Goal: Task Accomplishment & Management: Manage account settings

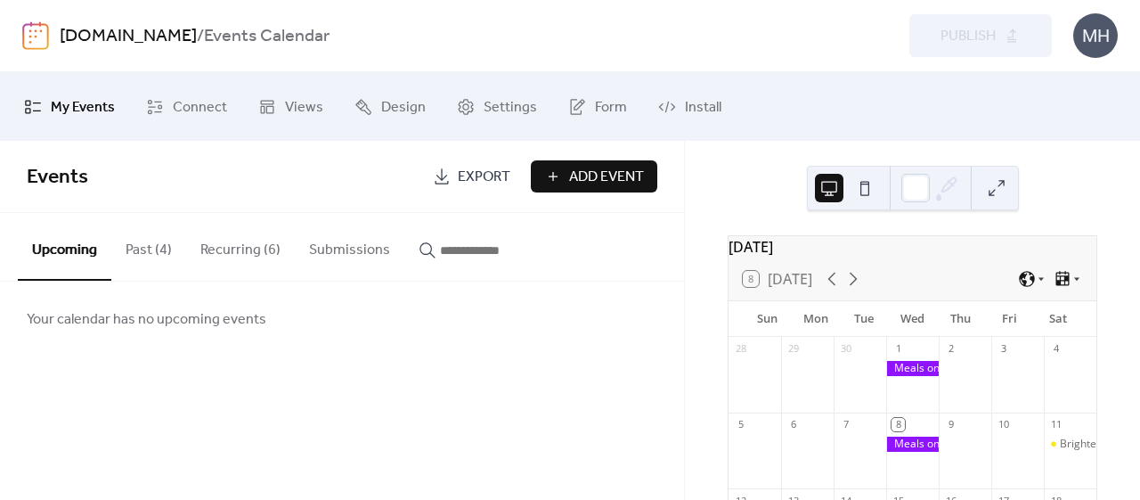
click at [154, 255] on button "Past (4)" at bounding box center [148, 246] width 75 height 66
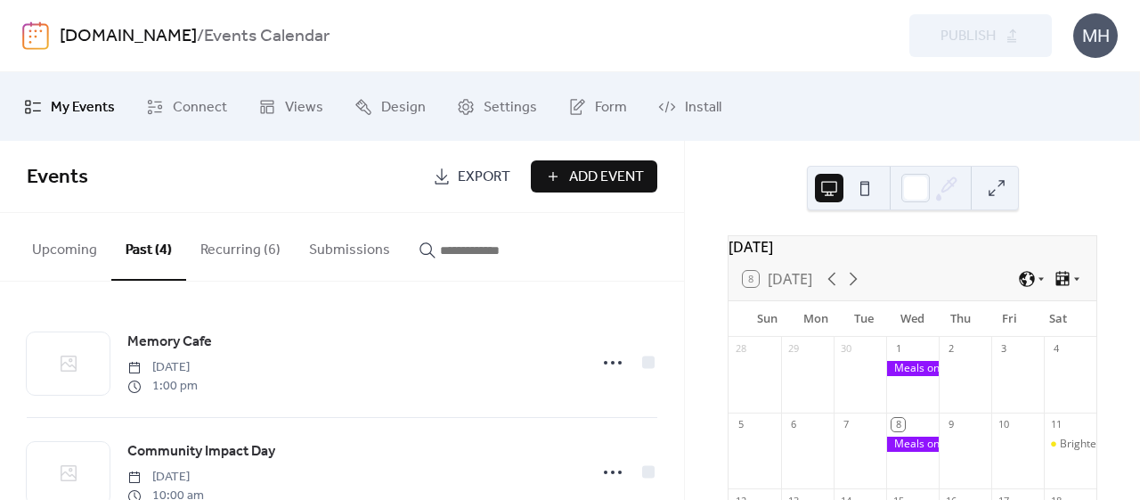
click at [828, 290] on icon at bounding box center [831, 278] width 21 height 21
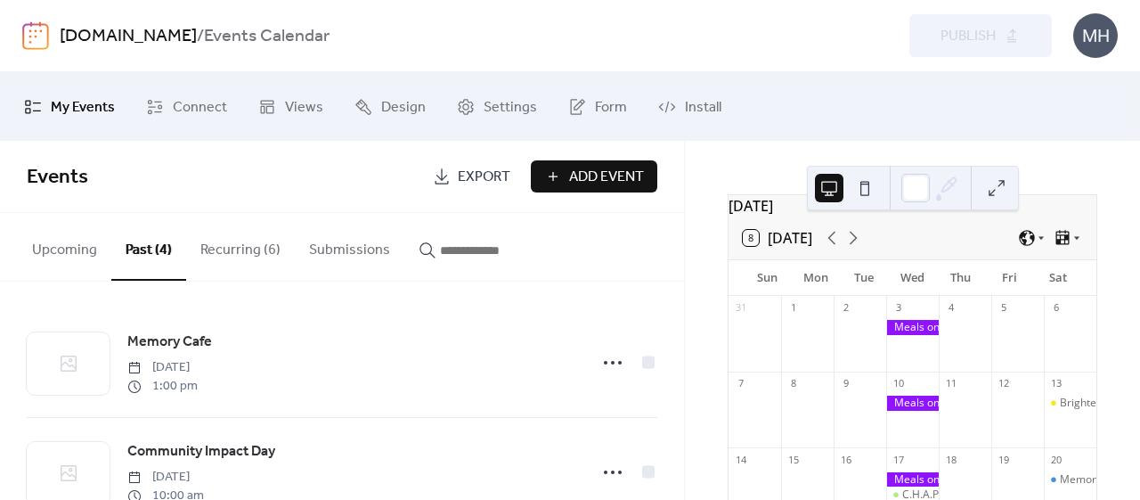
scroll to position [37, 0]
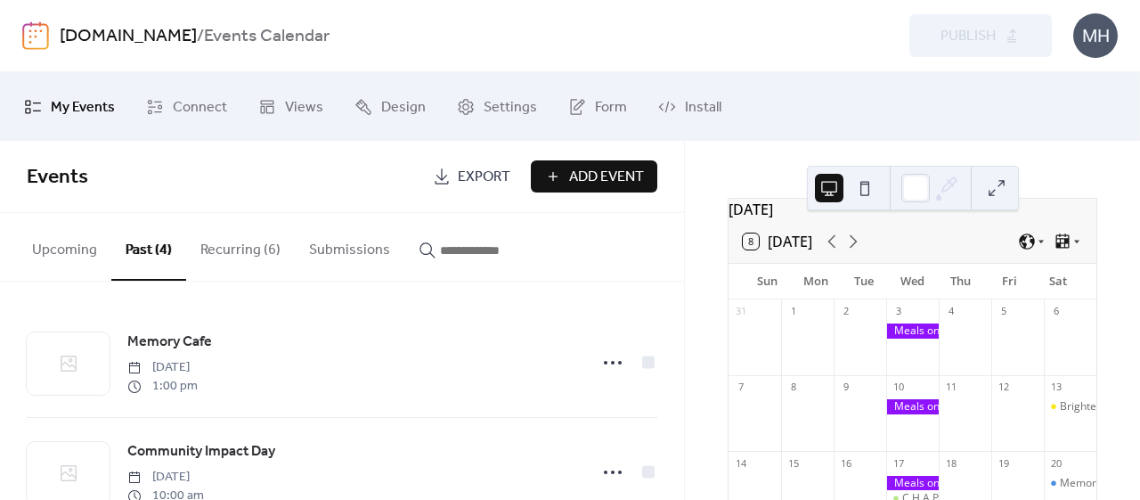
click at [854, 250] on icon at bounding box center [853, 241] width 21 height 21
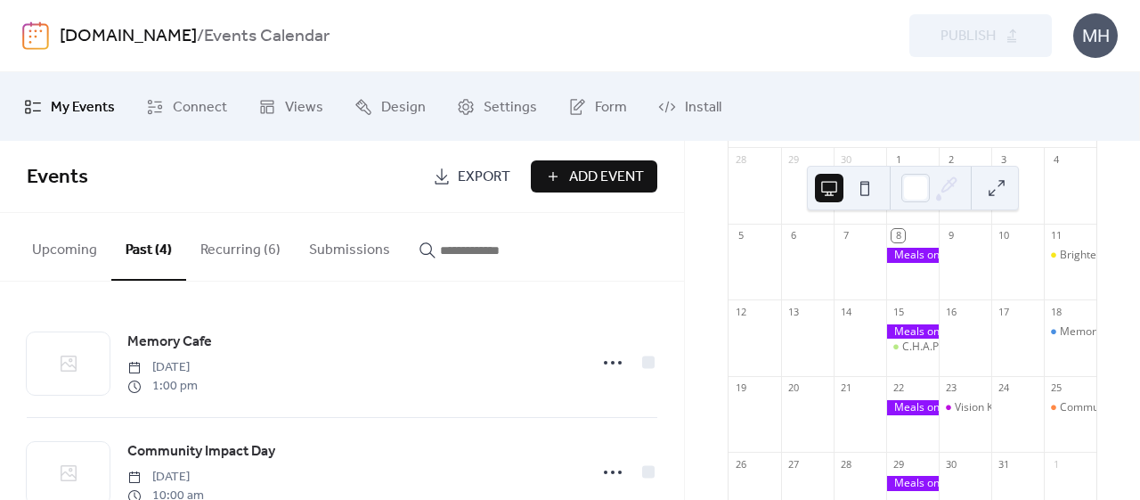
scroll to position [191, 0]
click at [244, 260] on button "Recurring (6)" at bounding box center [240, 246] width 109 height 66
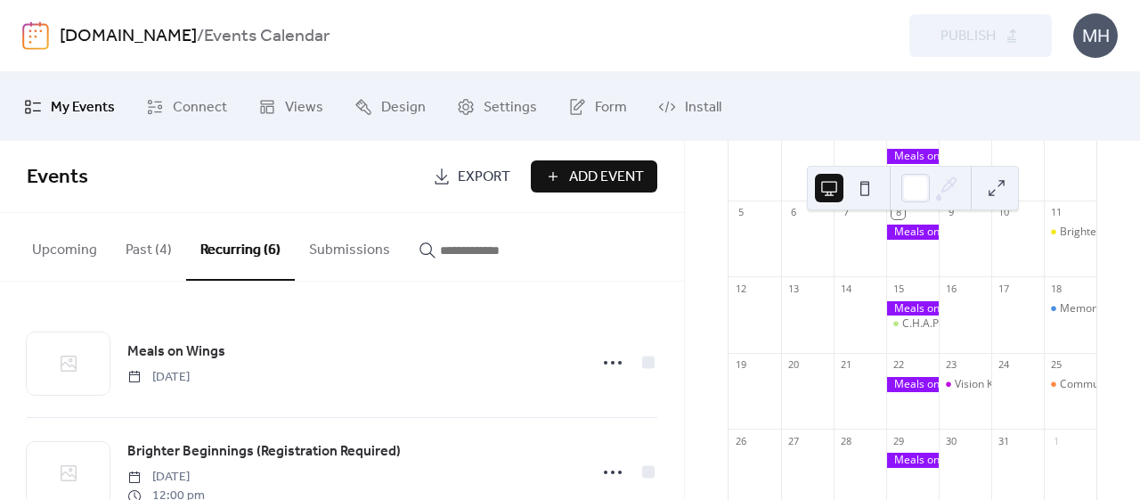
scroll to position [212, 0]
click at [1060, 316] on div "Memory Cafe" at bounding box center [1094, 308] width 68 height 15
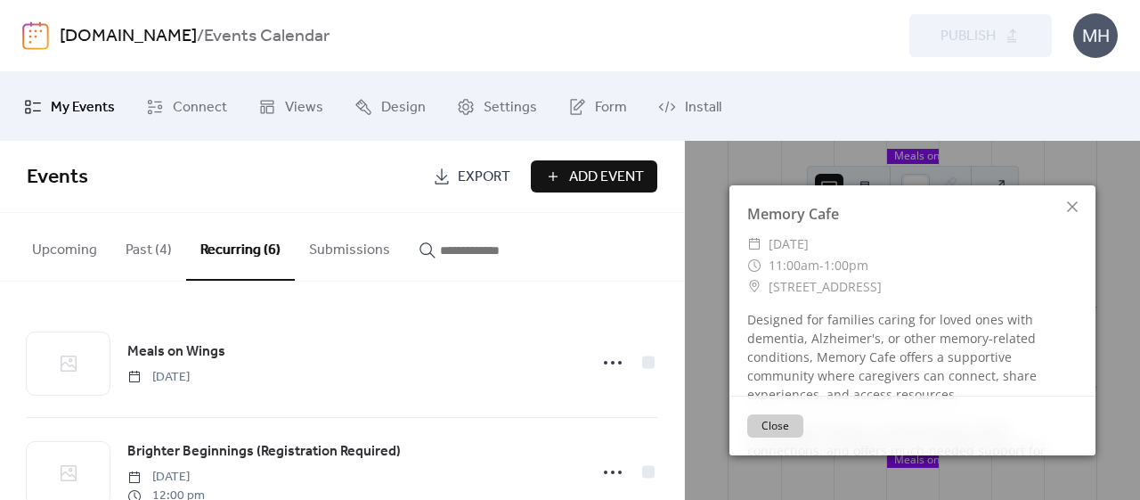
click at [1071, 204] on icon at bounding box center [1072, 206] width 11 height 11
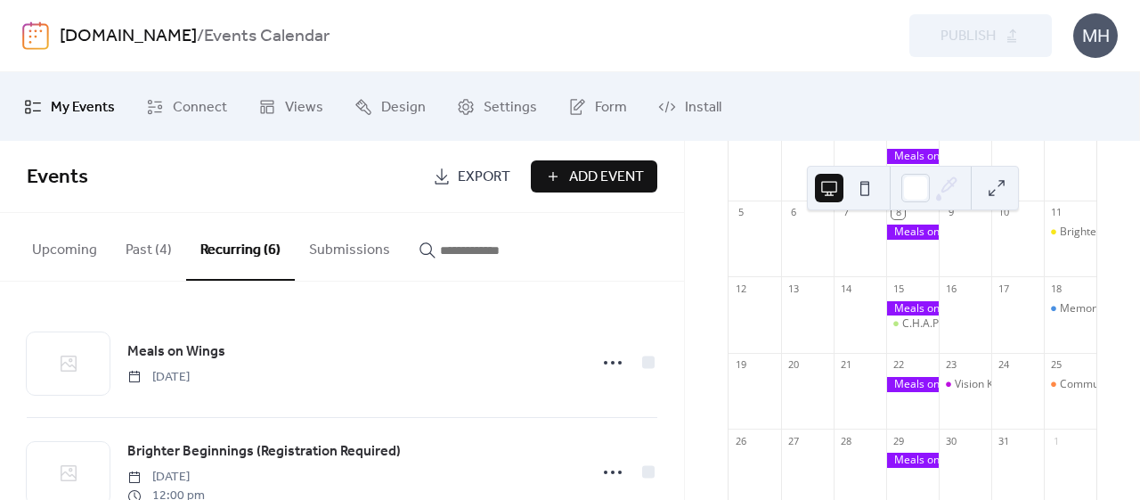
click at [1070, 314] on div "Memory Cafe" at bounding box center [1094, 308] width 68 height 15
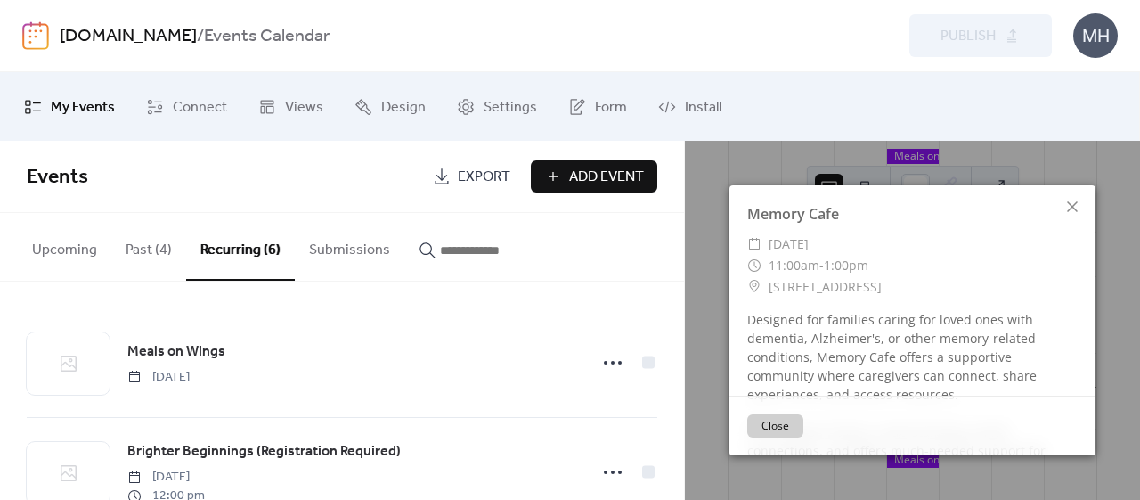
click at [1070, 314] on div "Designed for families caring for loved ones with dementia, Alzheimer's, or othe…" at bounding box center [913, 403] width 366 height 187
click at [1078, 200] on icon at bounding box center [1072, 206] width 21 height 21
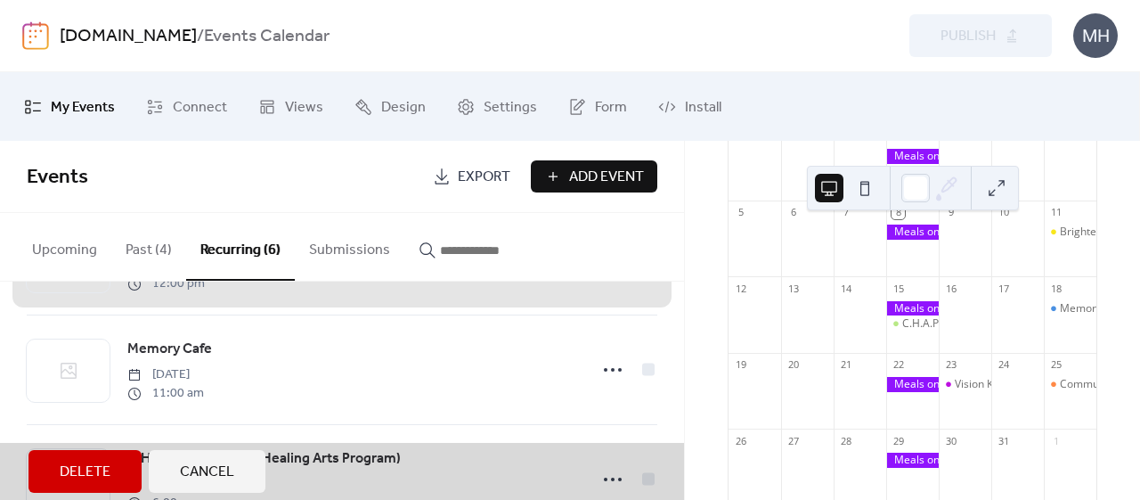
click at [606, 382] on div "Memory Cafe [DATE] 11:00 am" at bounding box center [342, 369] width 631 height 110
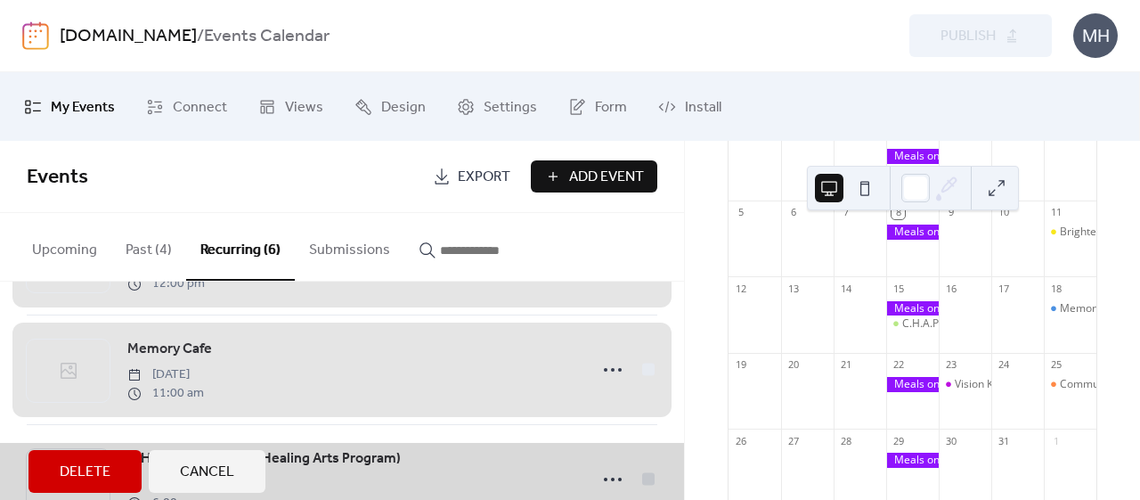
click at [609, 371] on div "Memory Cafe [DATE] 11:00 am" at bounding box center [342, 369] width 631 height 110
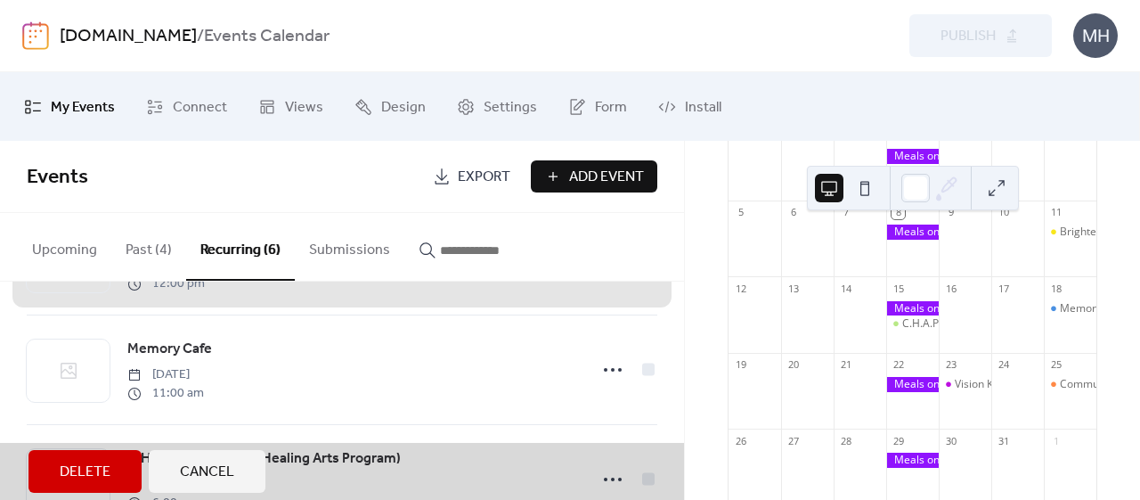
click at [608, 364] on div "Memory Cafe [DATE] 11:00 am" at bounding box center [342, 369] width 631 height 110
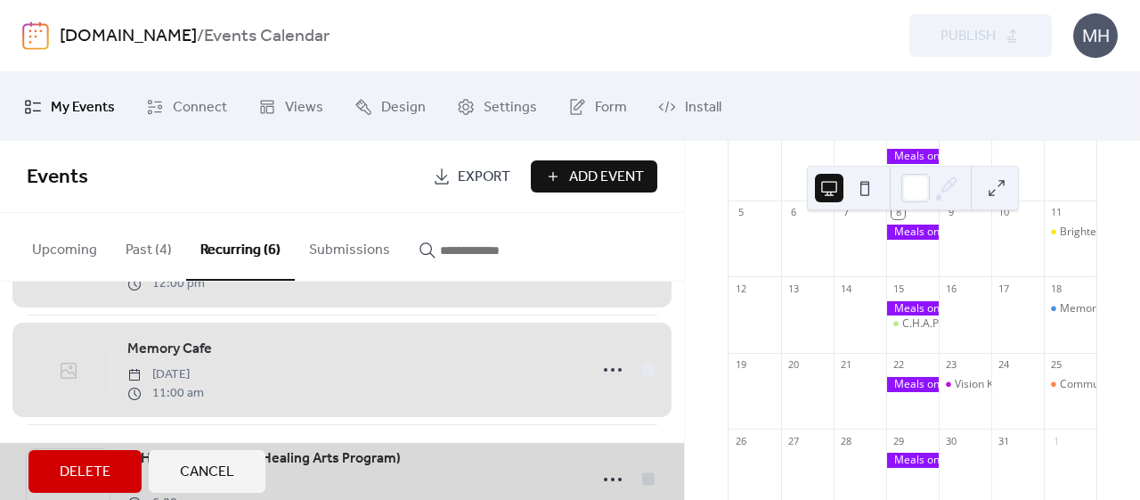
click at [608, 366] on div "Memory Cafe [DATE] 11:00 am" at bounding box center [342, 369] width 631 height 110
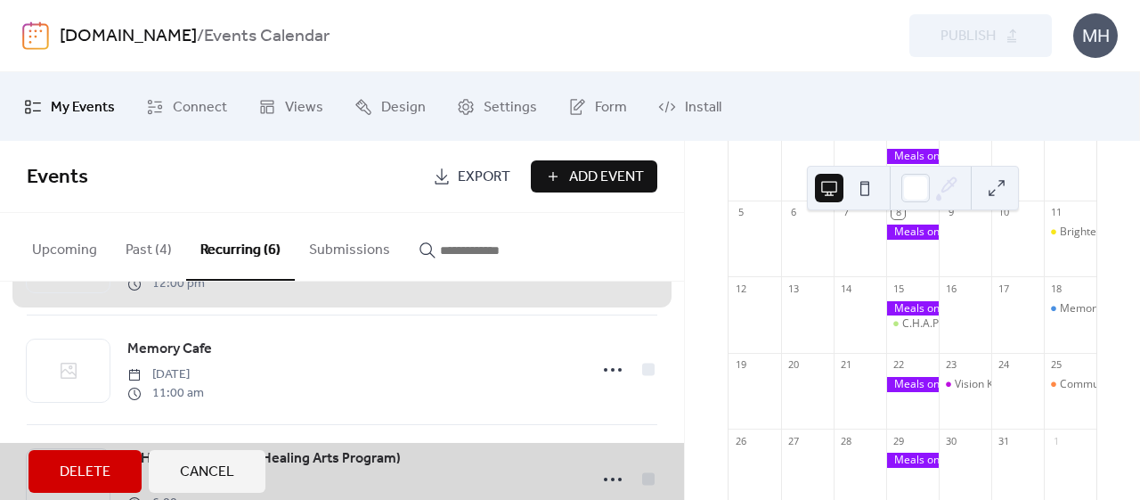
click at [603, 366] on div "Memory Cafe [DATE] 11:00 am" at bounding box center [342, 369] width 631 height 110
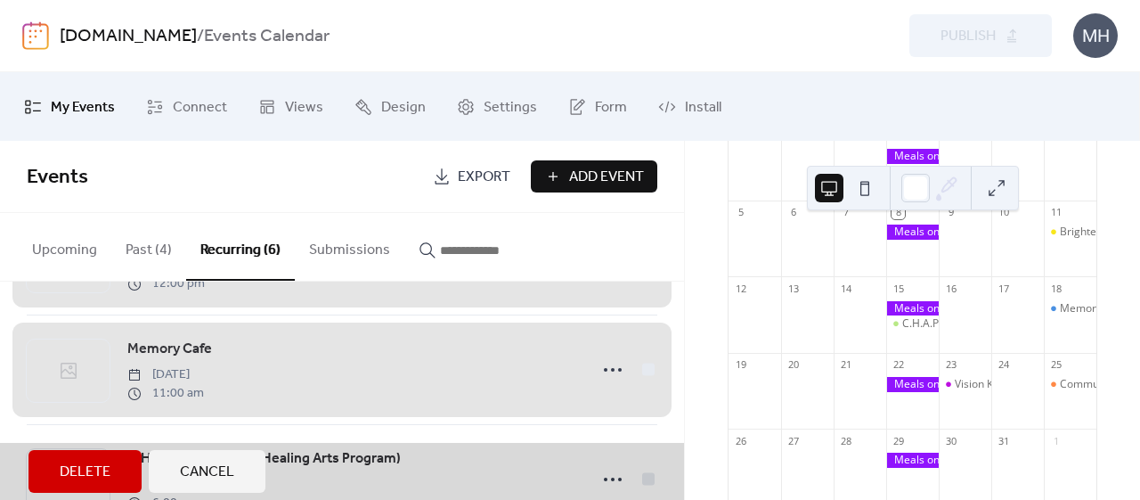
click at [240, 400] on div "Memory Cafe [DATE] 11:00 am" at bounding box center [342, 369] width 631 height 110
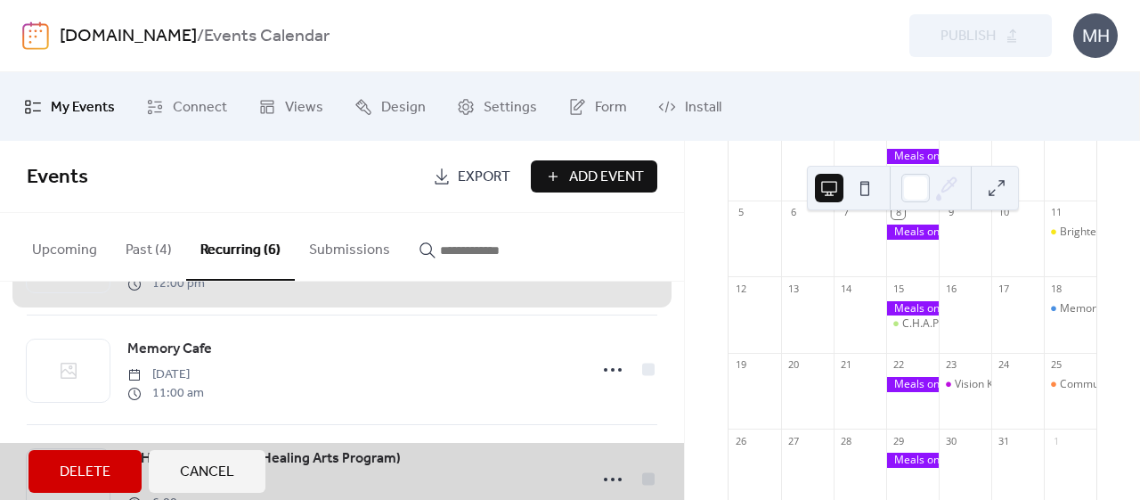
click at [205, 349] on div "Memory Cafe [DATE] 11:00 am" at bounding box center [342, 369] width 631 height 110
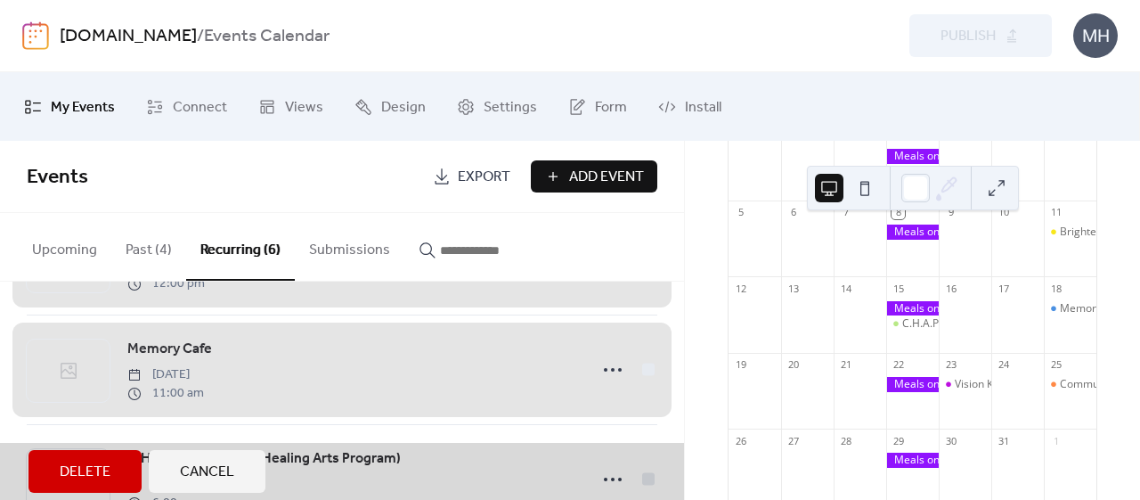
click at [200, 375] on div "Memory Cafe [DATE] 11:00 am" at bounding box center [342, 369] width 631 height 110
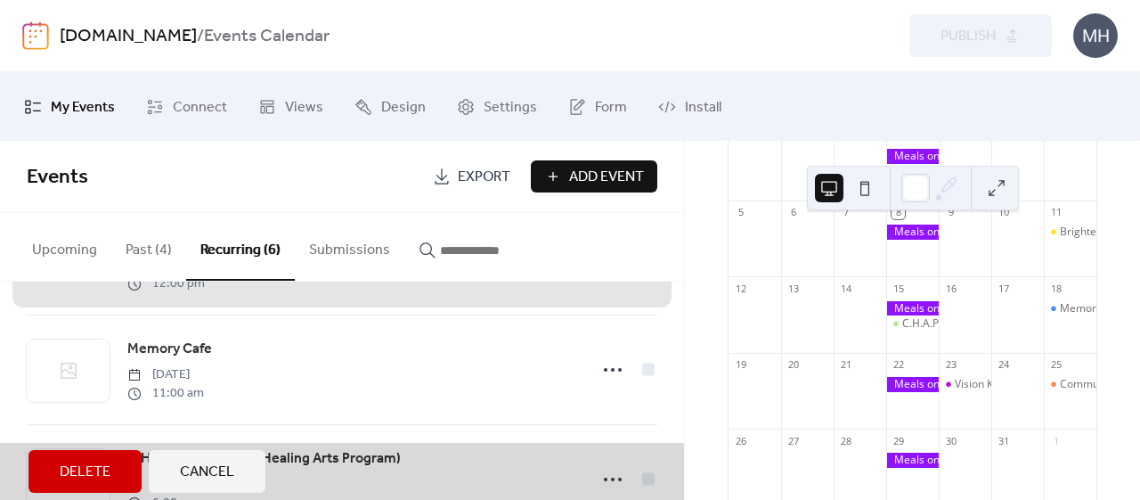
click at [200, 375] on div "Memory Cafe [DATE] 11:00 am" at bounding box center [342, 369] width 631 height 110
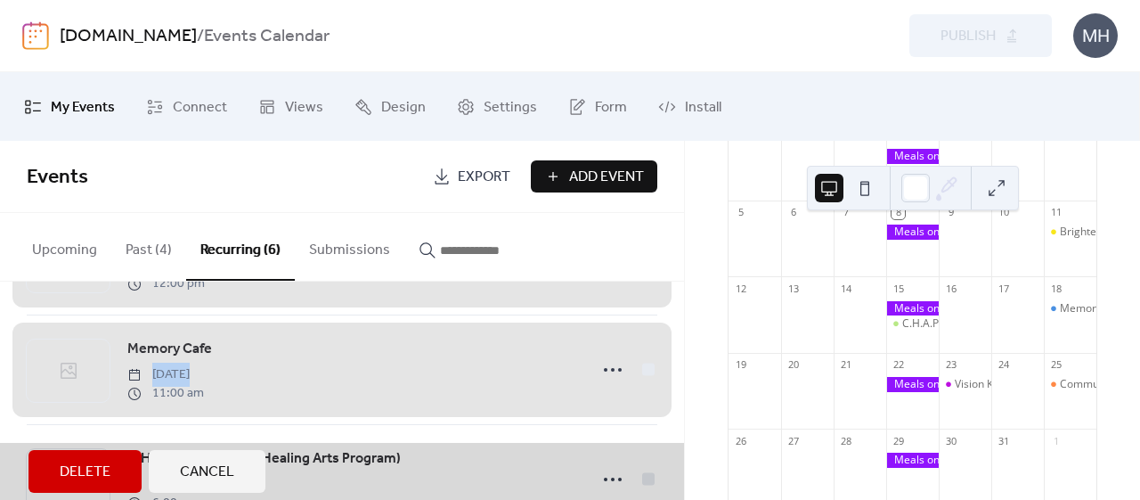
click at [200, 375] on div "Memory Cafe [DATE] 11:00 am" at bounding box center [342, 369] width 631 height 110
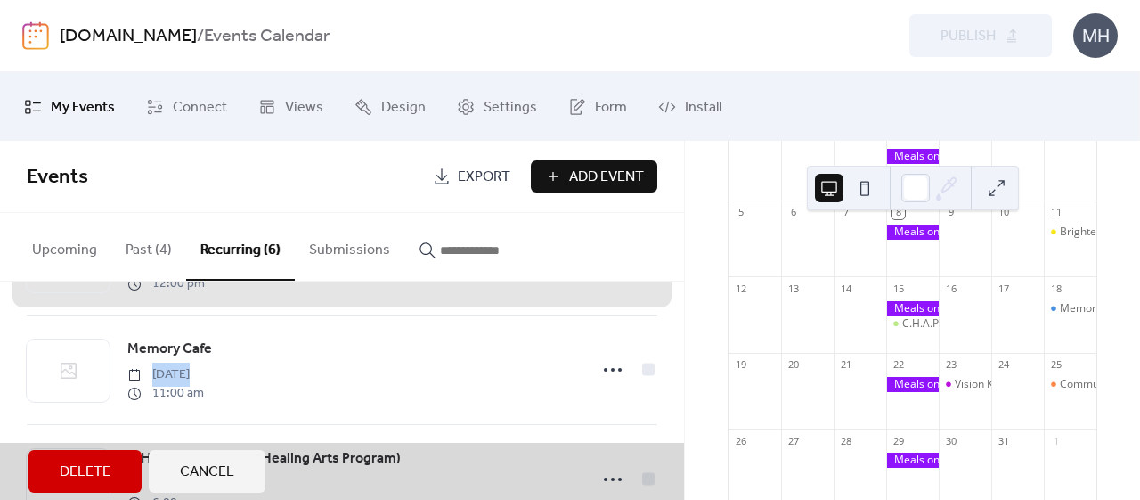
click at [200, 375] on div "Memory Cafe [DATE] 11:00 am" at bounding box center [342, 369] width 631 height 110
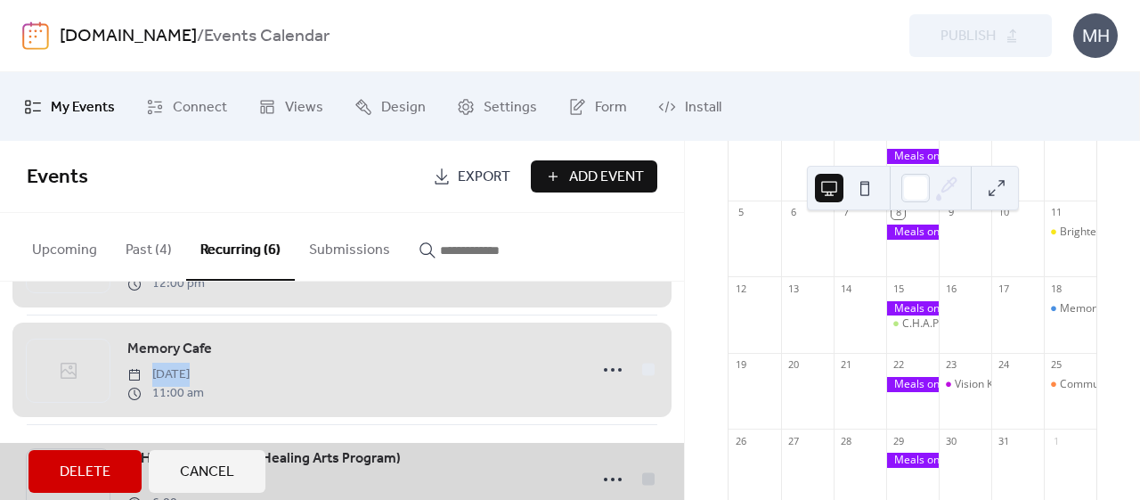
click at [200, 375] on div "Memory Cafe [DATE] 11:00 am" at bounding box center [342, 369] width 631 height 110
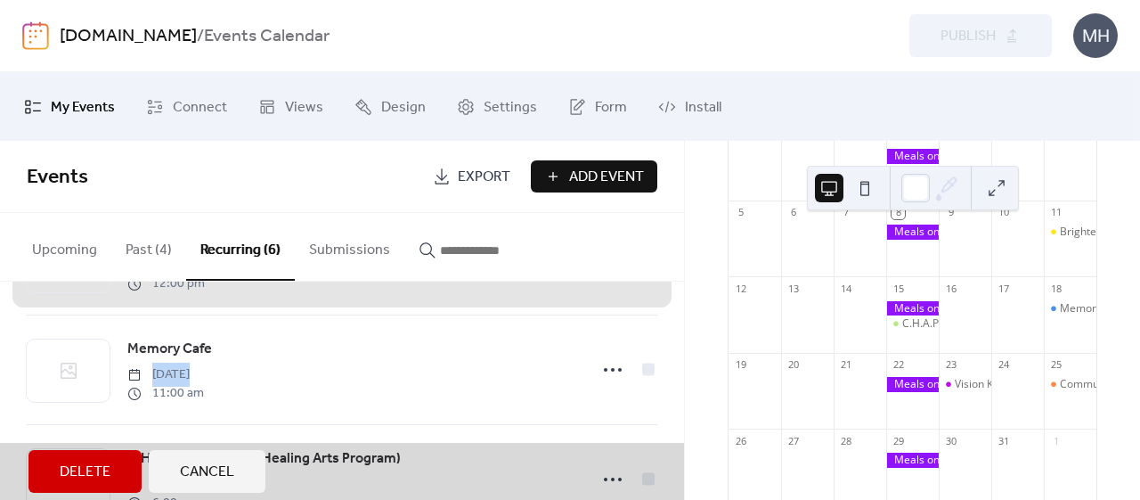
click at [200, 375] on div "Memory Cafe [DATE] 11:00 am" at bounding box center [342, 369] width 631 height 110
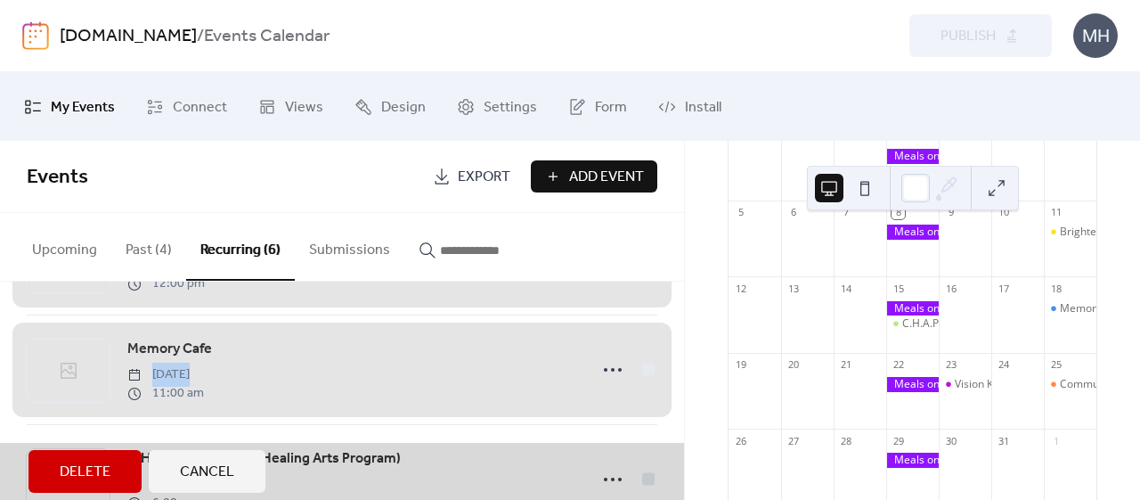
click at [200, 375] on div "Memory Cafe [DATE] 11:00 am" at bounding box center [342, 369] width 631 height 110
click at [68, 241] on button "Upcoming" at bounding box center [65, 246] width 94 height 66
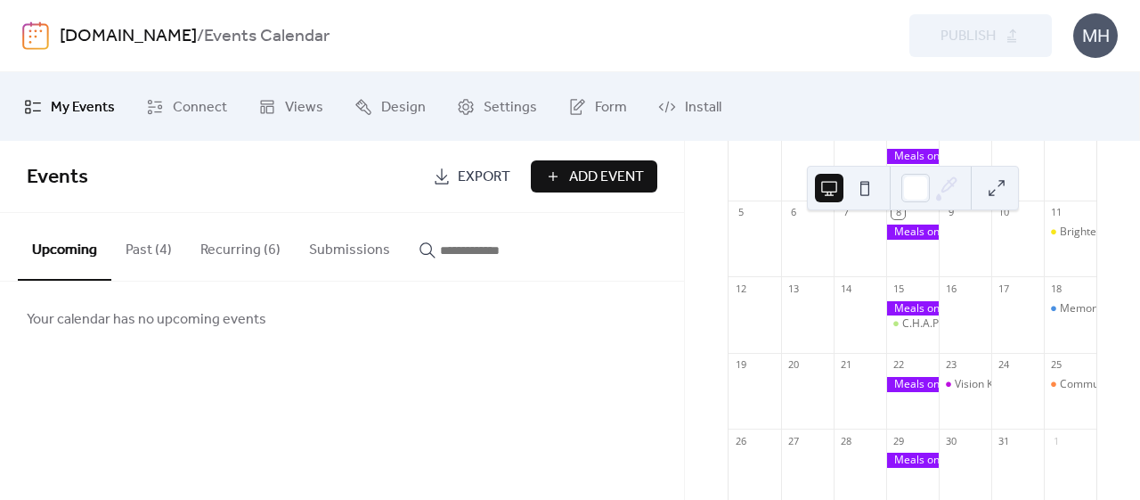
click at [139, 234] on button "Past (4)" at bounding box center [148, 246] width 75 height 66
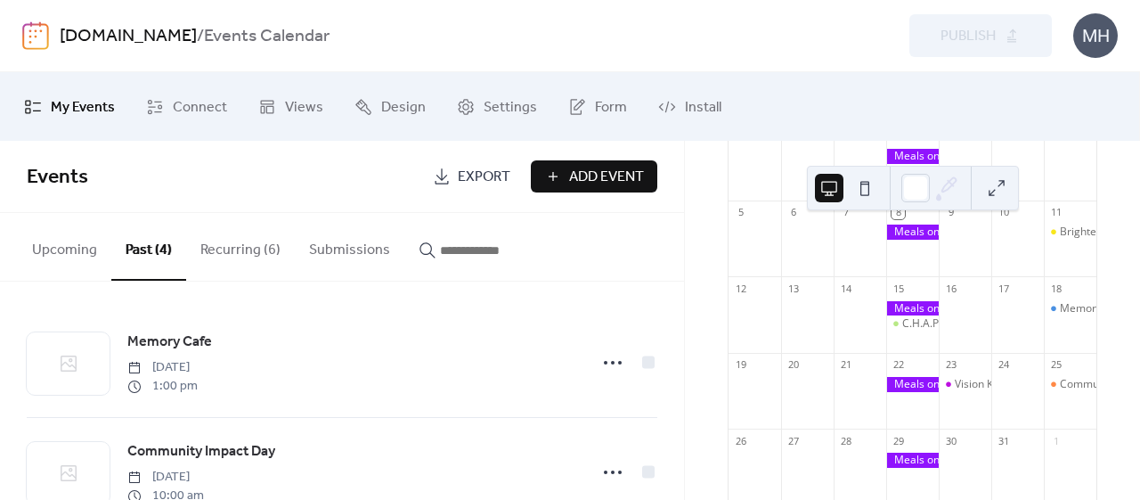
click at [244, 240] on button "Recurring (6)" at bounding box center [240, 246] width 109 height 66
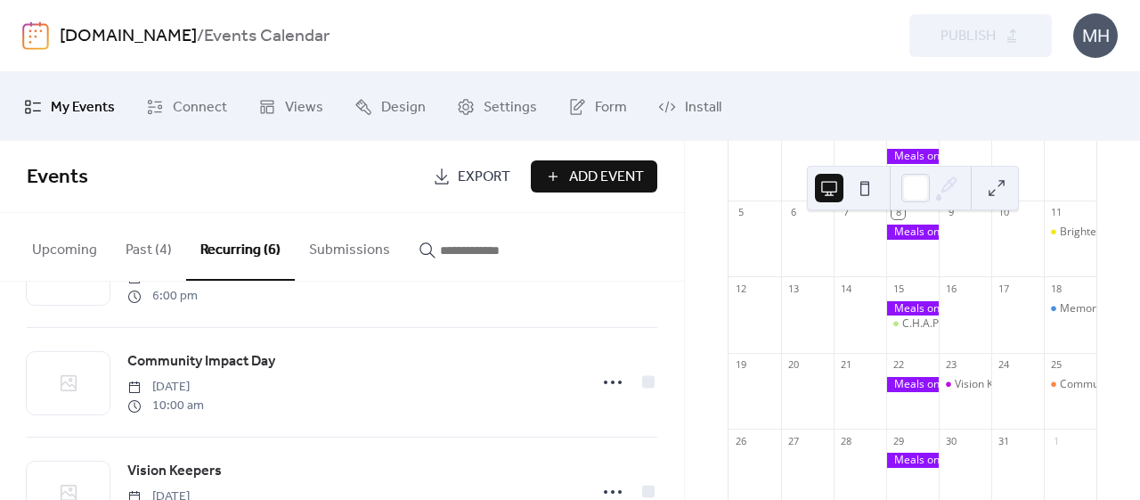
scroll to position [420, 0]
drag, startPoint x: 691, startPoint y: 436, endPoint x: 694, endPoint y: 496, distance: 60.6
click at [694, 496] on div "[DATE] 8 [DATE] Sun Mon Tue Wed Thu Fri Sat 28 29 30 1 2 3 4 5 6 7 8 9 10 11 Br…" at bounding box center [912, 320] width 455 height 359
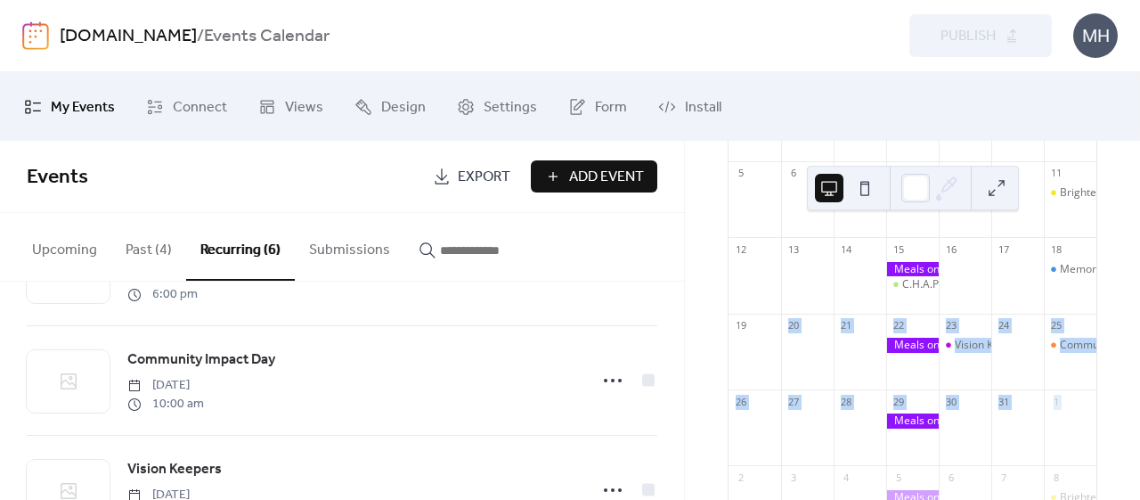
scroll to position [491, 0]
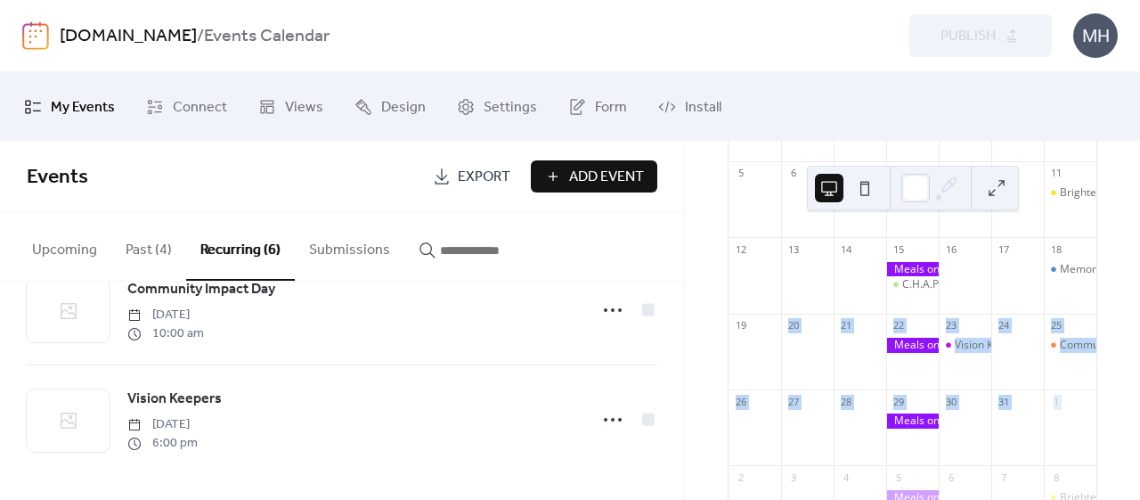
click at [471, 108] on link "Settings" at bounding box center [497, 106] width 107 height 54
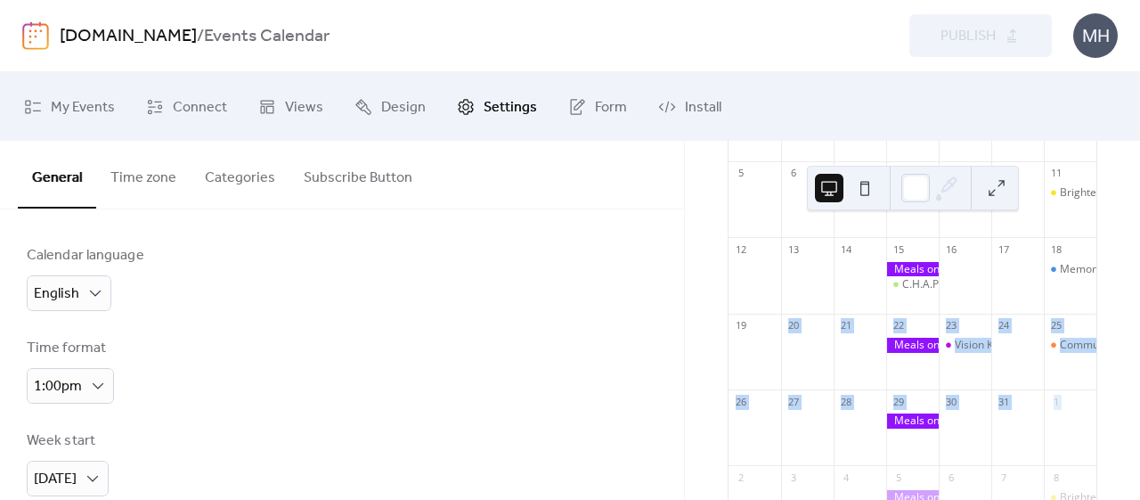
click at [75, 106] on span "My Events" at bounding box center [83, 108] width 64 height 28
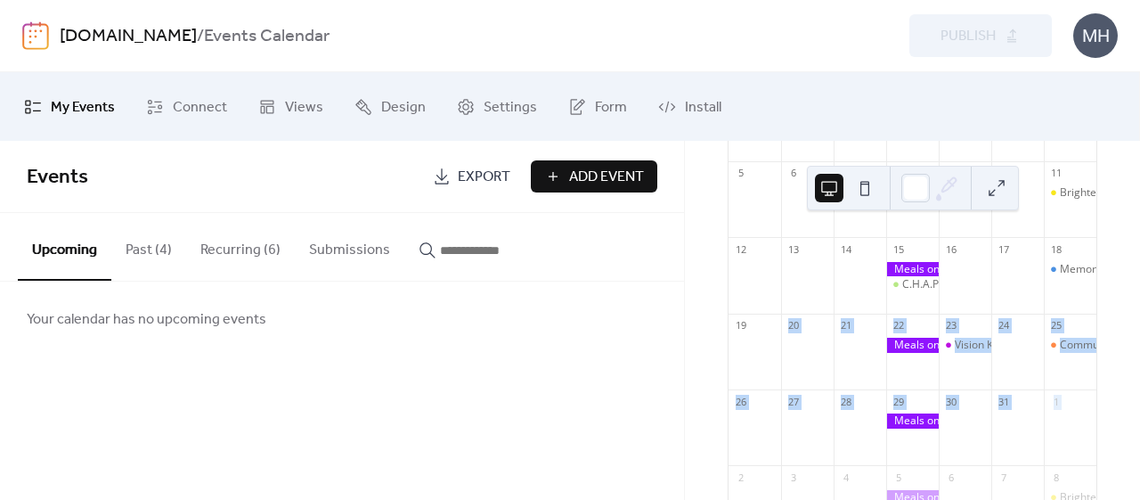
click at [212, 101] on span "Connect" at bounding box center [200, 108] width 54 height 28
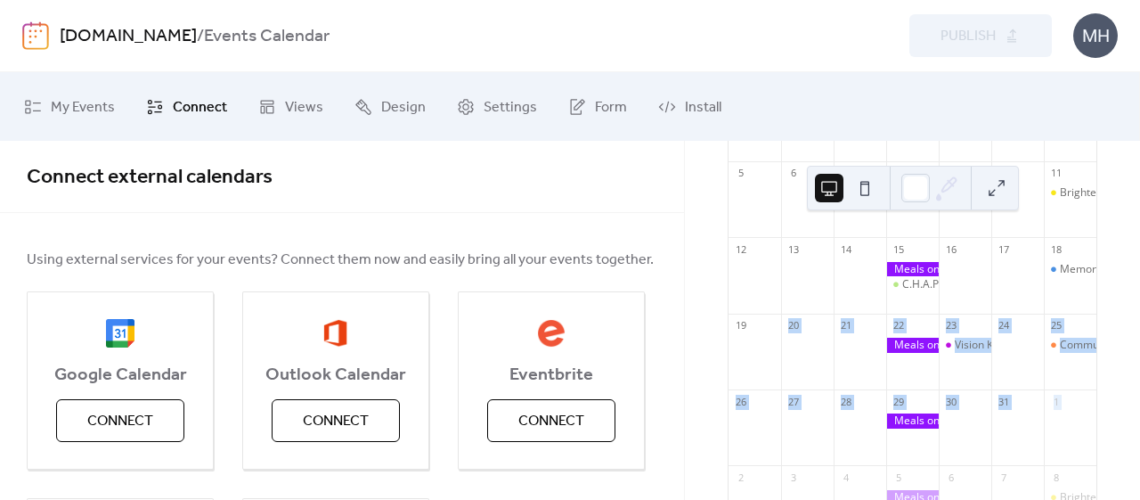
click at [305, 105] on span "Views" at bounding box center [304, 108] width 38 height 28
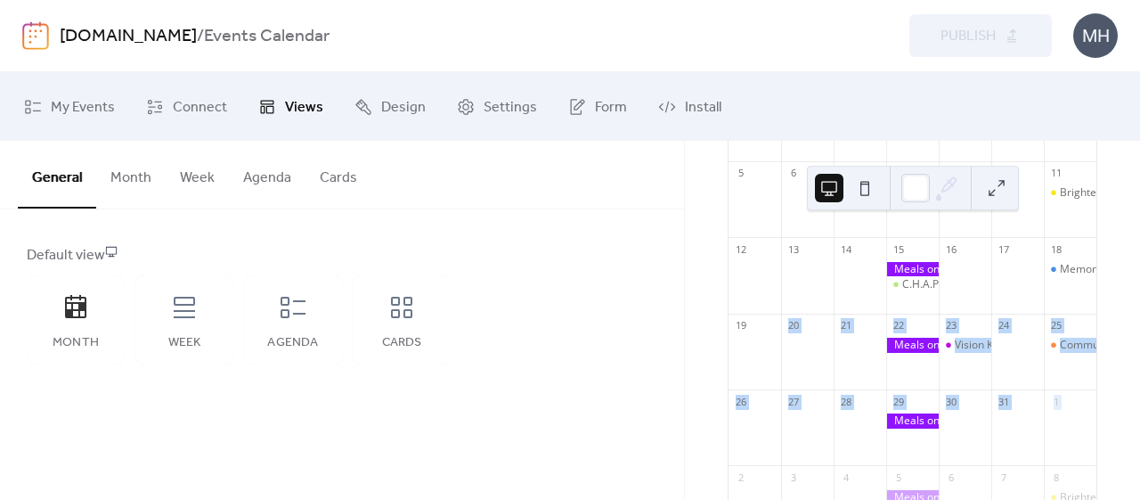
click at [595, 112] on span "Form" at bounding box center [611, 108] width 32 height 28
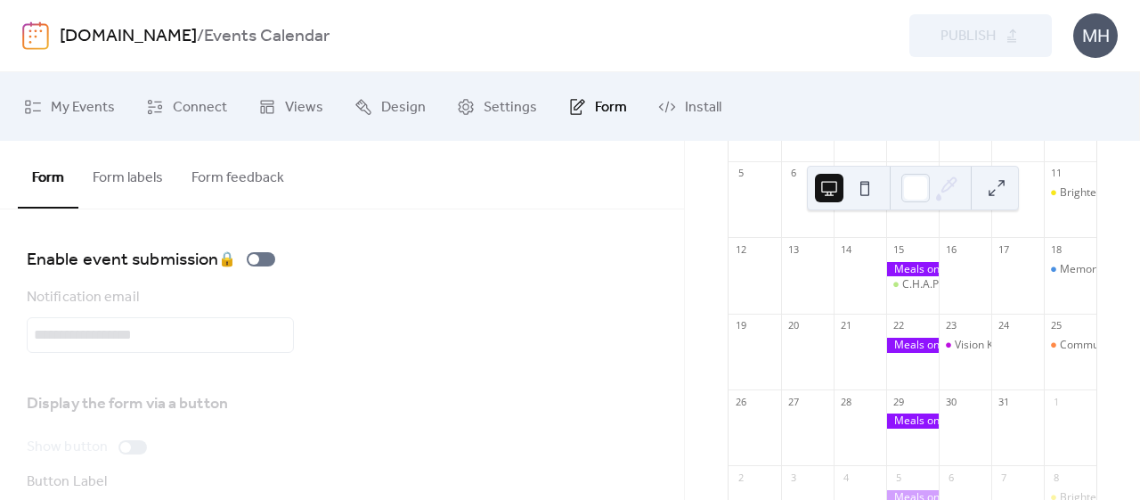
click at [824, 115] on ul "My Events Connect Views Design Settings Form Install" at bounding box center [570, 106] width 1118 height 54
click at [919, 277] on div at bounding box center [912, 269] width 53 height 15
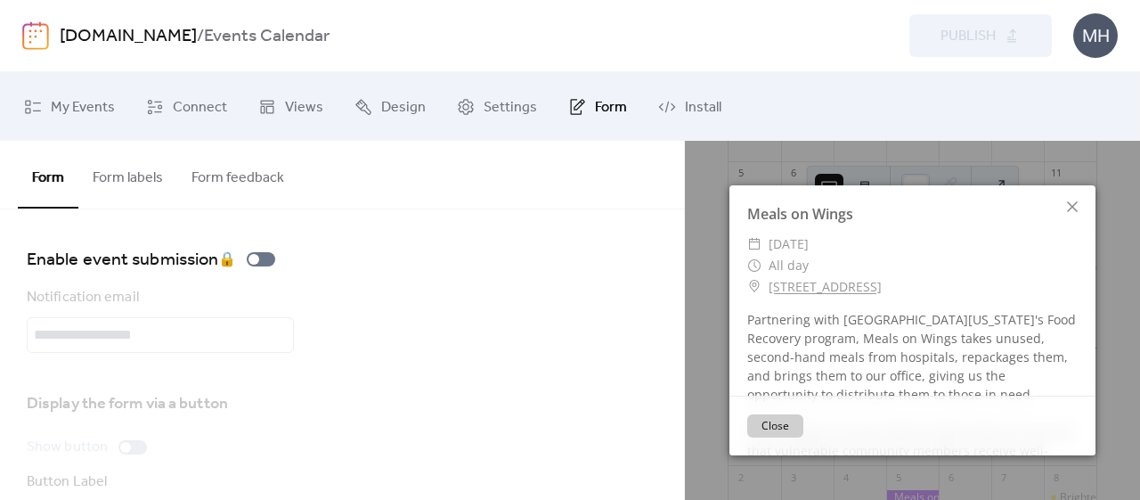
click at [882, 281] on link "[STREET_ADDRESS]" at bounding box center [825, 286] width 113 height 21
click at [1069, 204] on icon at bounding box center [1072, 206] width 21 height 21
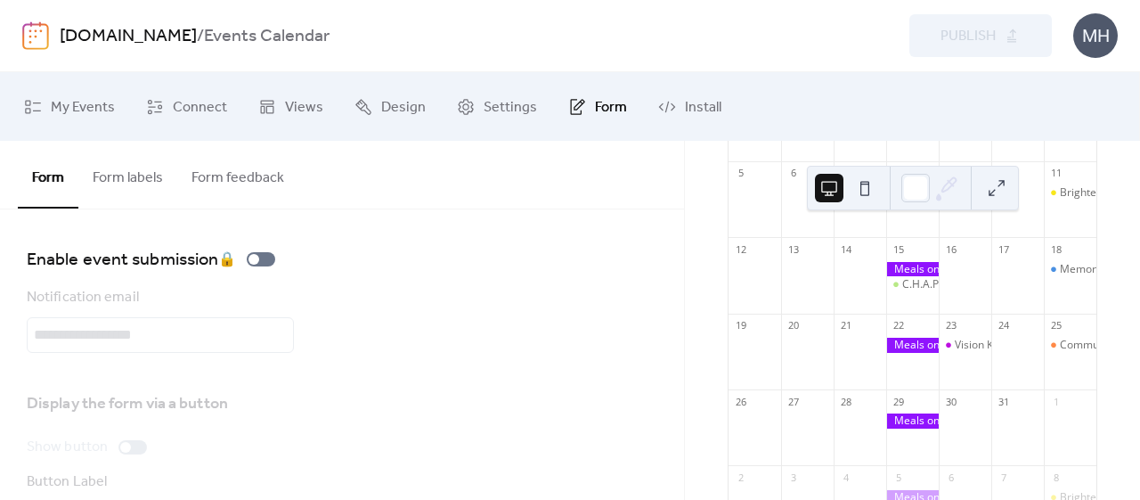
click at [1060, 277] on div "Memory Cafe" at bounding box center [1094, 269] width 68 height 15
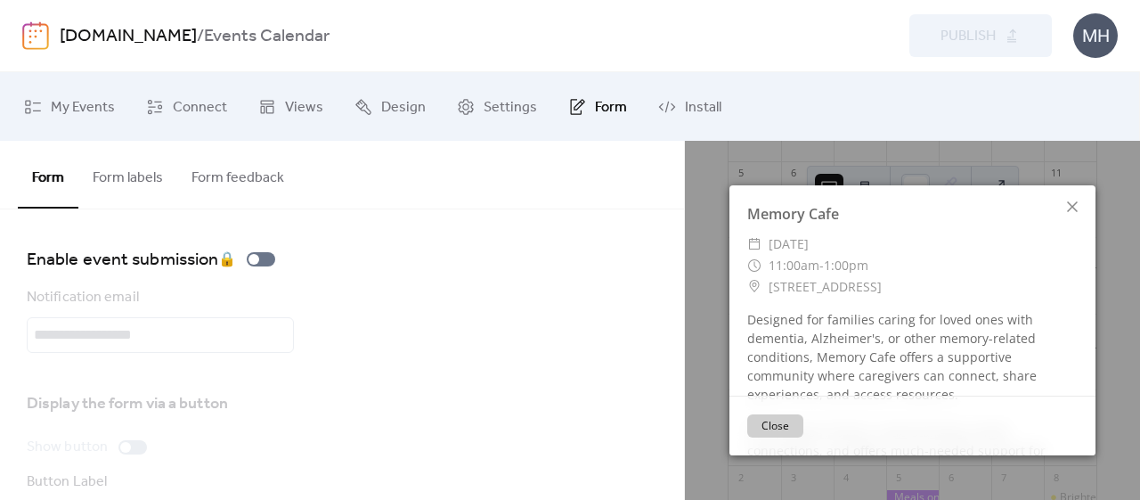
click at [151, 182] on button "Form labels" at bounding box center [127, 174] width 99 height 66
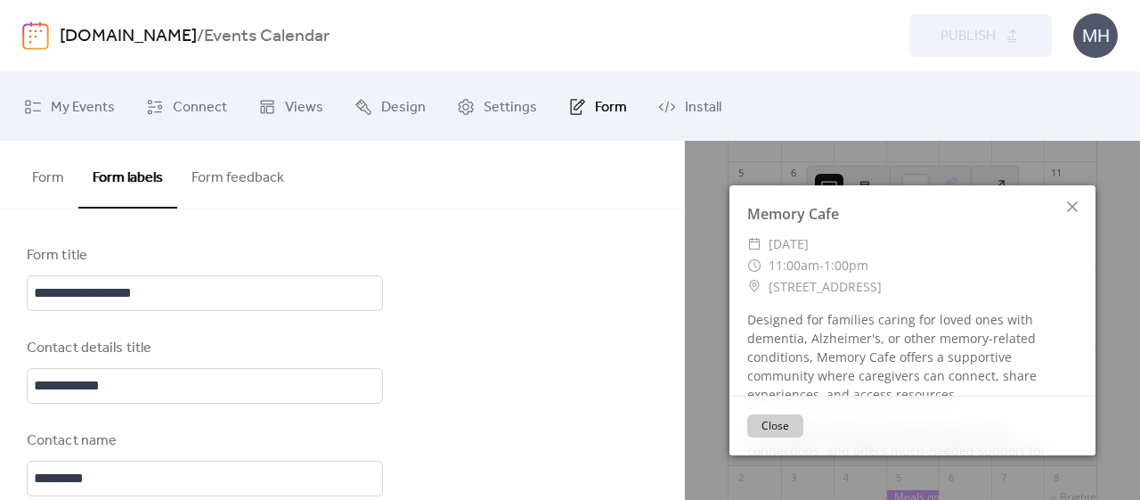
click at [265, 183] on button "Form feedback" at bounding box center [237, 174] width 121 height 66
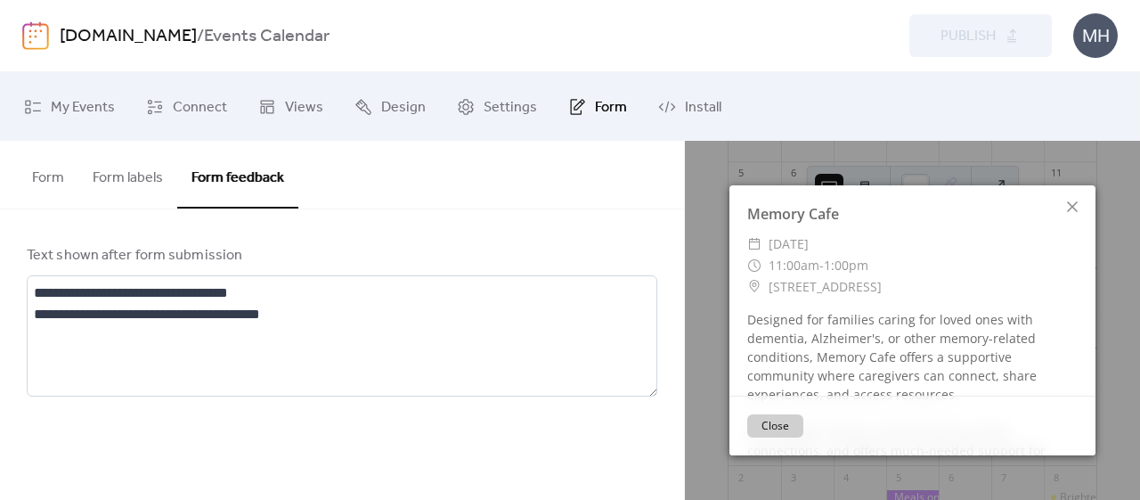
click at [425, 217] on div "**********" at bounding box center [342, 320] width 684 height 223
click at [1074, 202] on icon at bounding box center [1072, 206] width 11 height 11
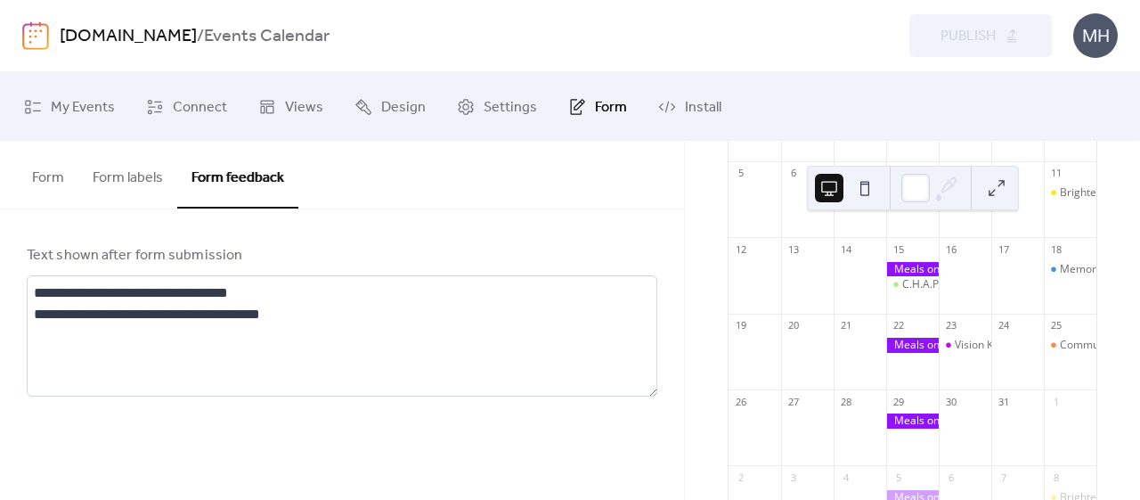
click at [501, 104] on span "Settings" at bounding box center [510, 108] width 53 height 28
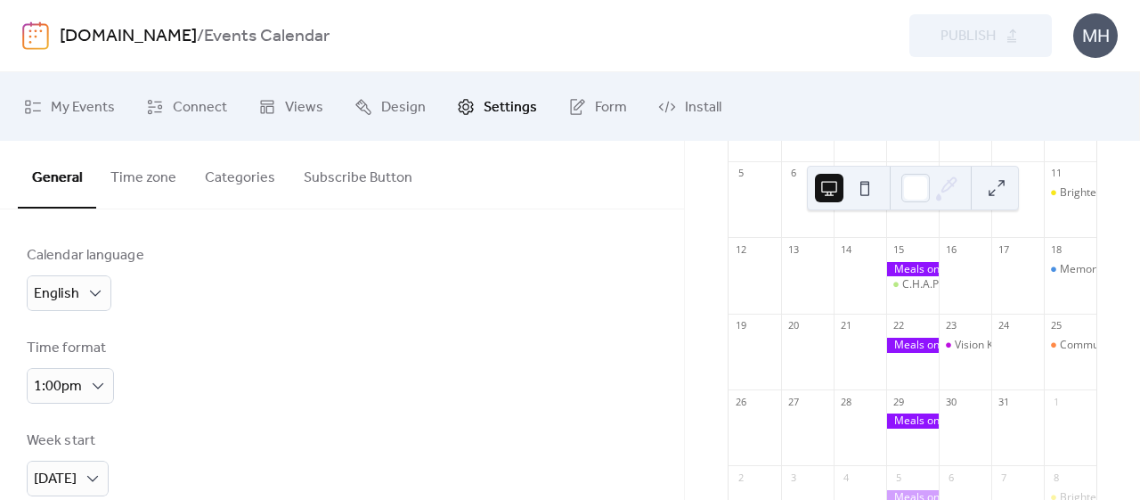
click at [401, 107] on span "Design" at bounding box center [403, 108] width 45 height 28
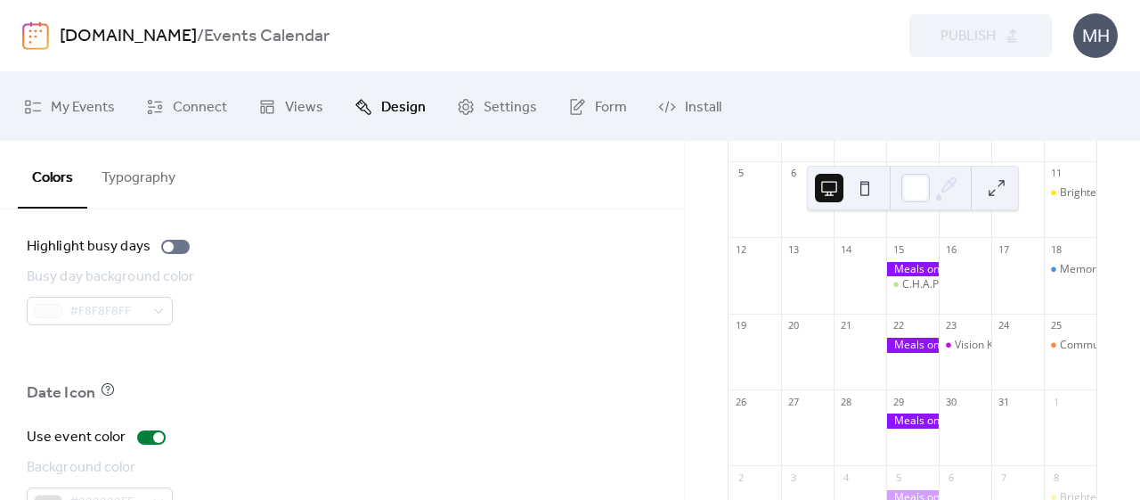
scroll to position [1434, 0]
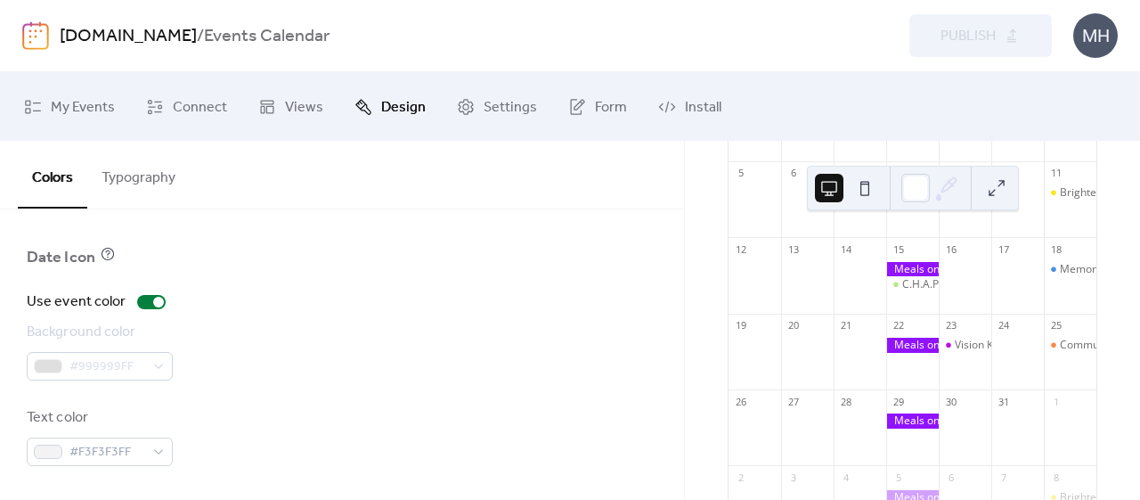
click at [314, 115] on span "Views" at bounding box center [304, 108] width 38 height 28
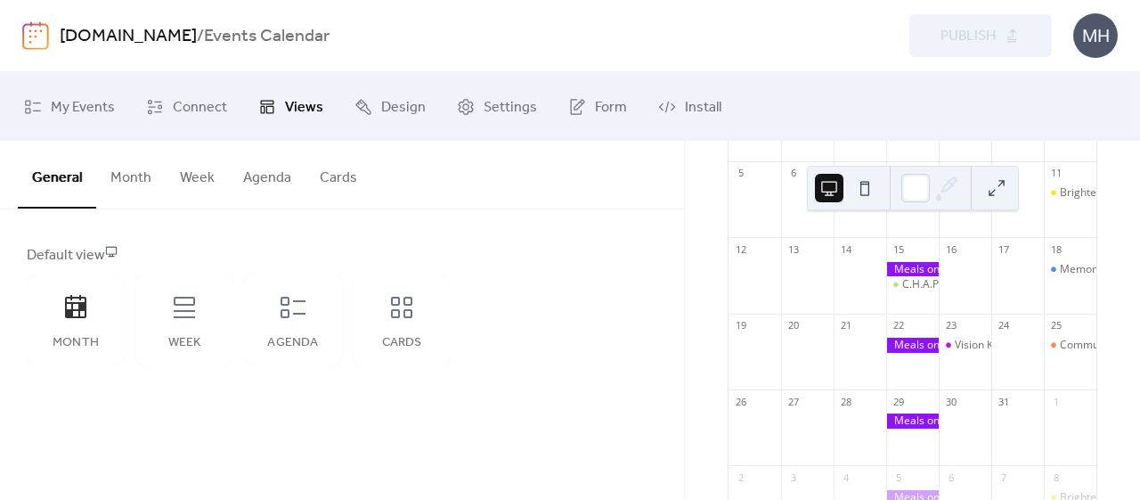
click at [208, 107] on span "Connect" at bounding box center [200, 108] width 54 height 28
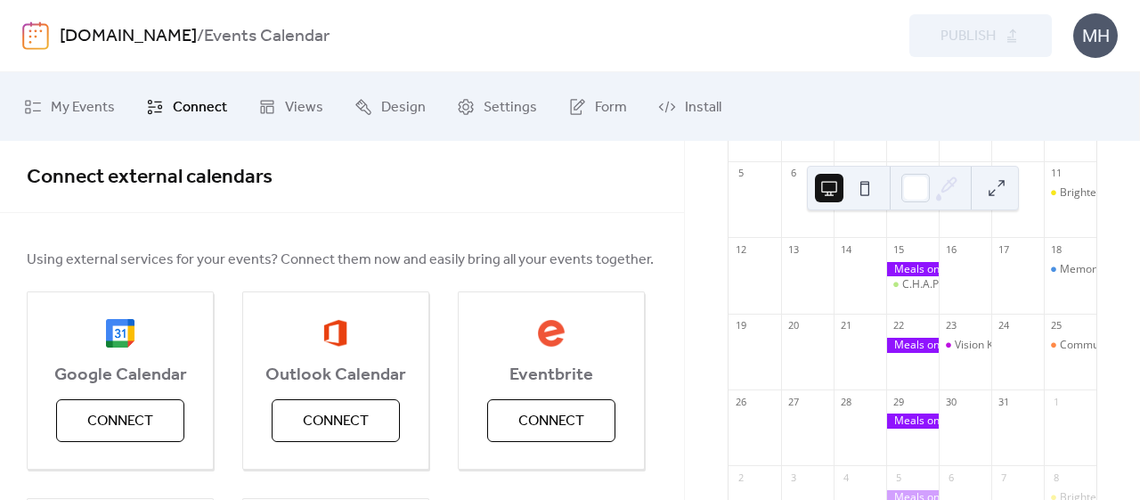
click at [110, 114] on span "My Events" at bounding box center [83, 108] width 64 height 28
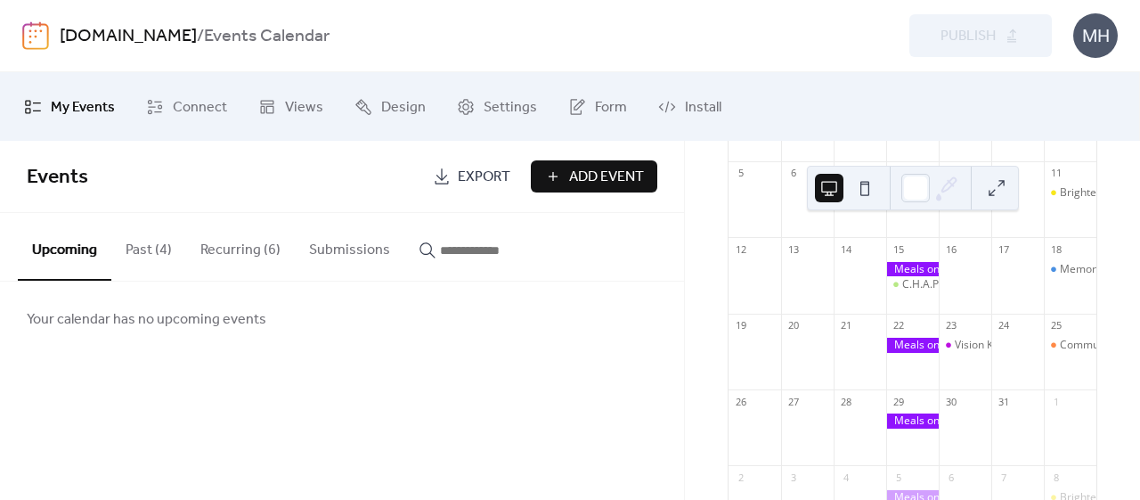
click at [871, 189] on button at bounding box center [865, 188] width 29 height 29
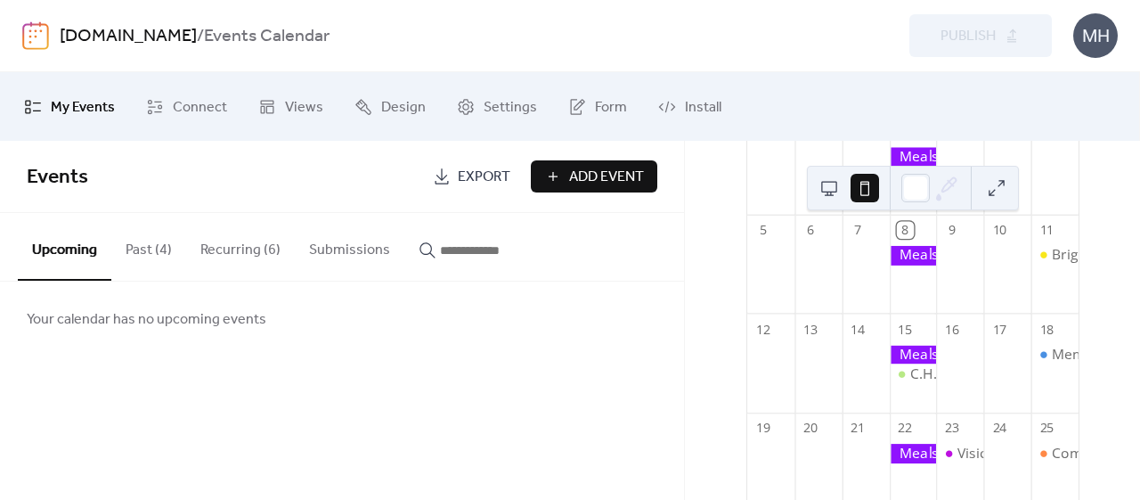
scroll to position [119, 0]
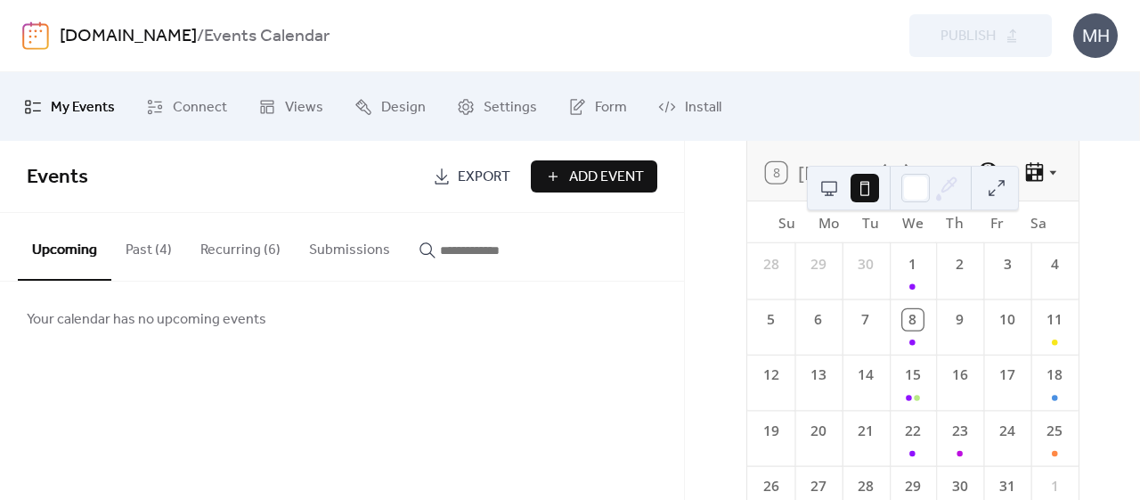
click at [837, 187] on button at bounding box center [829, 188] width 29 height 29
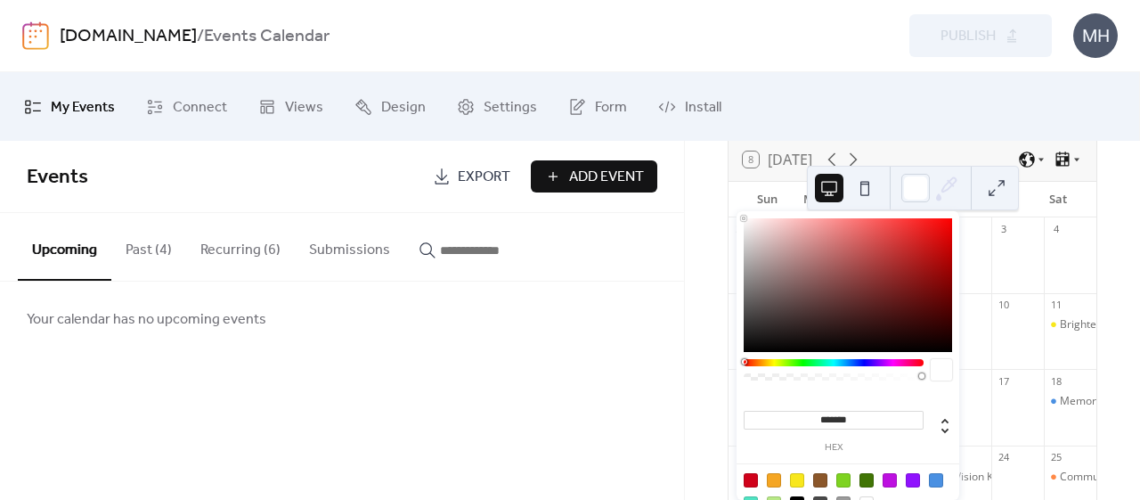
click at [938, 184] on icon at bounding box center [947, 188] width 27 height 27
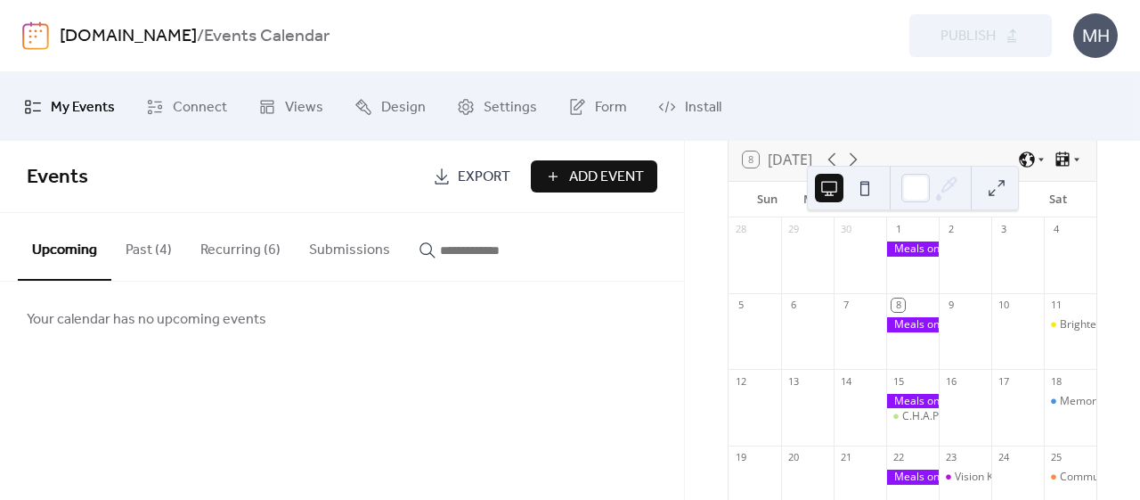
click at [1000, 185] on button at bounding box center [997, 188] width 29 height 29
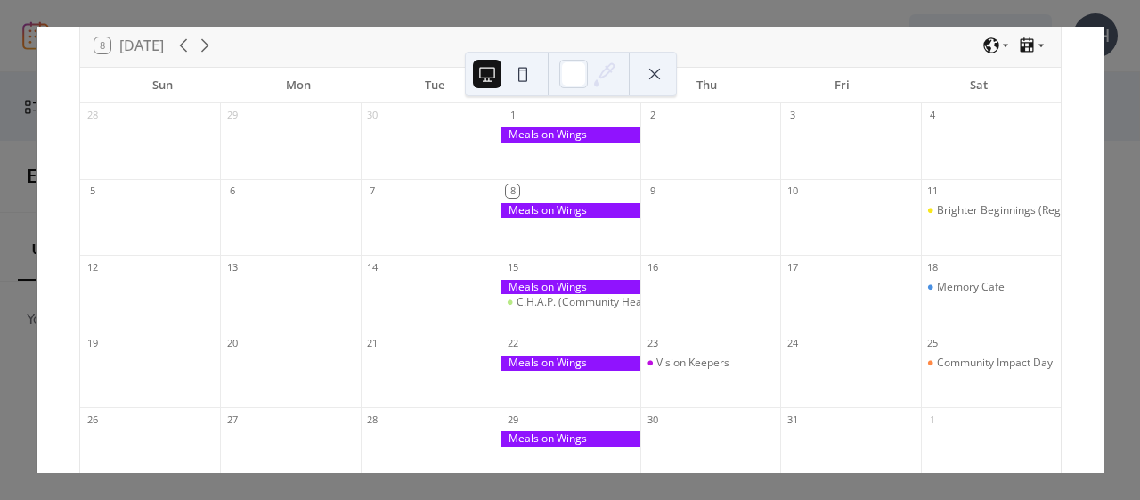
scroll to position [87, 0]
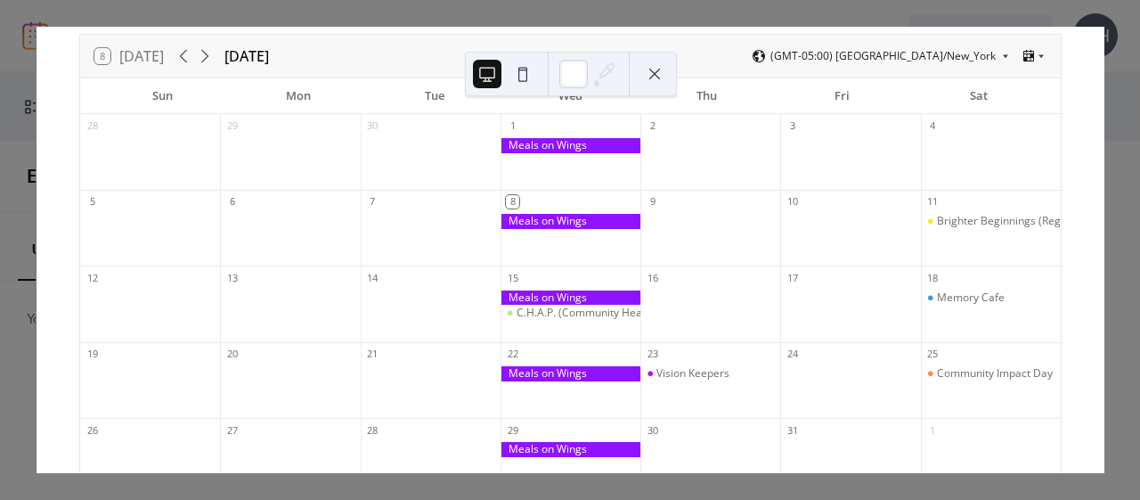
click at [972, 298] on div "Memory Cafe" at bounding box center [971, 297] width 68 height 15
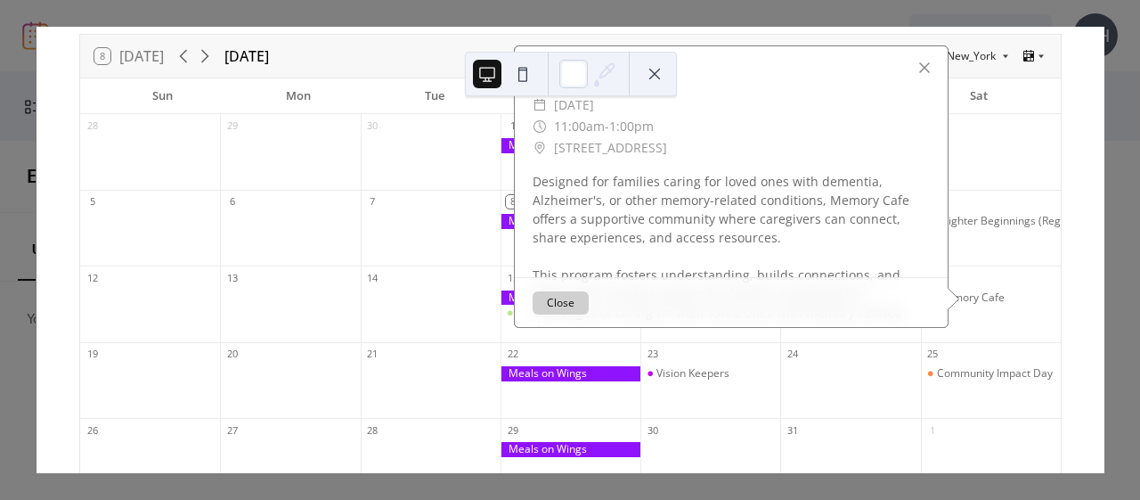
click at [667, 138] on span "[STREET_ADDRESS]" at bounding box center [610, 147] width 113 height 21
click at [624, 129] on span "1:00pm" at bounding box center [631, 126] width 45 height 21
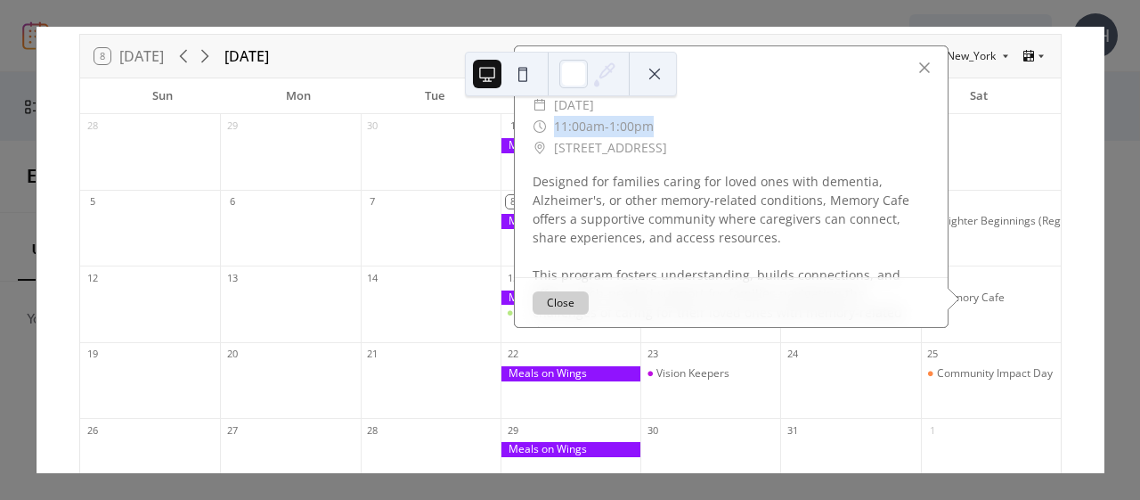
click at [624, 129] on span "1:00pm" at bounding box center [631, 126] width 45 height 21
click at [618, 216] on div "Designed for families caring for loved ones with dementia, Alzheimer's, or othe…" at bounding box center [731, 256] width 433 height 168
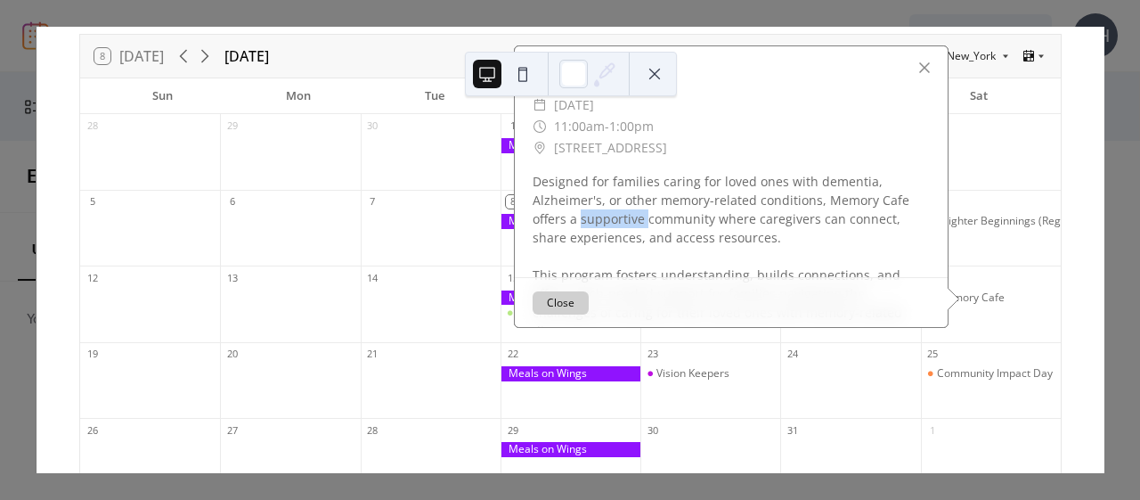
click at [618, 216] on div "Designed for families caring for loved ones with dementia, Alzheimer's, or othe…" at bounding box center [731, 256] width 433 height 168
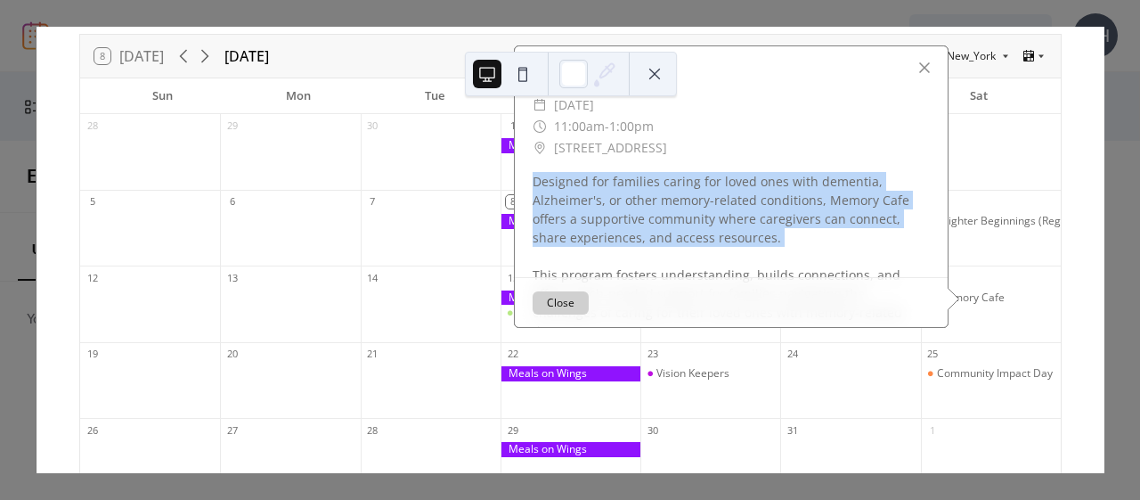
click at [618, 216] on div "Designed for families caring for loved ones with dementia, Alzheimer's, or othe…" at bounding box center [731, 256] width 433 height 168
click at [558, 306] on button "Close" at bounding box center [561, 301] width 56 height 23
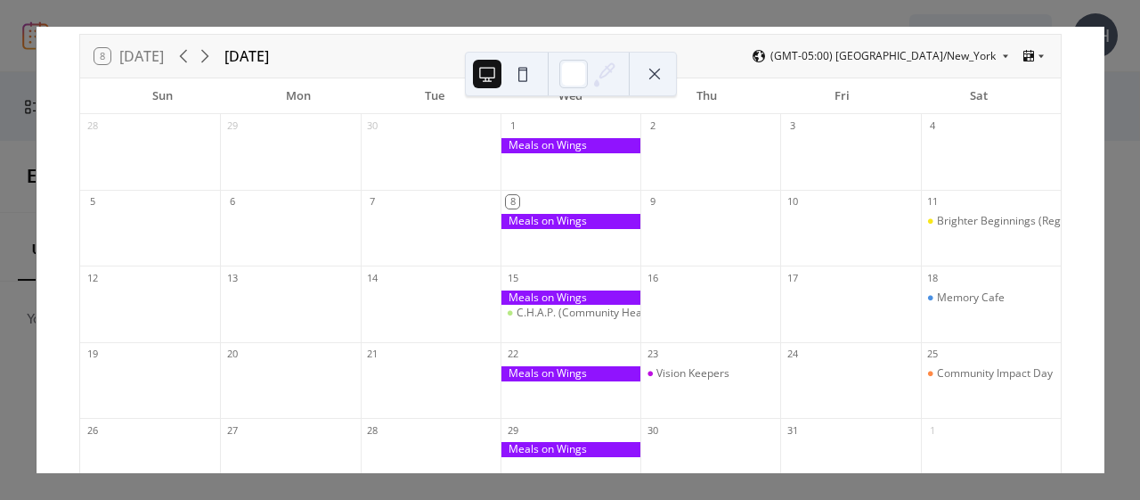
click at [524, 65] on button at bounding box center [523, 74] width 29 height 29
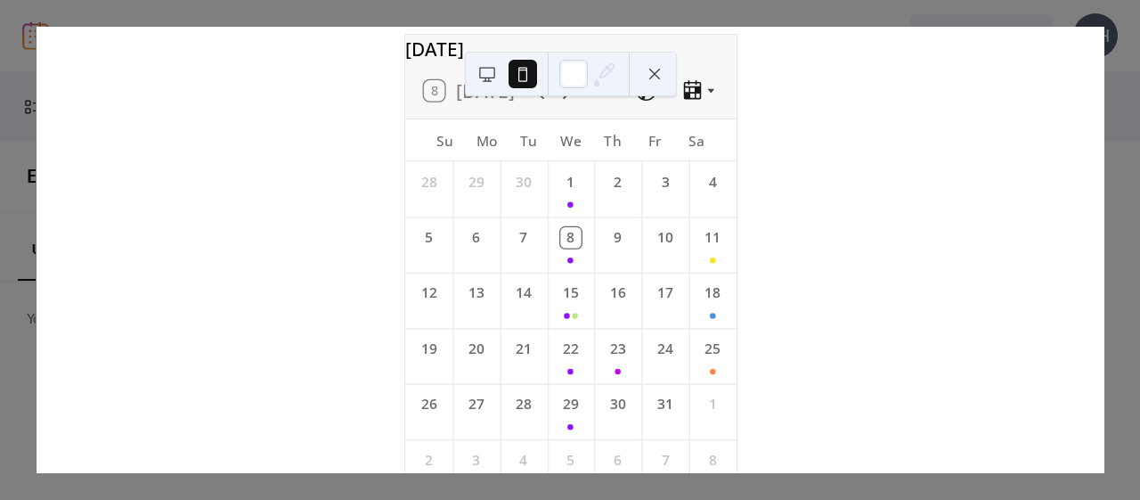
click at [481, 72] on button at bounding box center [487, 74] width 29 height 29
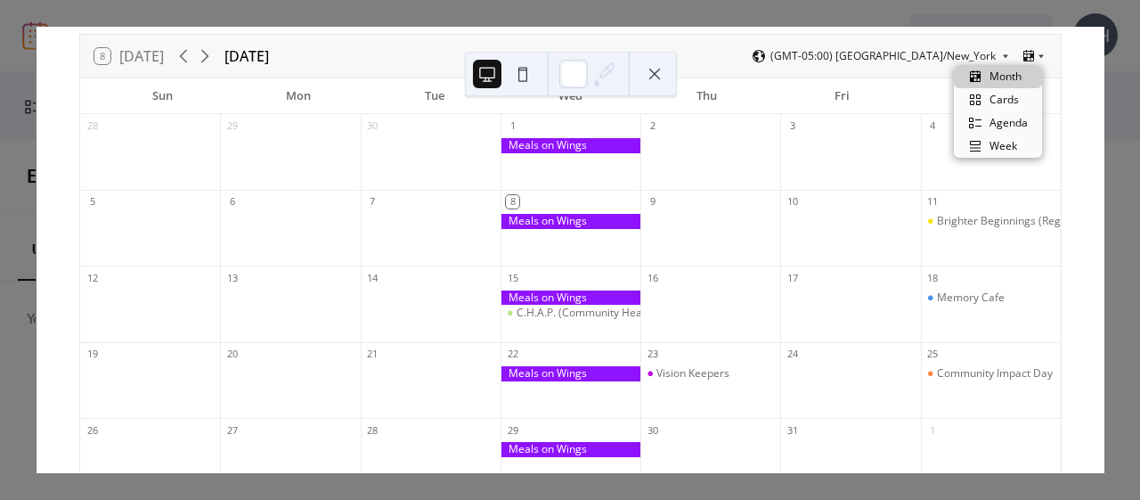
click at [1039, 56] on icon at bounding box center [1041, 57] width 5 height 4
click at [1039, 61] on icon at bounding box center [1041, 56] width 11 height 11
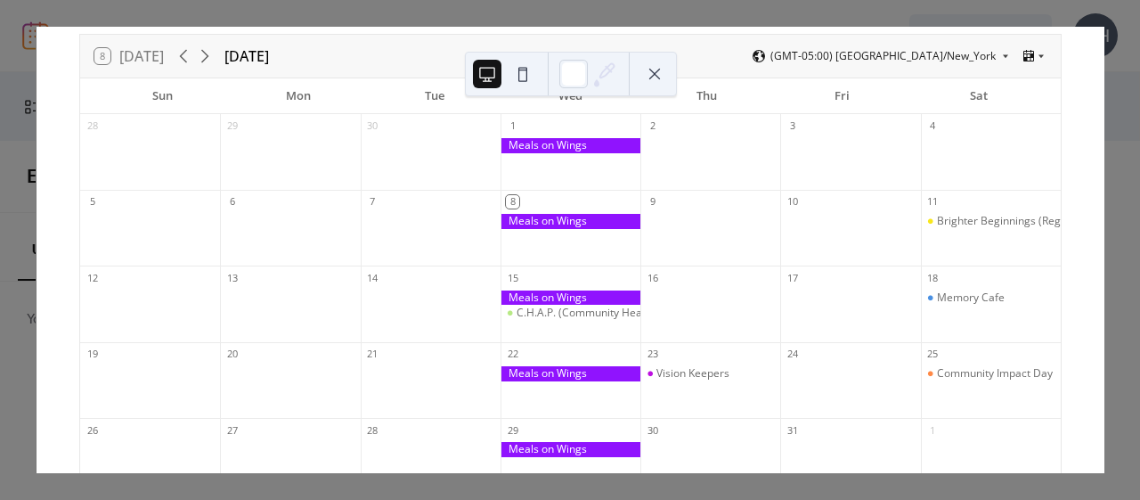
click at [653, 74] on button at bounding box center [655, 74] width 29 height 29
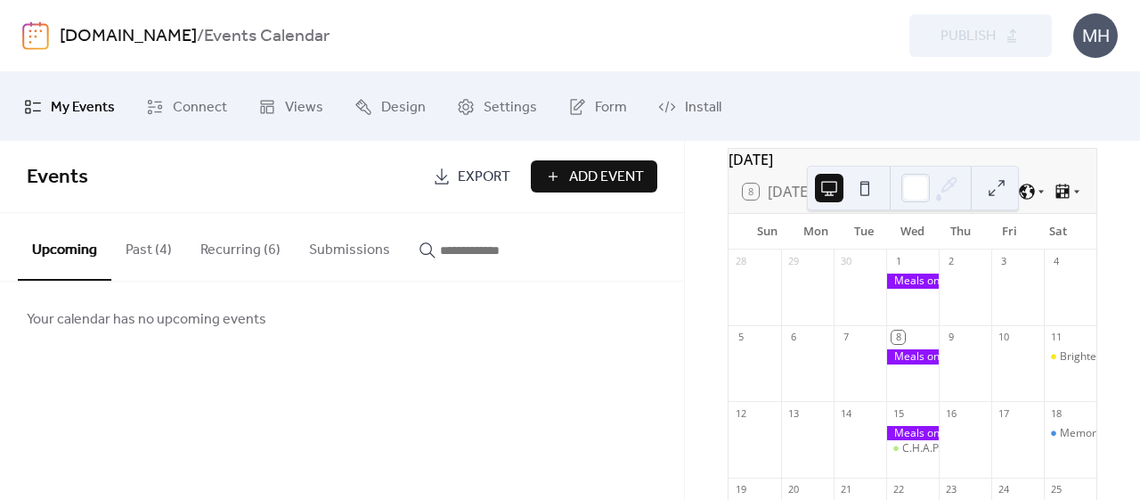
click at [242, 242] on button "Recurring (6)" at bounding box center [240, 246] width 109 height 66
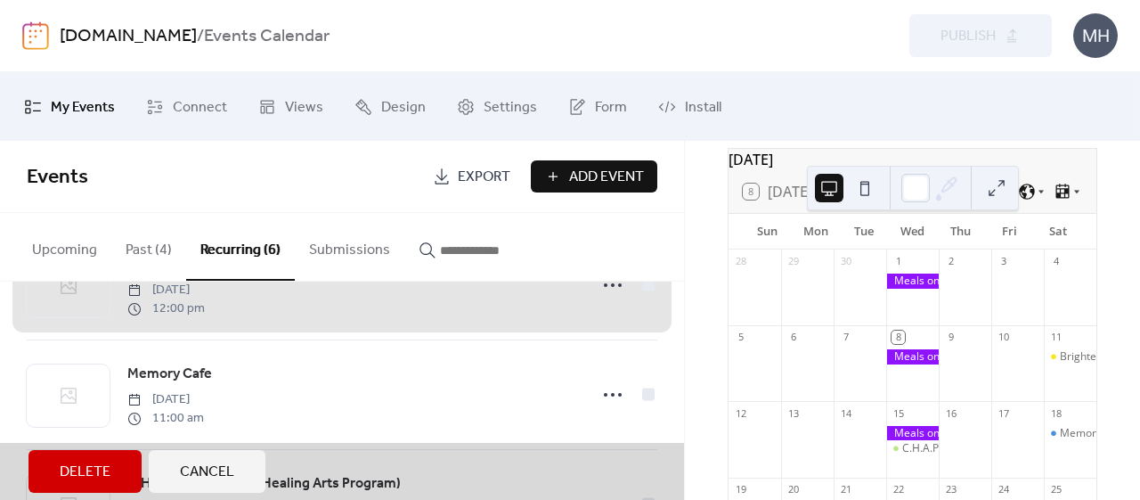
scroll to position [188, 0]
click at [609, 391] on div "Memory Cafe [DATE] 11:00 am" at bounding box center [342, 394] width 631 height 110
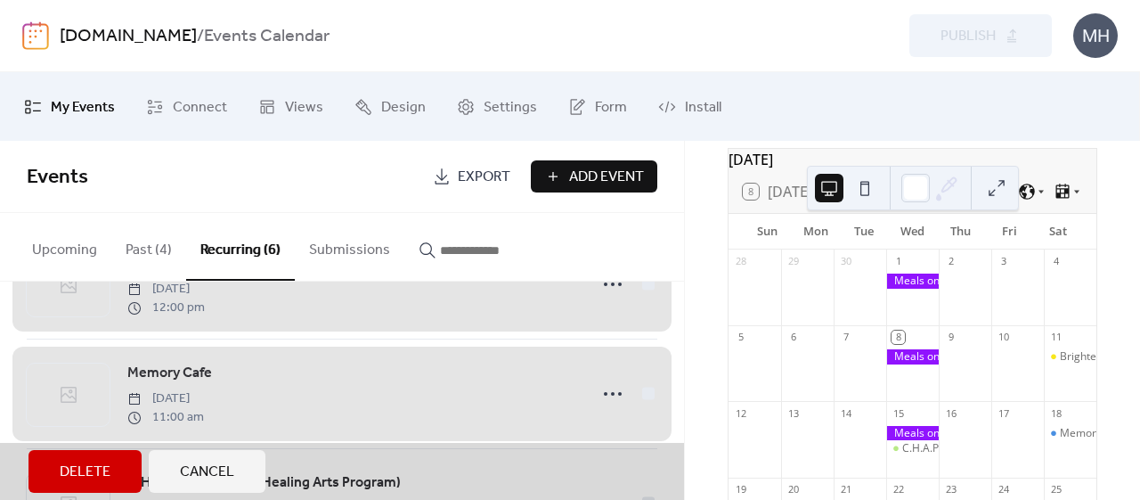
click at [609, 391] on div "Memory Cafe [DATE] 11:00 am" at bounding box center [342, 394] width 631 height 110
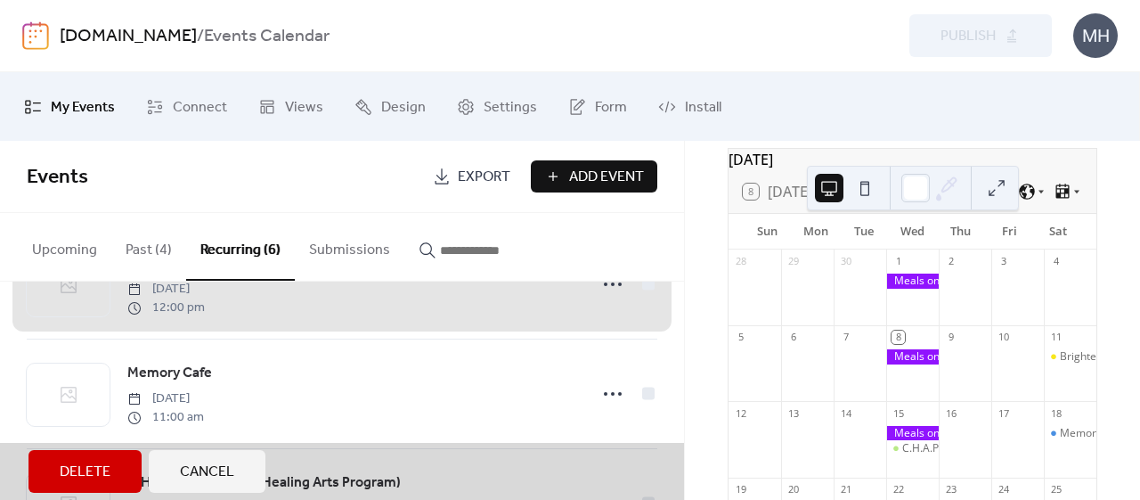
click at [609, 391] on div "Memory Cafe [DATE] 11:00 am" at bounding box center [342, 394] width 631 height 110
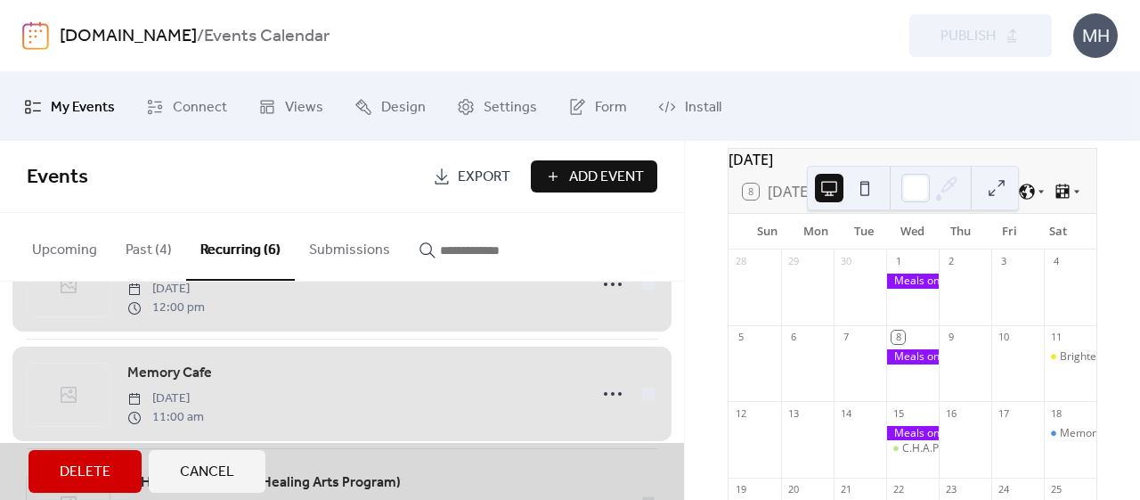
click at [257, 393] on div "Memory Cafe [DATE] 11:00 am" at bounding box center [342, 394] width 631 height 110
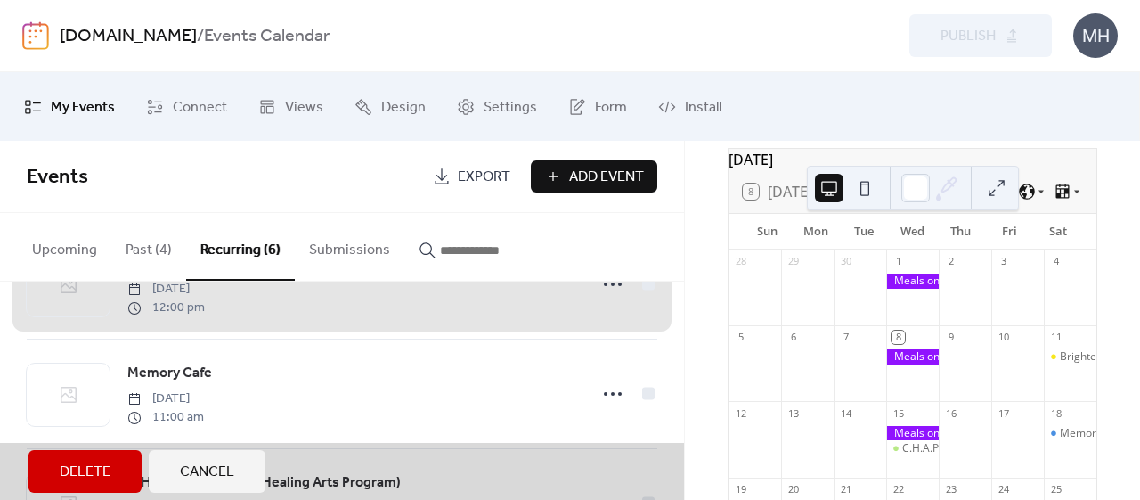
click at [257, 393] on div "Memory Cafe [DATE] 11:00 am" at bounding box center [342, 394] width 631 height 110
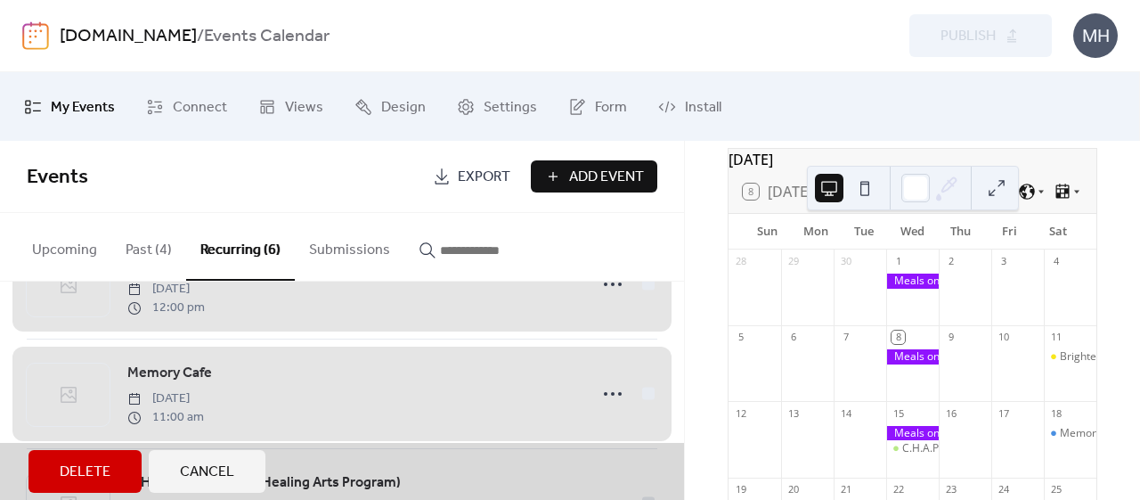
click at [191, 369] on div "Memory Cafe [DATE] 11:00 am" at bounding box center [342, 394] width 631 height 110
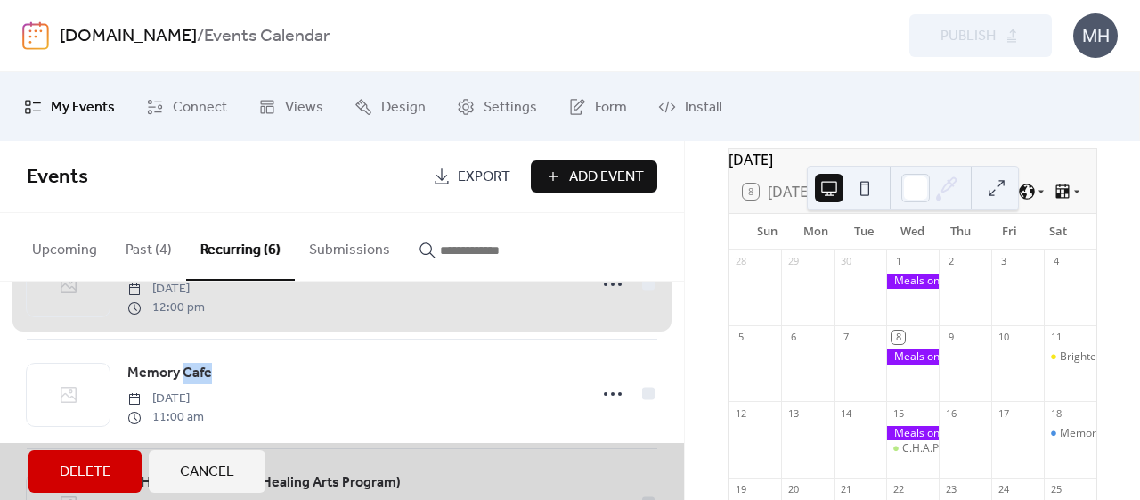
click at [191, 369] on div "Memory Cafe [DATE] 11:00 am" at bounding box center [342, 394] width 631 height 110
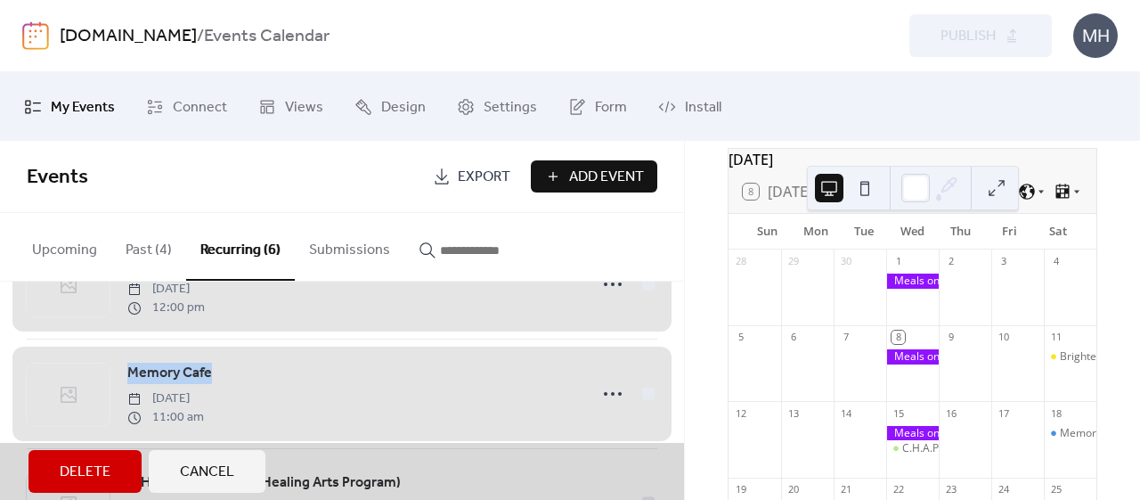
click at [191, 369] on div "Memory Cafe [DATE] 11:00 am" at bounding box center [342, 394] width 631 height 110
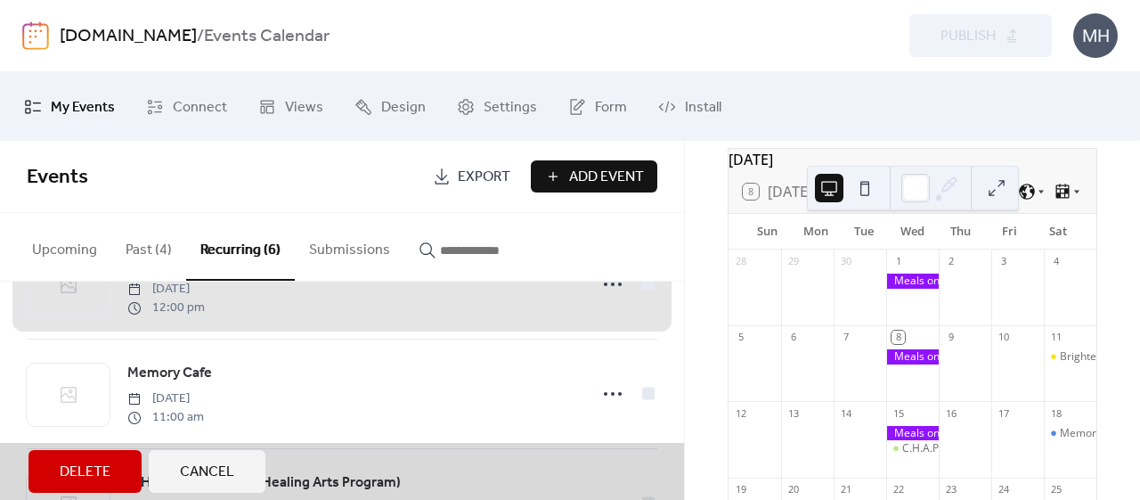
drag, startPoint x: 191, startPoint y: 369, endPoint x: 643, endPoint y: 393, distance: 453.2
click at [643, 393] on div "Memory Cafe [DATE] 11:00 am" at bounding box center [342, 394] width 631 height 110
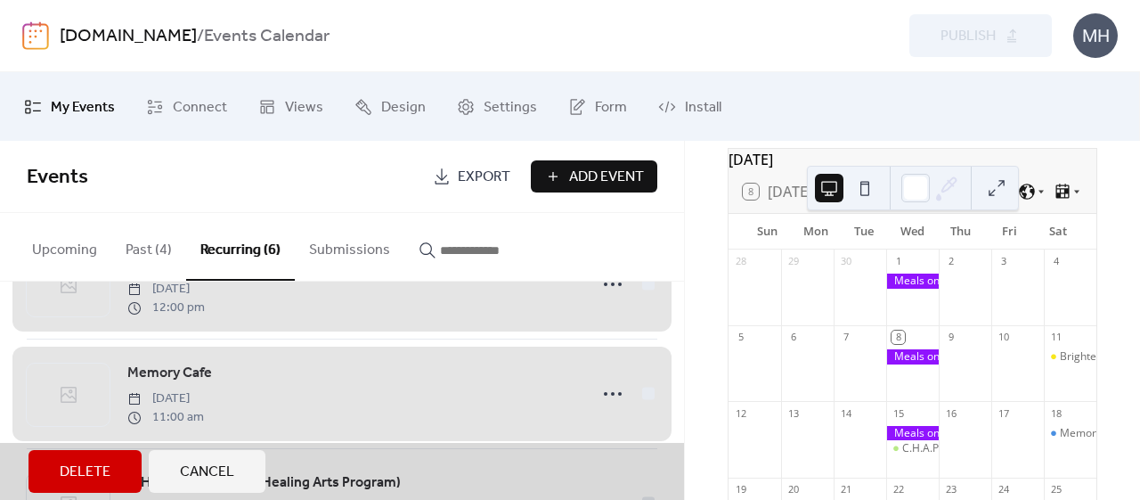
click at [1064, 441] on div "Memory Cafe" at bounding box center [1094, 433] width 68 height 15
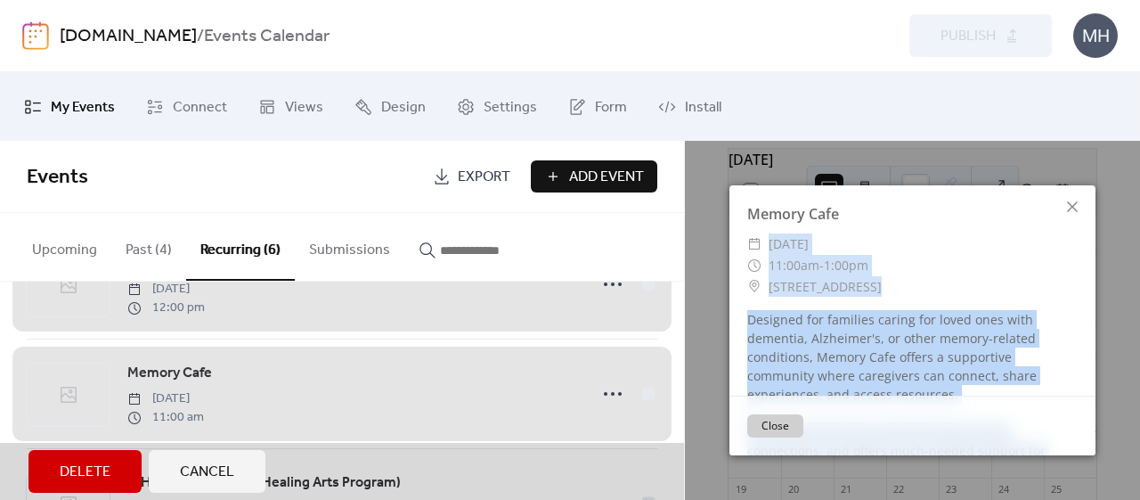
drag, startPoint x: 770, startPoint y: 241, endPoint x: 926, endPoint y: 435, distance: 248.9
click at [926, 435] on div "Memory Cafe ​ [DATE] ​ 11:00am - 1:00pm ​ [STREET_ADDRESS] Designed for familie…" at bounding box center [913, 320] width 366 height 270
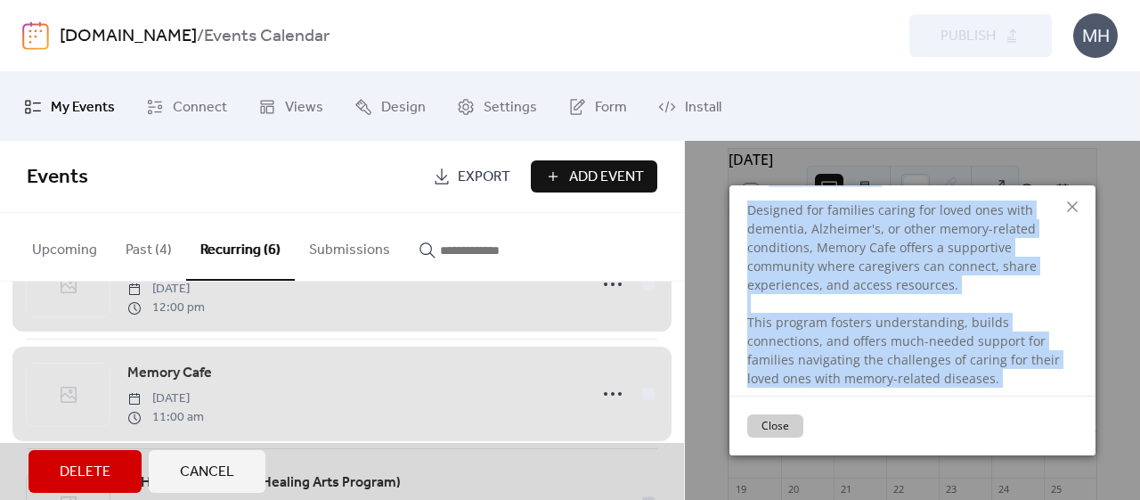
scroll to position [118, 0]
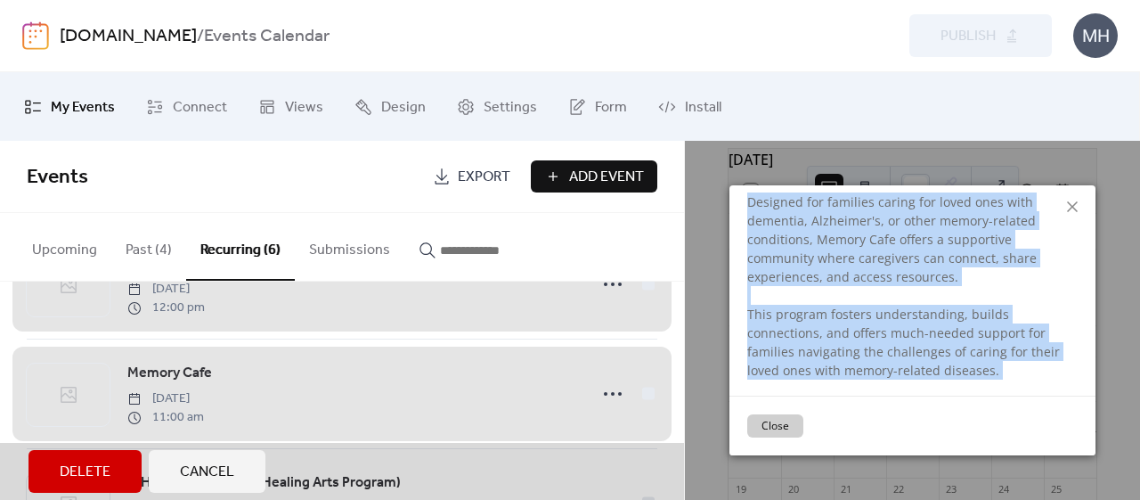
copy div "[DATE] ​ 11:00am - 1:00pm ​ [STREET_ADDRESS] Designed for families caring for l…"
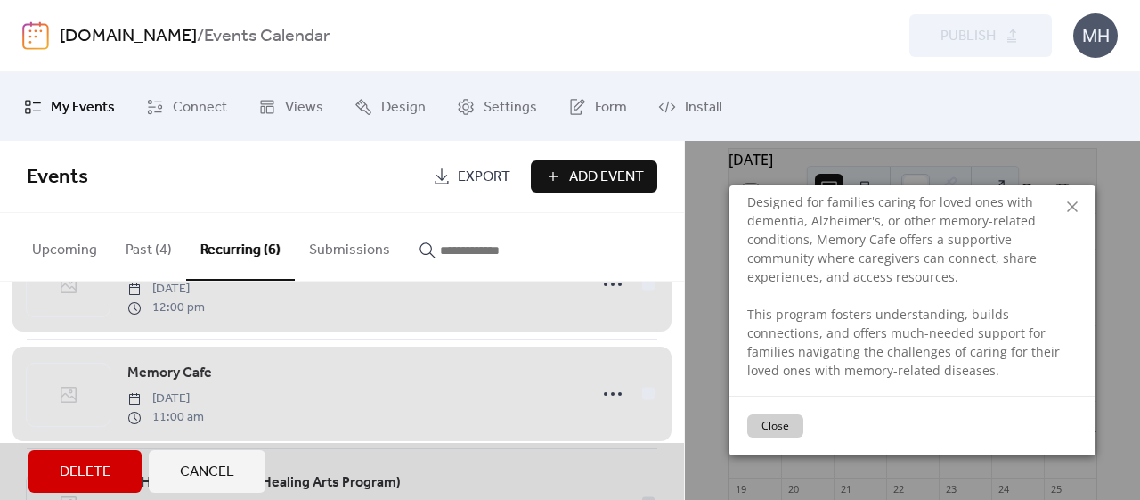
click at [1075, 204] on icon at bounding box center [1072, 206] width 21 height 21
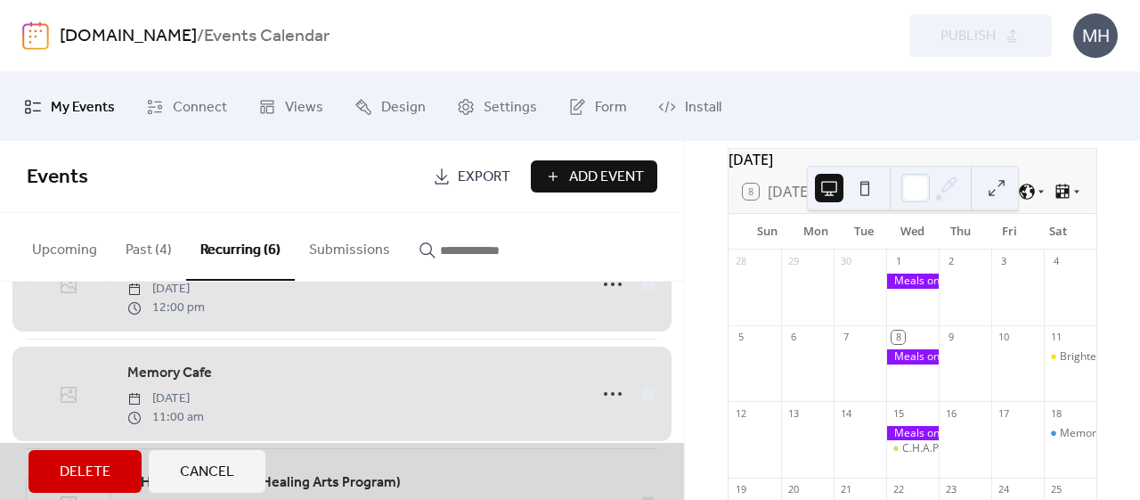
click at [586, 180] on span "Add Event" at bounding box center [606, 177] width 75 height 21
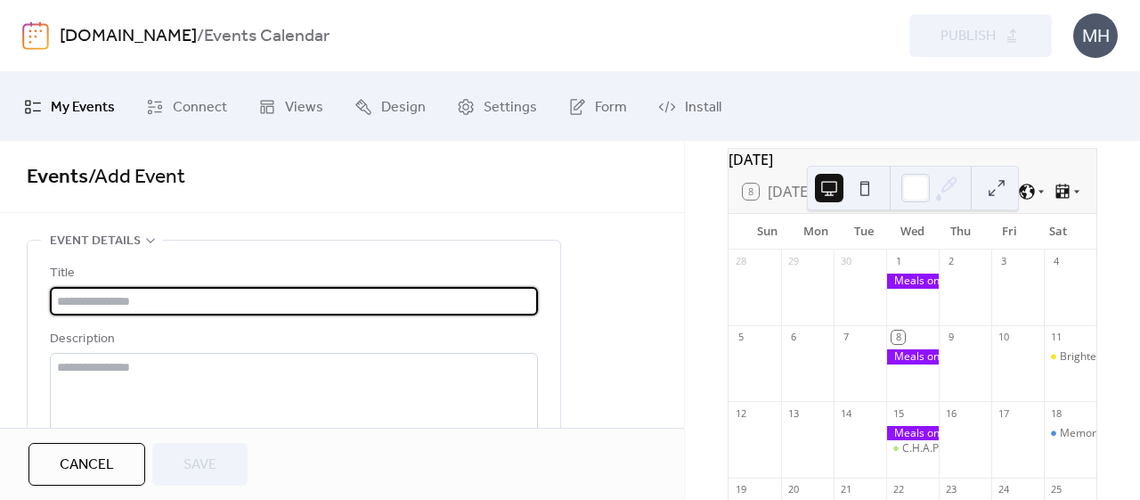
click at [485, 291] on input "text" at bounding box center [294, 301] width 488 height 29
type input "**********"
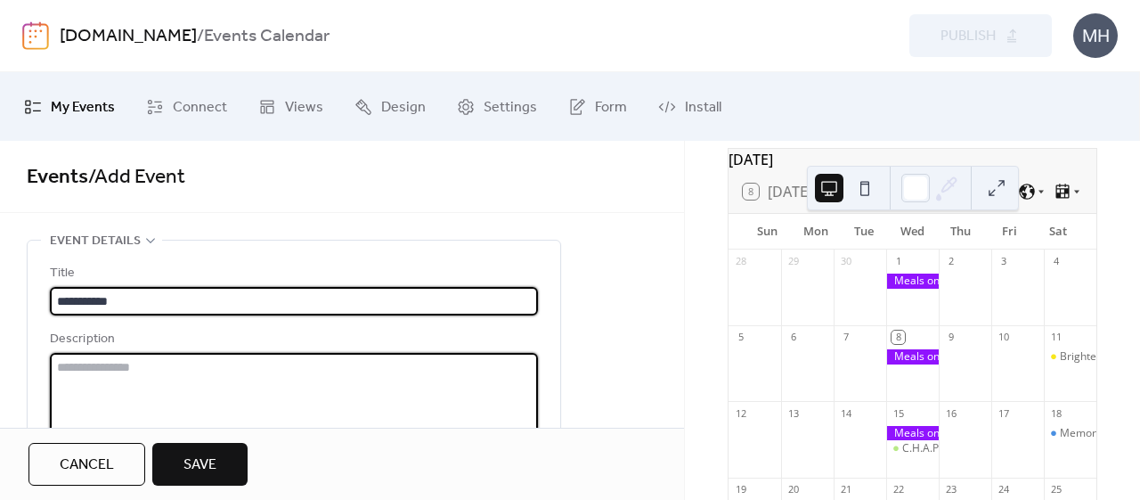
click at [384, 389] on textarea at bounding box center [294, 420] width 488 height 135
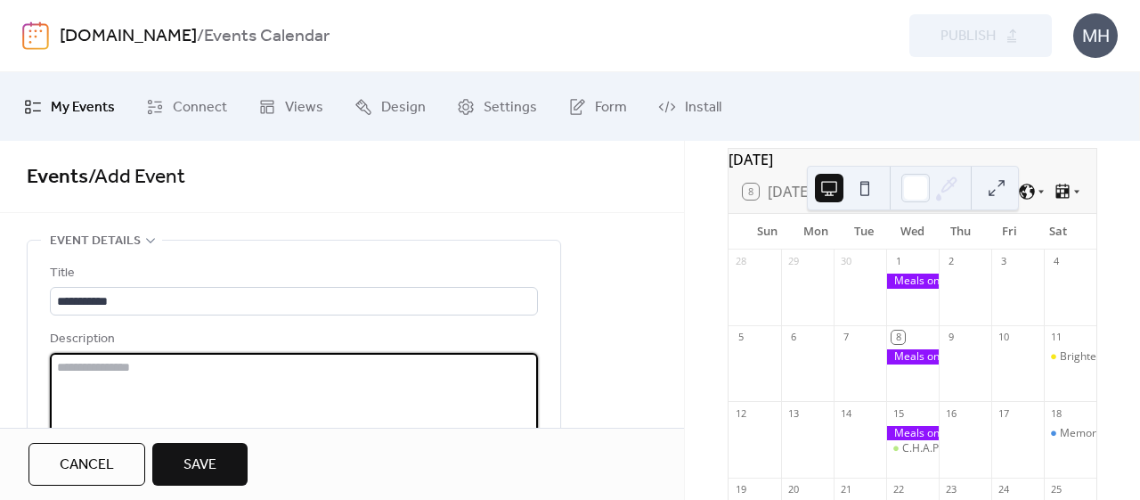
paste textarea "**********"
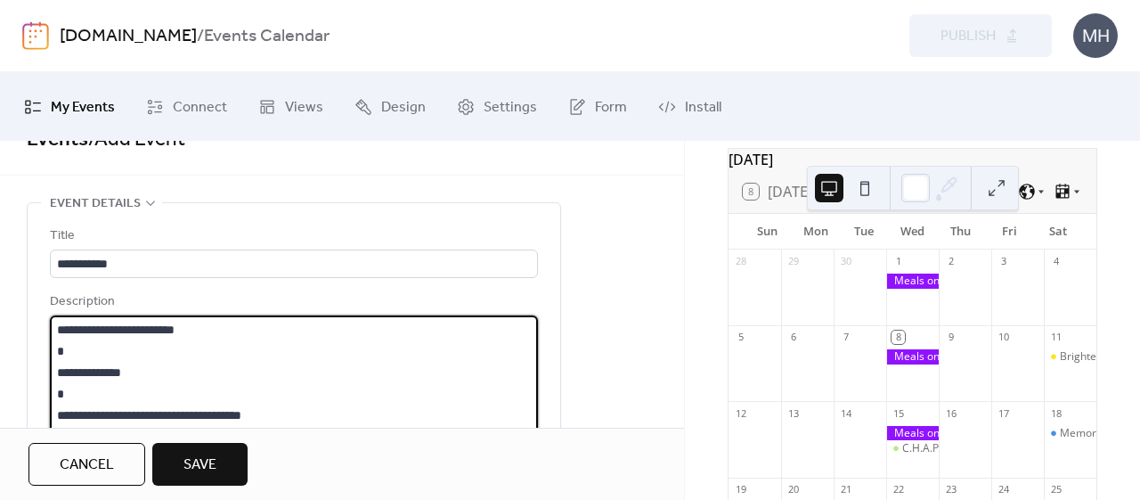
scroll to position [36, 0]
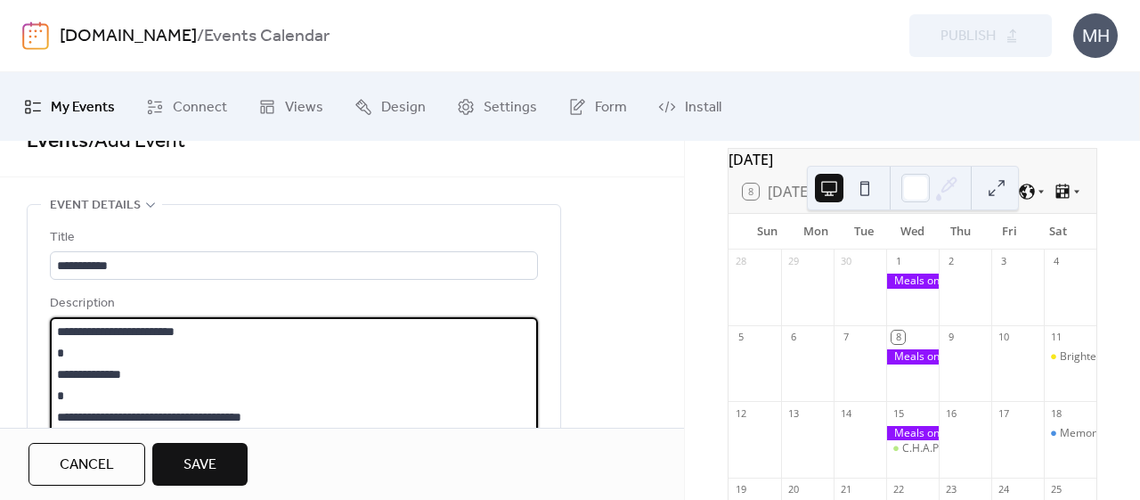
drag, startPoint x: 291, startPoint y: 412, endPoint x: 22, endPoint y: 407, distance: 269.1
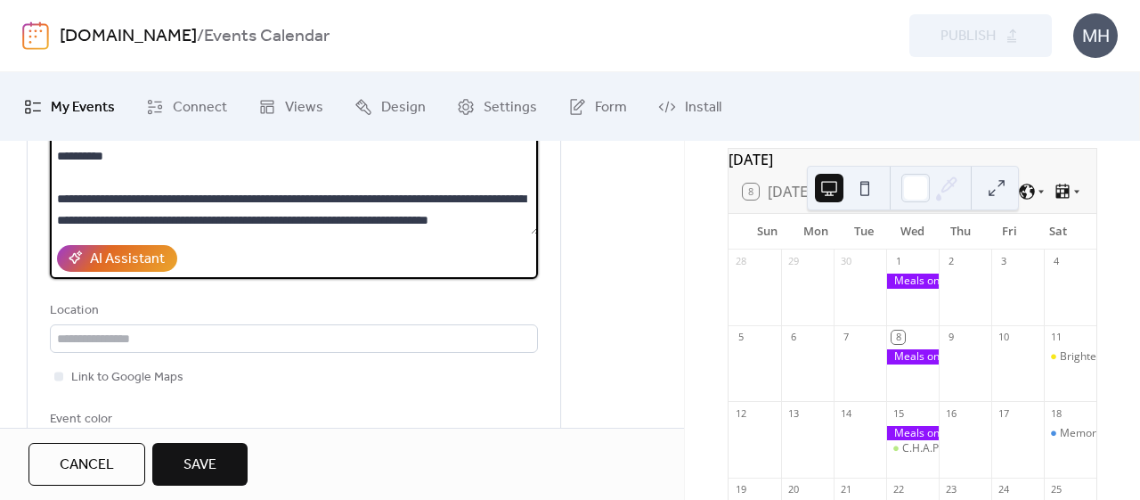
scroll to position [255, 0]
type textarea "**********"
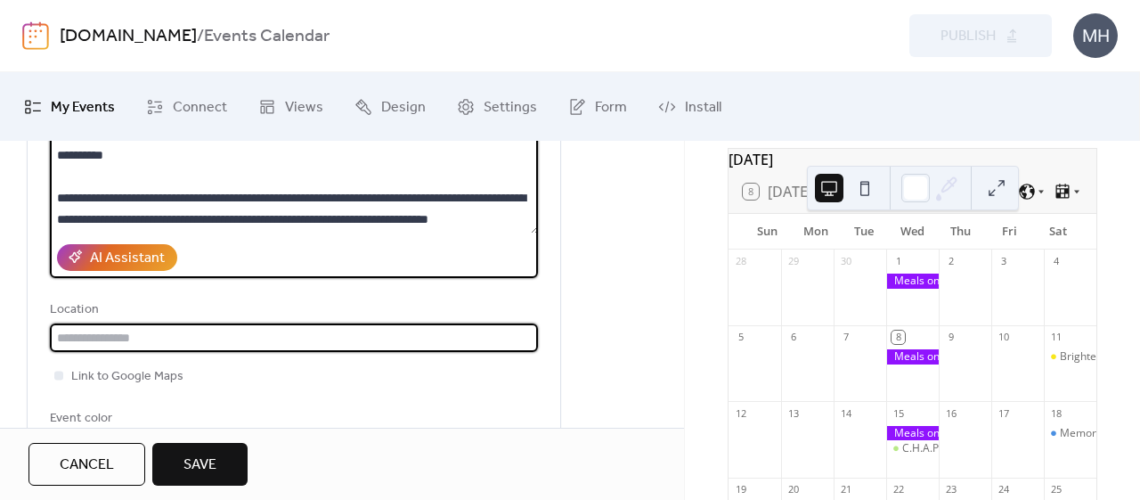
click at [314, 344] on input "text" at bounding box center [294, 337] width 488 height 29
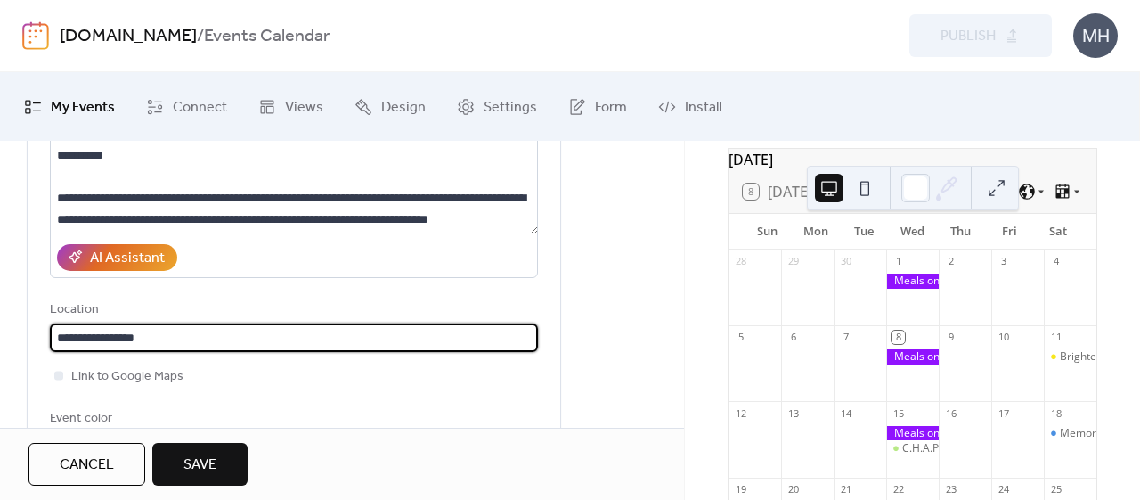
paste input "**********"
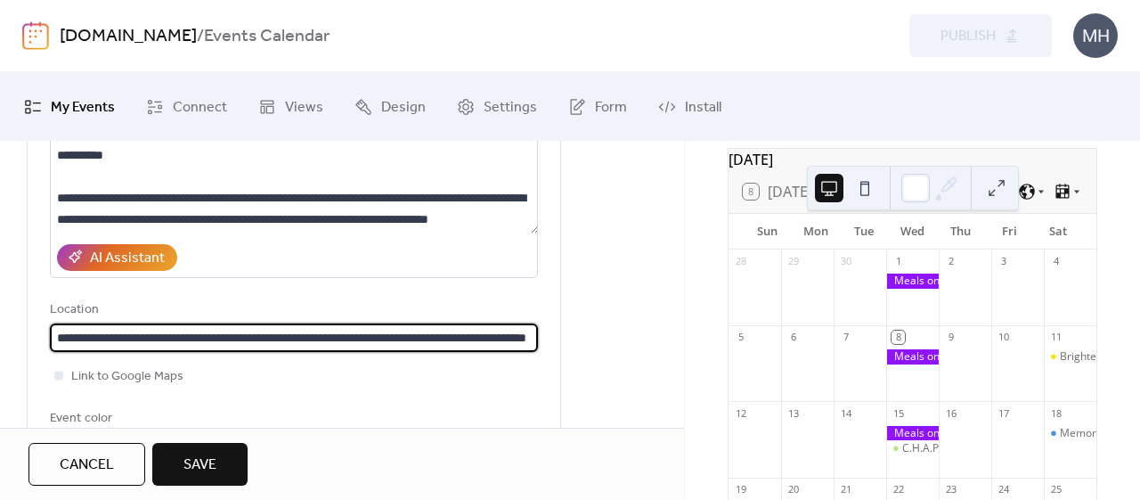
scroll to position [1, 4]
drag, startPoint x: 409, startPoint y: 337, endPoint x: 36, endPoint y: 347, distance: 373.4
click at [36, 347] on div "**********" at bounding box center [294, 230] width 533 height 488
click at [61, 345] on input "**********" at bounding box center [294, 337] width 489 height 29
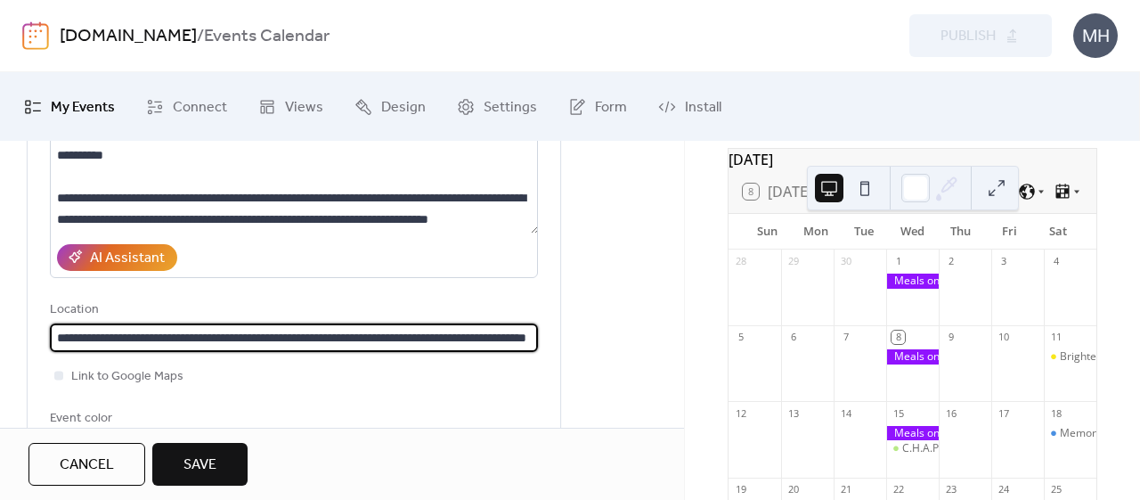
drag, startPoint x: 149, startPoint y: 333, endPoint x: 490, endPoint y: 341, distance: 341.3
click at [490, 341] on input "**********" at bounding box center [294, 337] width 489 height 29
type input "**********"
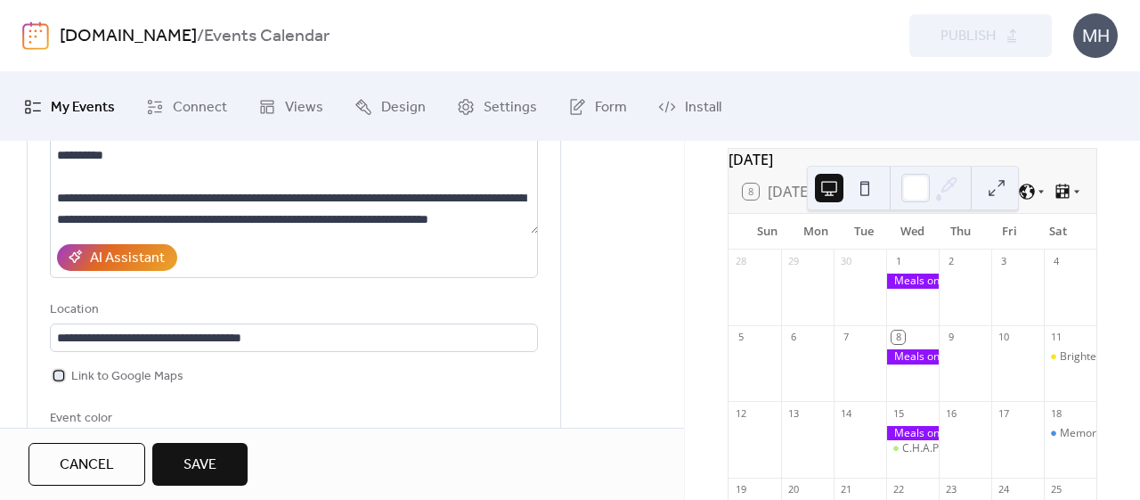
click at [57, 371] on div at bounding box center [58, 375] width 9 height 9
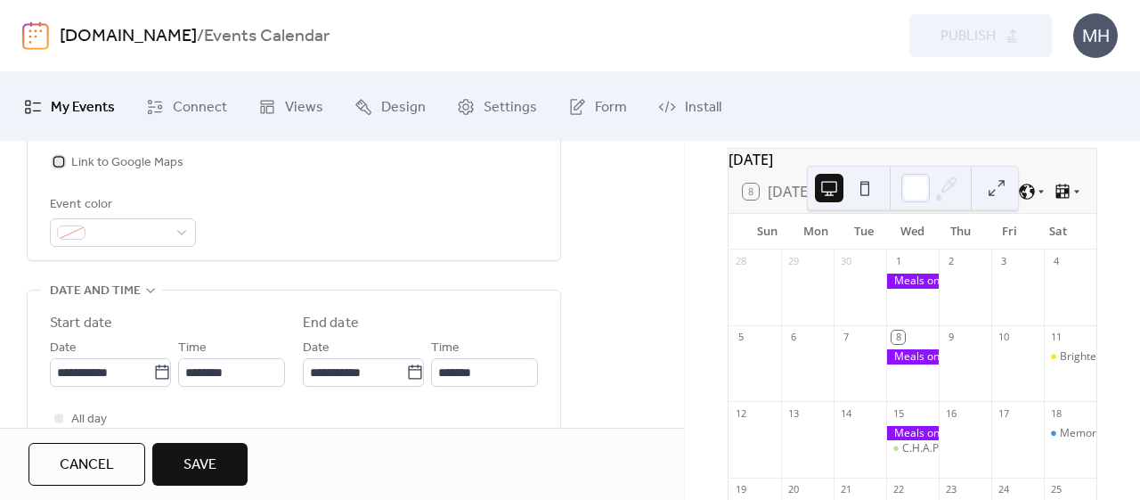
scroll to position [472, 0]
click at [159, 364] on icon at bounding box center [162, 369] width 18 height 18
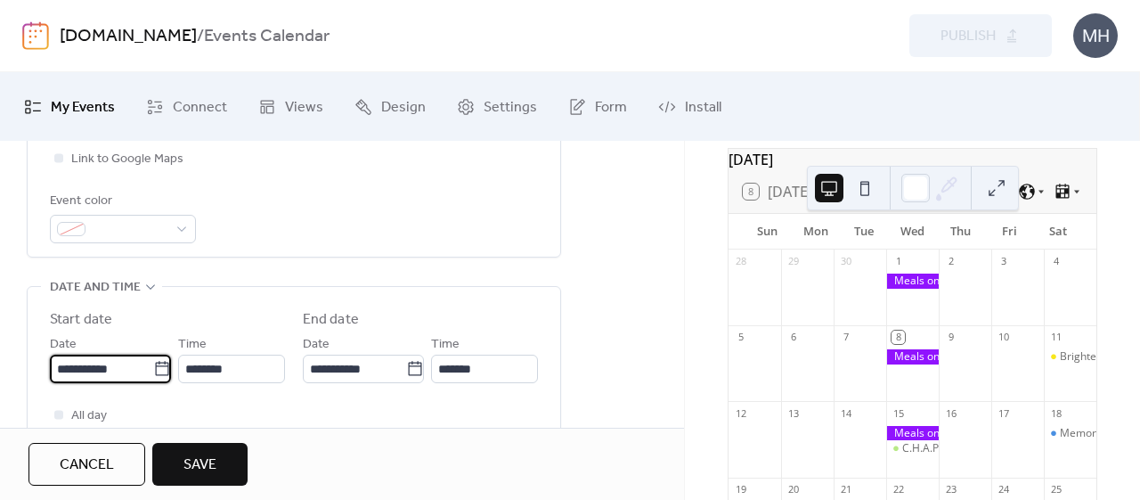
click at [153, 364] on input "**********" at bounding box center [101, 369] width 103 height 29
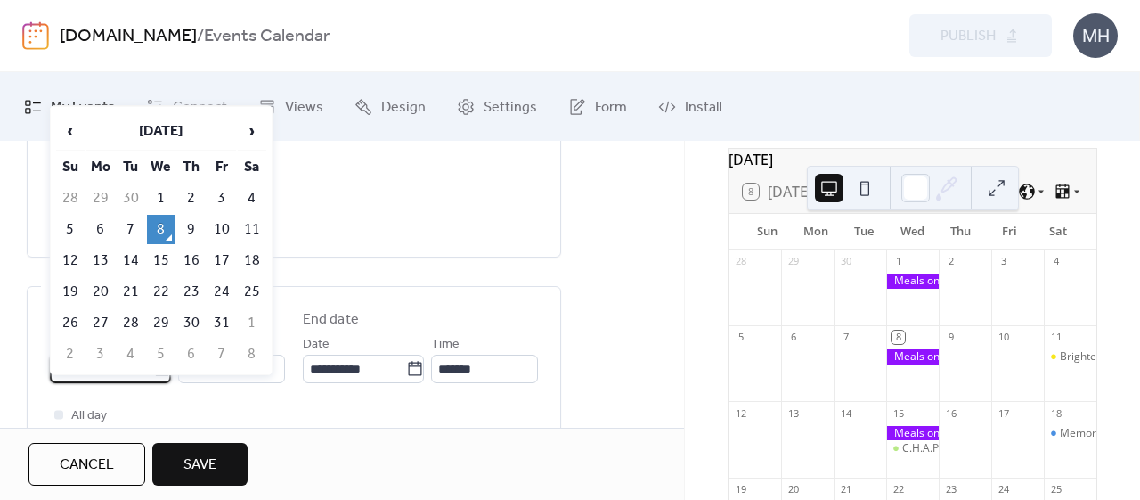
click at [250, 259] on td "18" at bounding box center [252, 260] width 29 height 29
type input "**********"
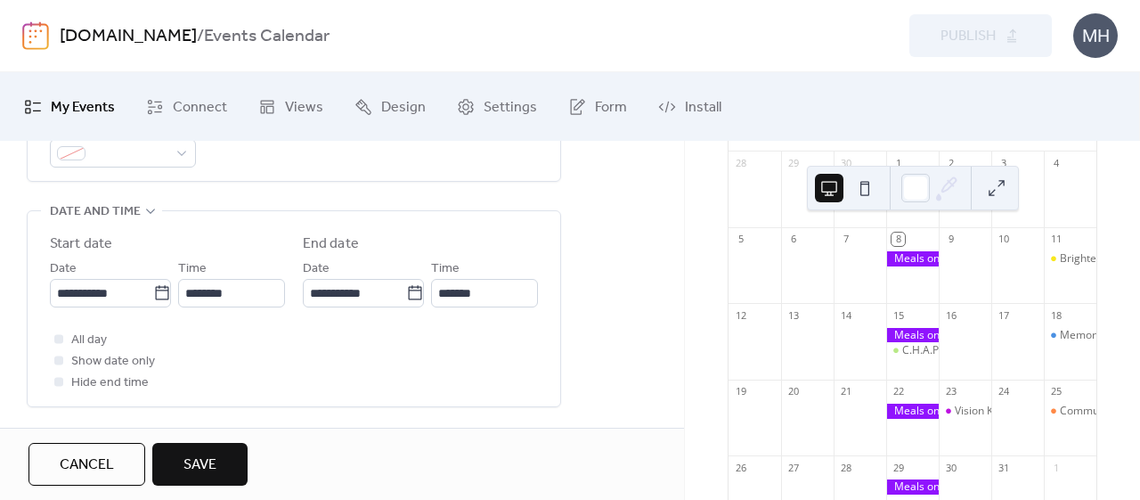
scroll to position [202, 0]
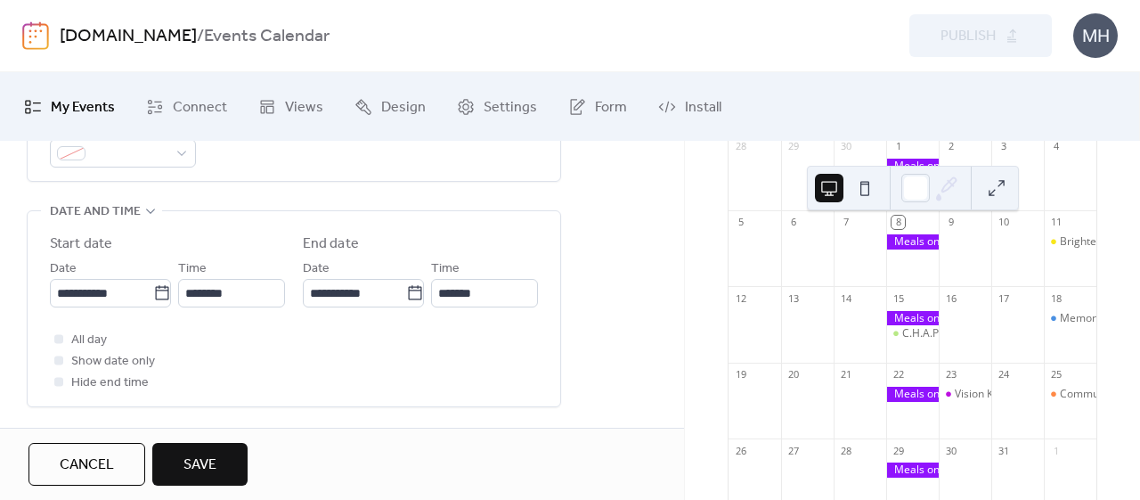
click at [1065, 326] on div "Memory Cafe" at bounding box center [1094, 318] width 68 height 15
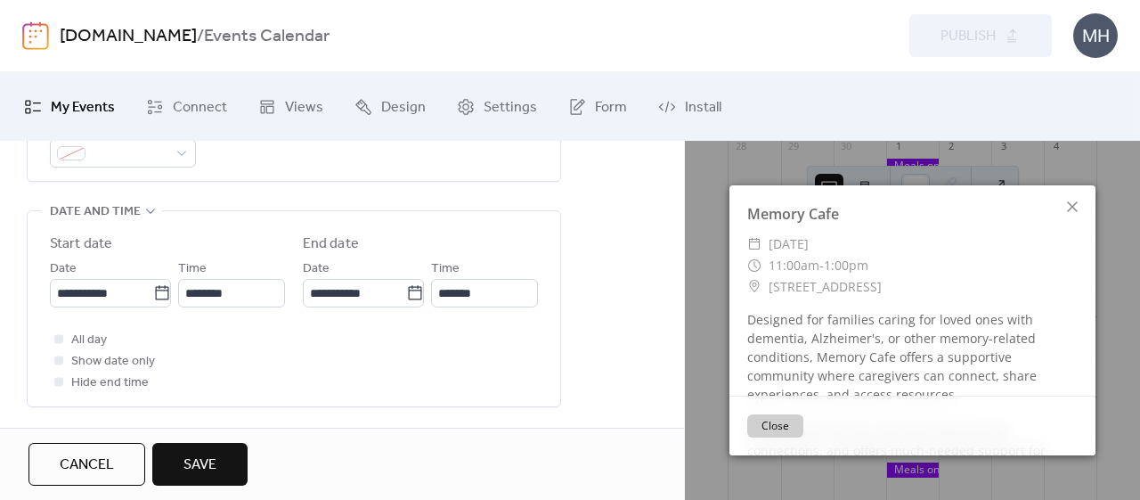
click at [1076, 213] on icon at bounding box center [1072, 206] width 21 height 21
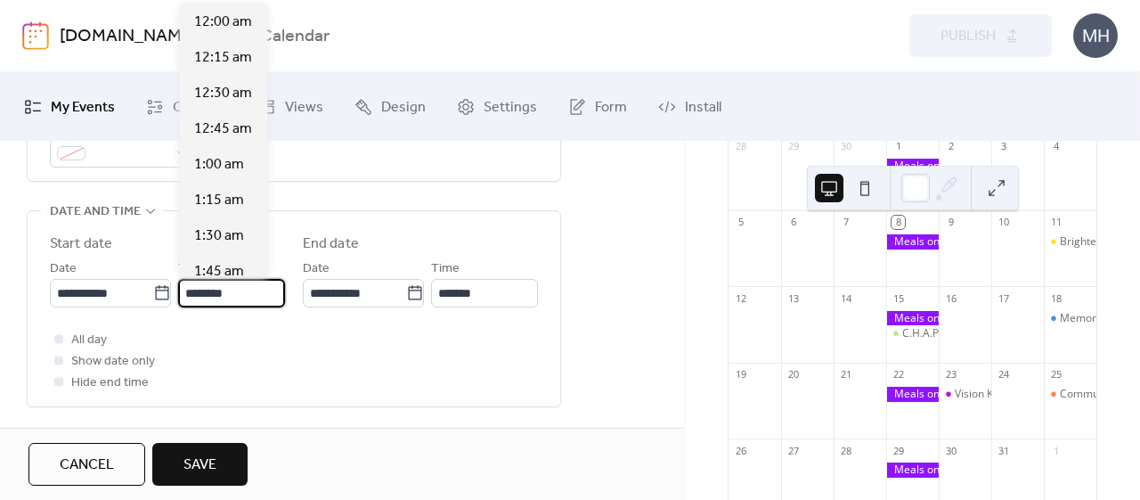
click at [200, 287] on input "********" at bounding box center [231, 293] width 107 height 29
click at [196, 288] on input "********" at bounding box center [231, 293] width 107 height 29
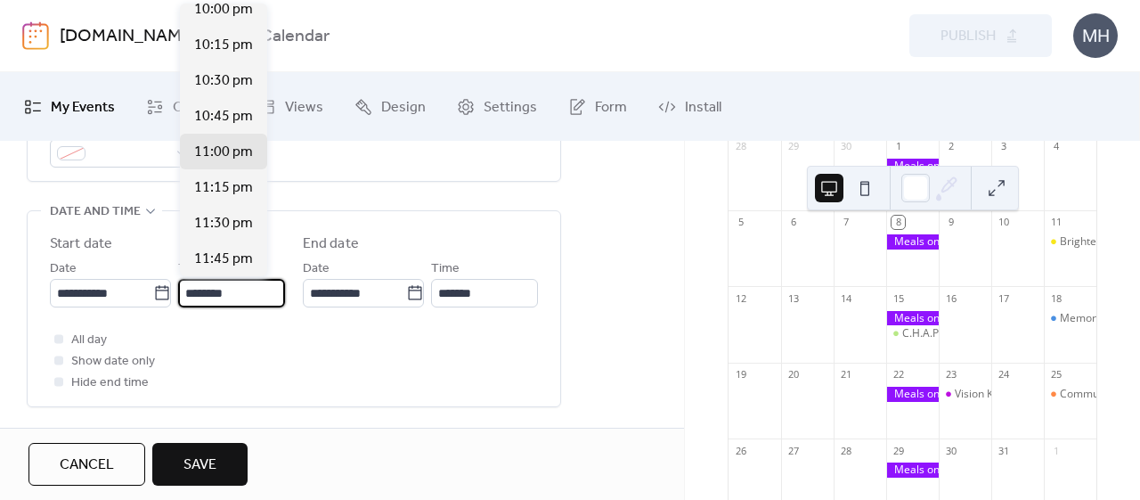
click at [226, 290] on input "********" at bounding box center [231, 293] width 107 height 29
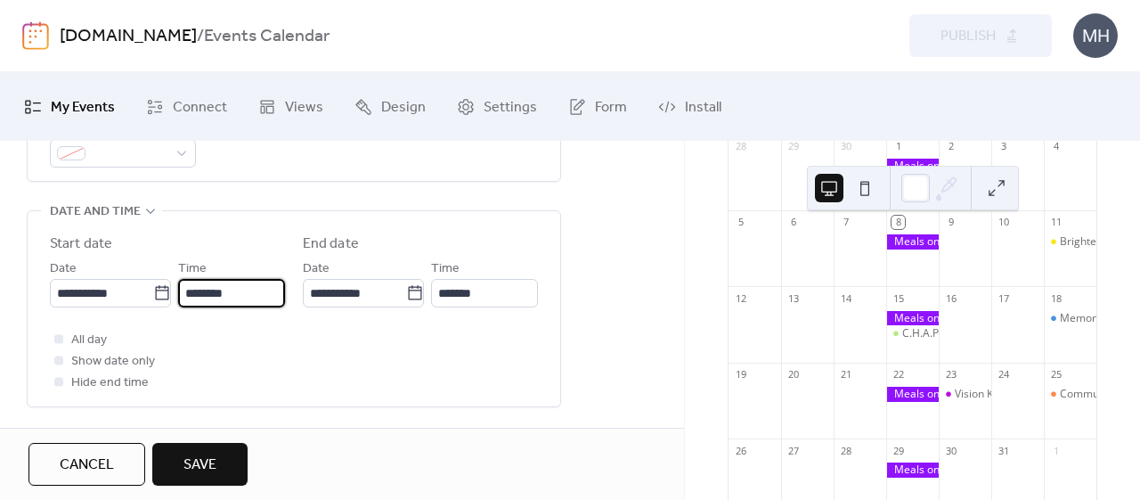
type input "********"
click at [308, 363] on div "All day Show date only Hide end time" at bounding box center [294, 361] width 488 height 64
click at [206, 468] on span "Save" at bounding box center [200, 464] width 33 height 21
click at [206, 468] on div "Cancel Save" at bounding box center [138, 464] width 219 height 43
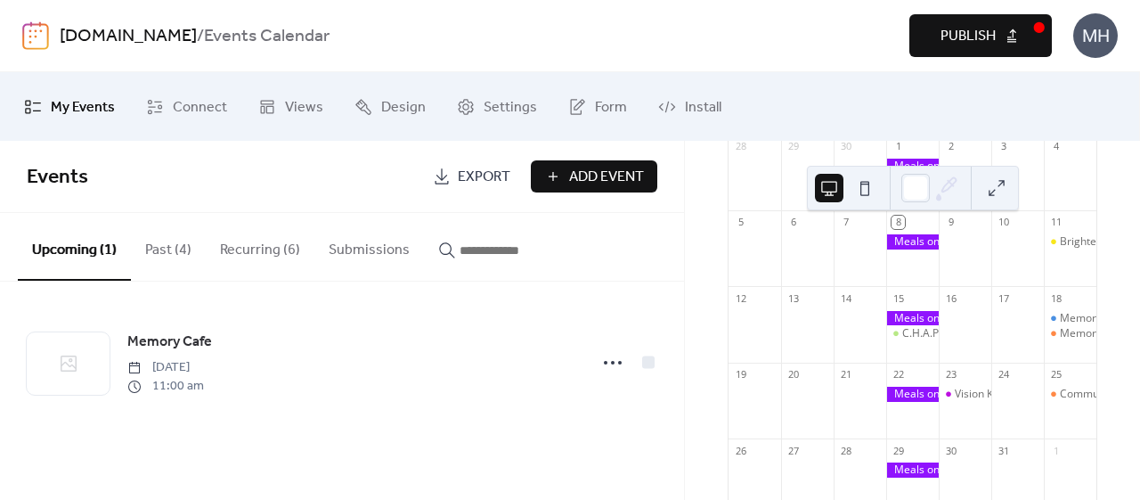
click at [608, 368] on icon at bounding box center [613, 362] width 29 height 29
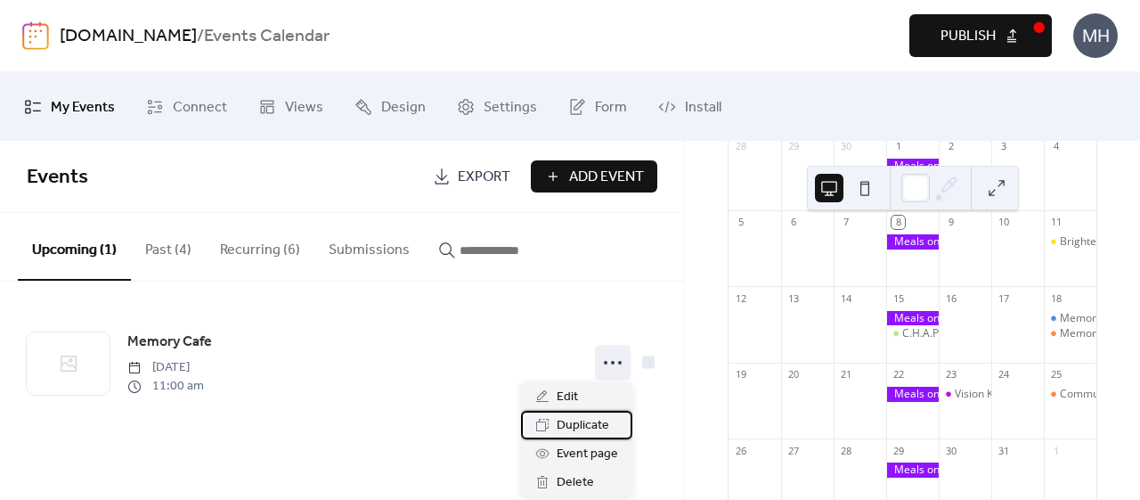
click at [602, 427] on span "Duplicate" at bounding box center [583, 425] width 53 height 21
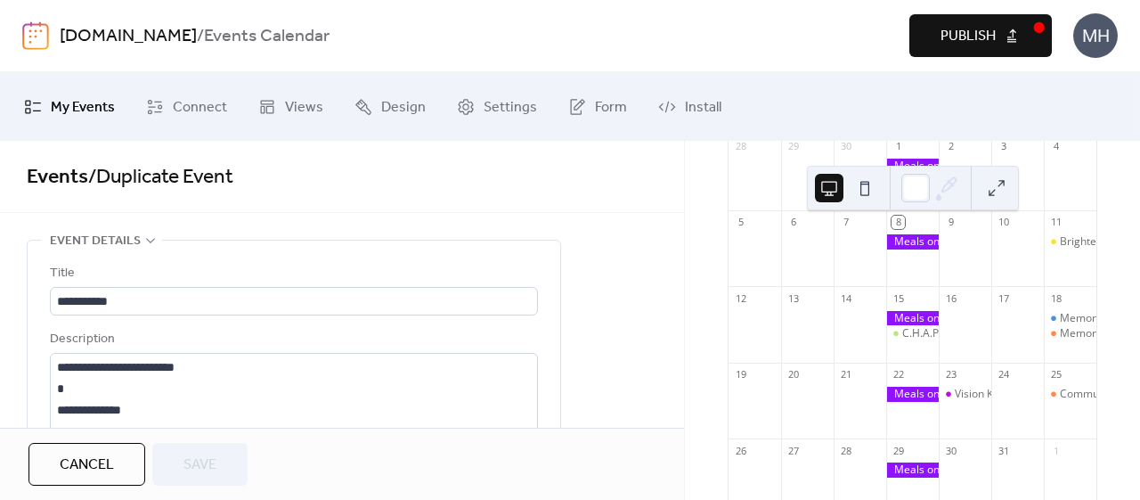
click at [117, 466] on button "Cancel" at bounding box center [87, 464] width 117 height 43
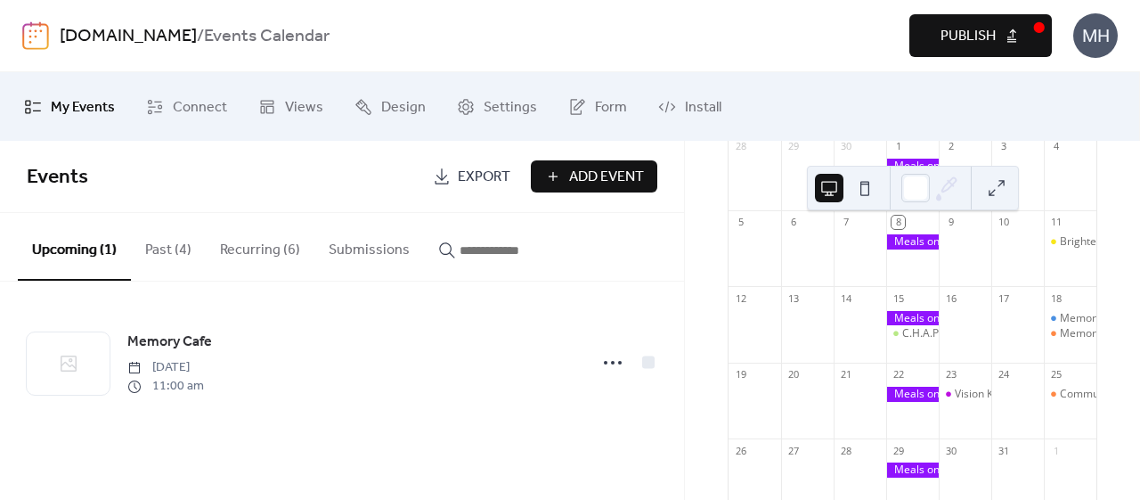
click at [1064, 339] on div "Memory Cafe" at bounding box center [1094, 333] width 68 height 15
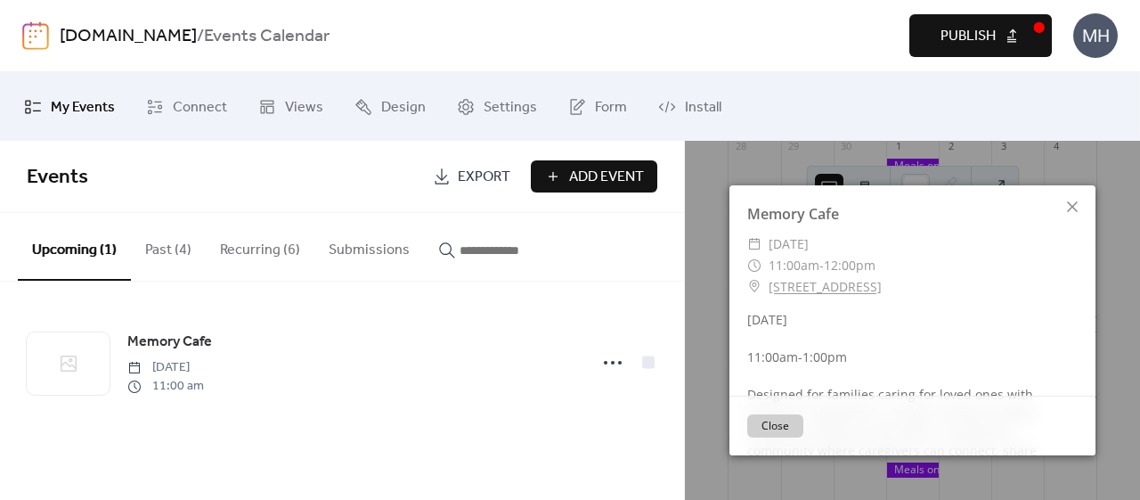
click at [1075, 208] on icon at bounding box center [1072, 206] width 11 height 11
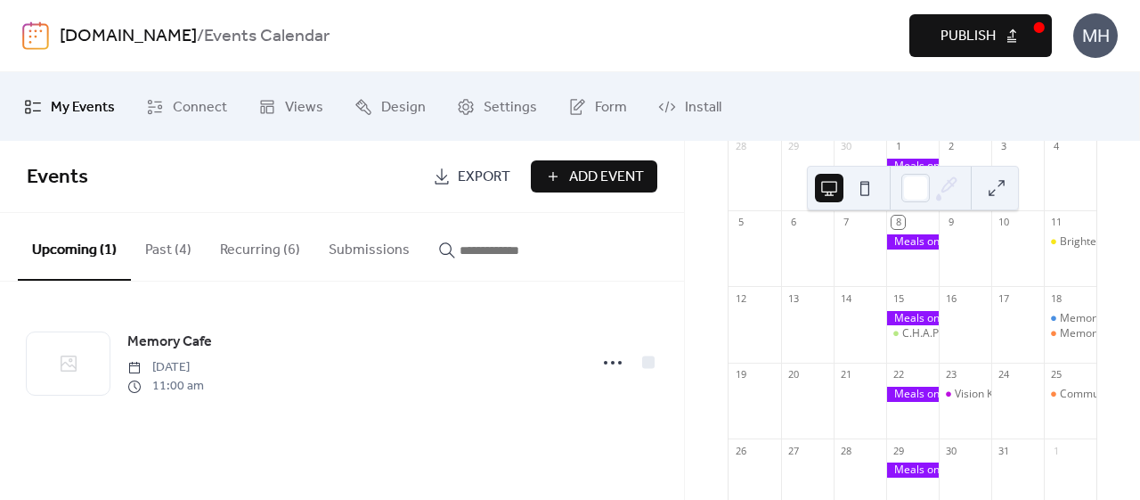
click at [1060, 326] on div "Memory Cafe" at bounding box center [1094, 318] width 68 height 15
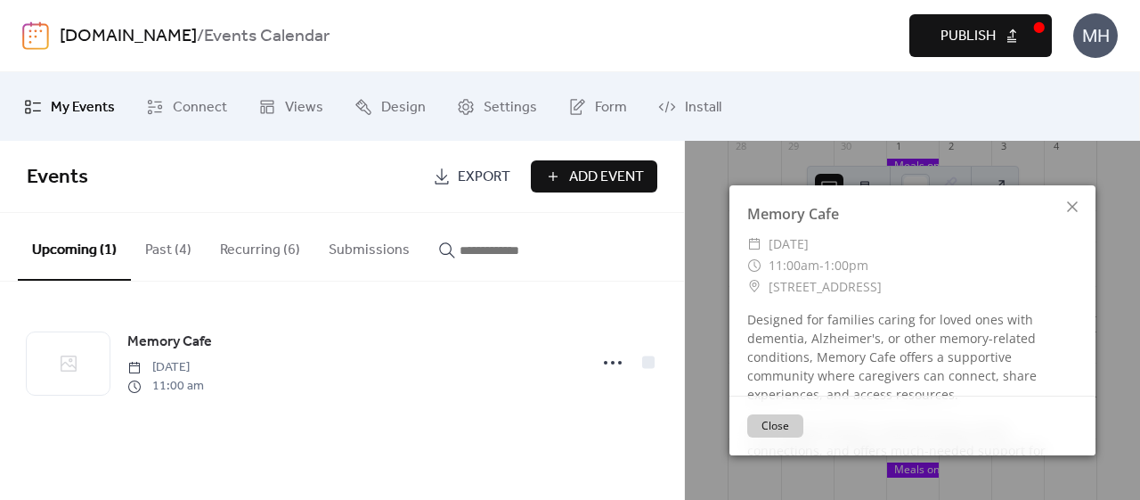
click at [1057, 327] on div "Designed for families caring for loved ones with dementia, Alzheimer's, or othe…" at bounding box center [913, 403] width 366 height 187
click at [788, 434] on button "Close" at bounding box center [775, 425] width 56 height 23
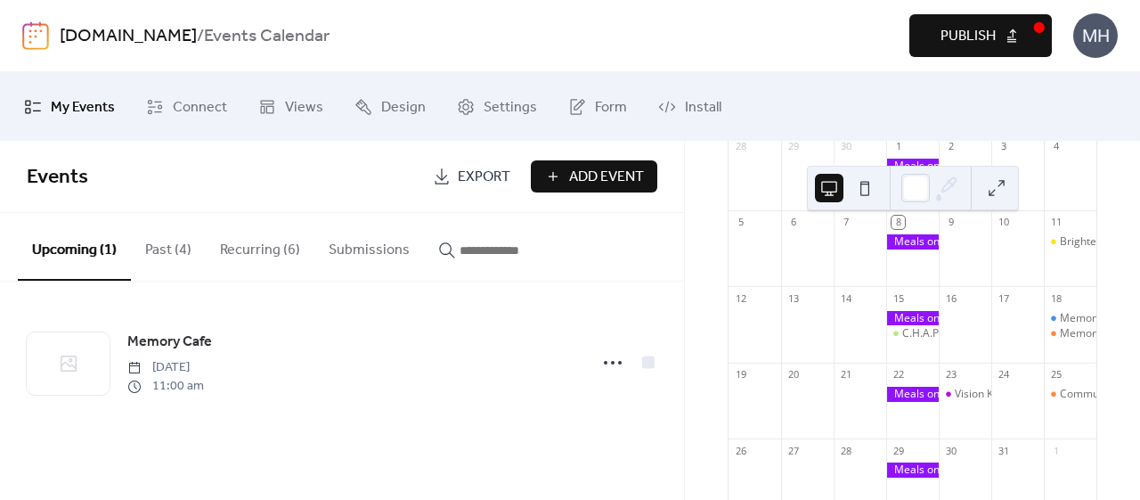
click at [267, 257] on button "Recurring (6)" at bounding box center [260, 246] width 109 height 66
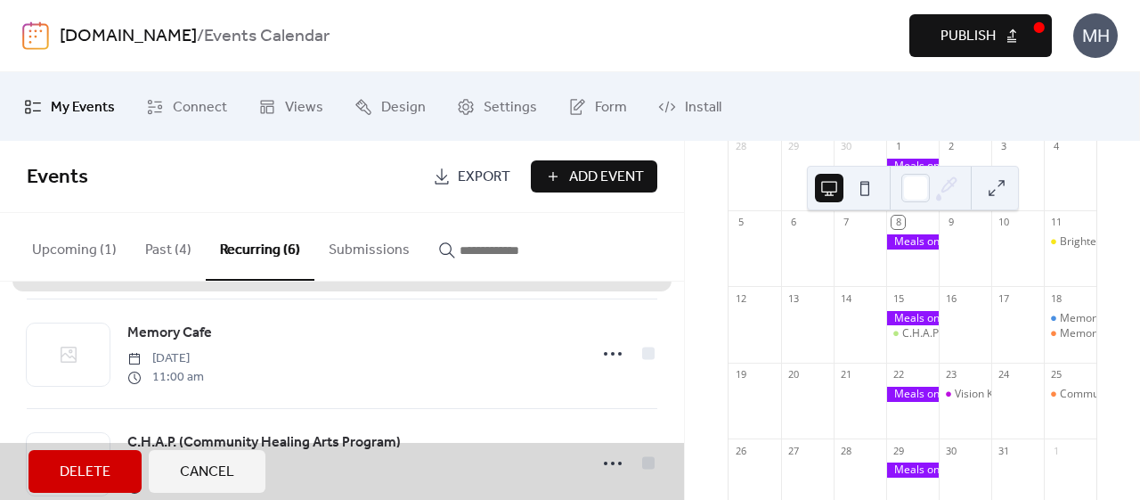
scroll to position [232, 0]
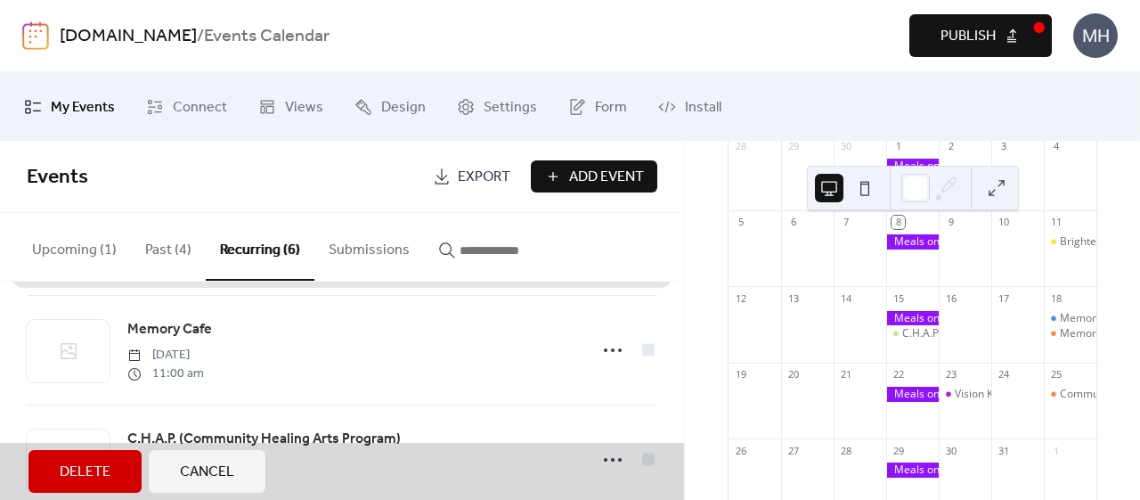
click at [190, 371] on div "Memory Cafe [DATE] 11:00 am" at bounding box center [342, 350] width 631 height 110
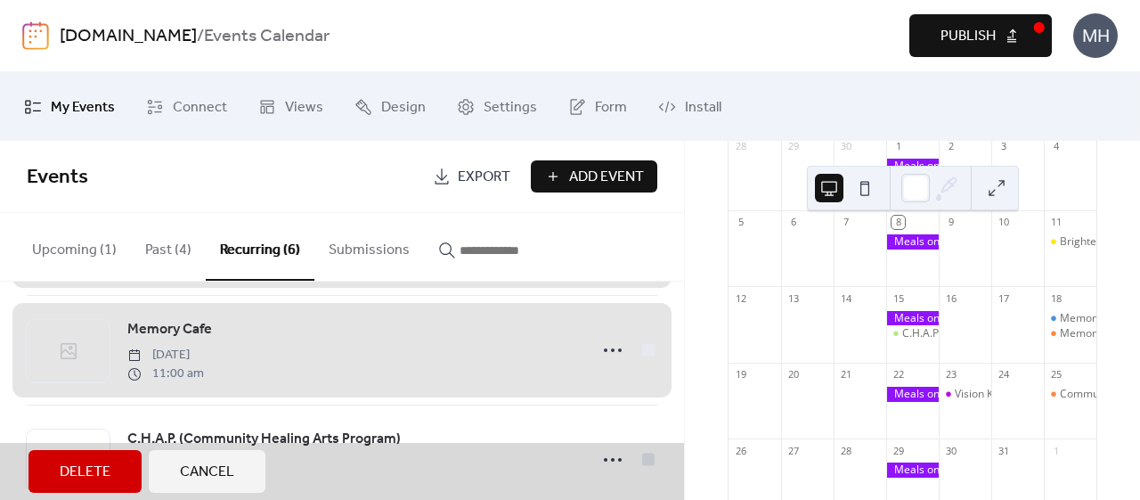
click at [194, 373] on div "Memory Cafe [DATE] 11:00 am" at bounding box center [342, 350] width 631 height 110
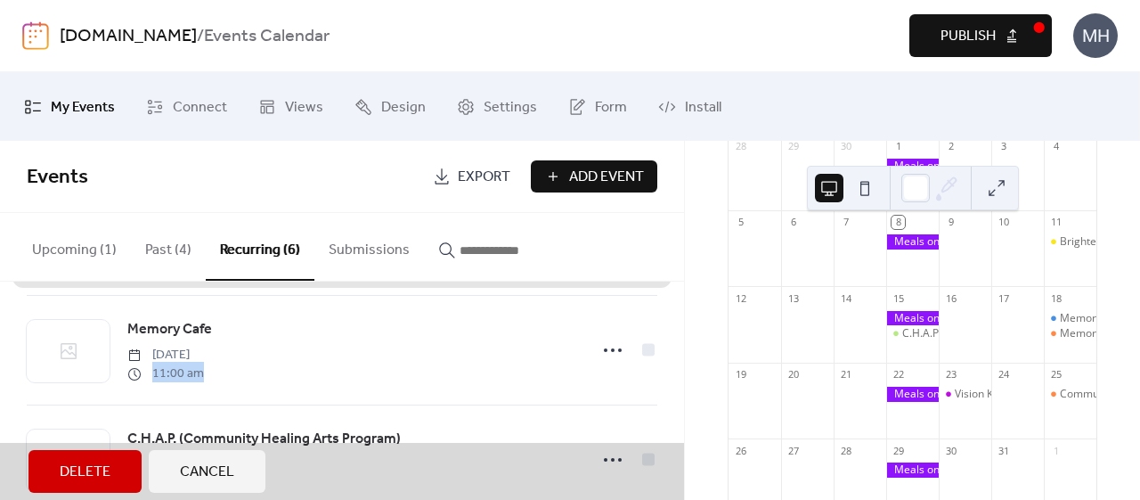
click at [194, 373] on div "Memory Cafe [DATE] 11:00 am" at bounding box center [342, 350] width 631 height 110
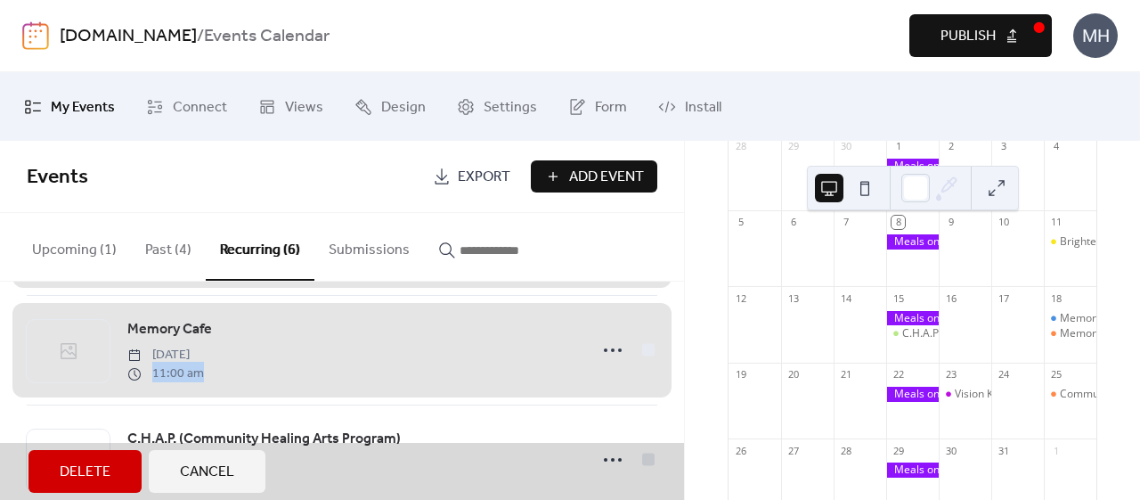
click at [643, 348] on div "Memory Cafe [DATE] 11:00 am" at bounding box center [342, 350] width 631 height 110
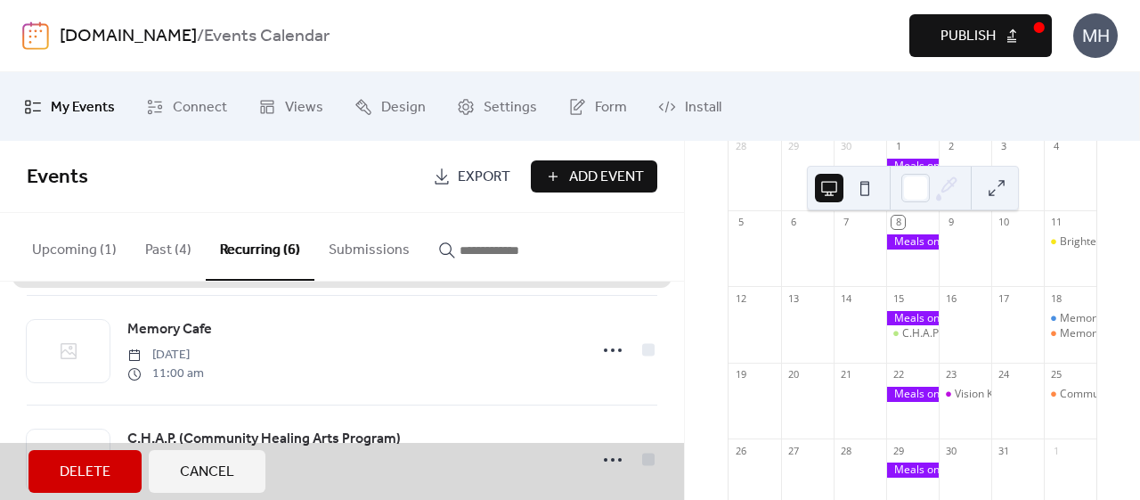
click at [1060, 326] on div "Memory Cafe" at bounding box center [1094, 318] width 68 height 15
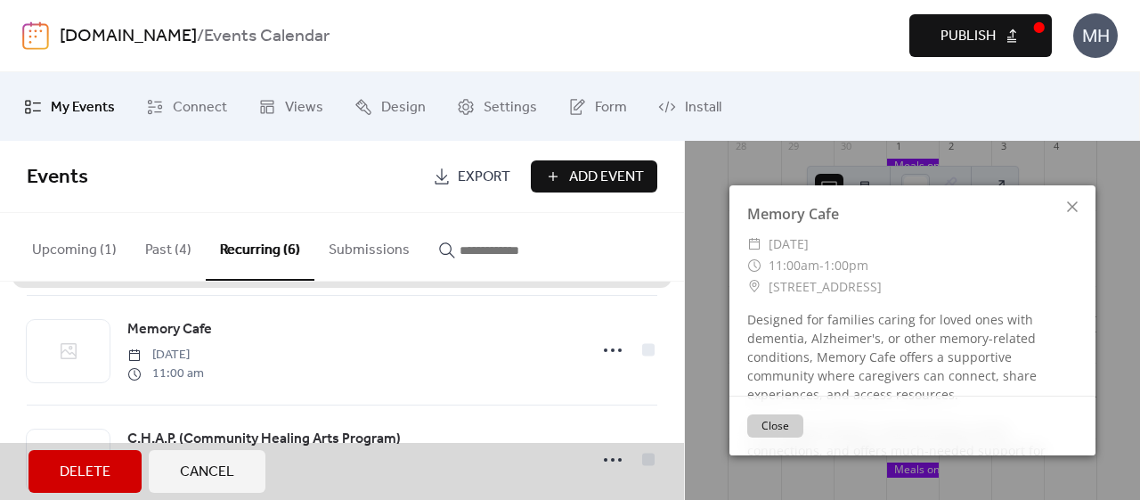
click at [780, 430] on button "Close" at bounding box center [775, 425] width 56 height 23
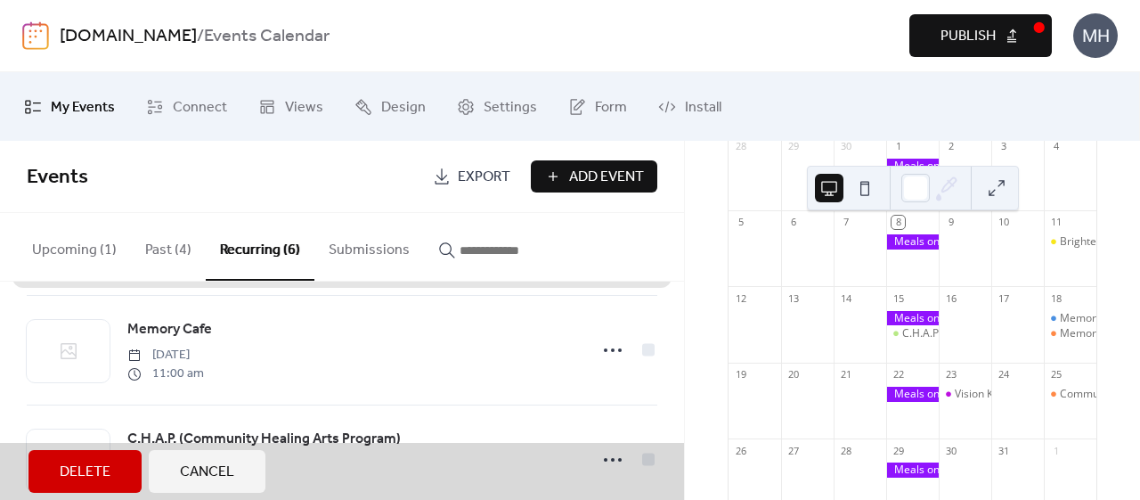
click at [499, 250] on input "button" at bounding box center [513, 250] width 107 height 21
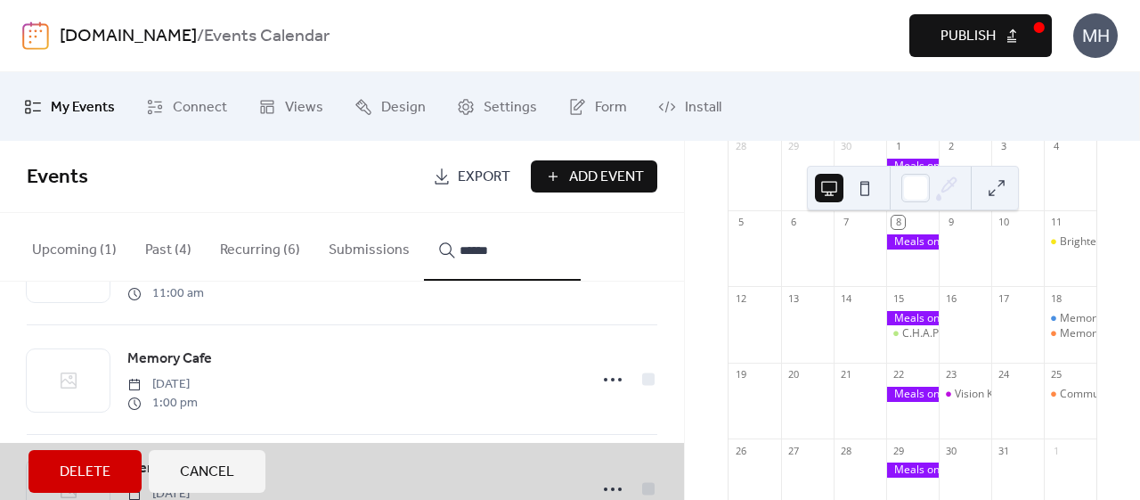
scroll to position [162, 0]
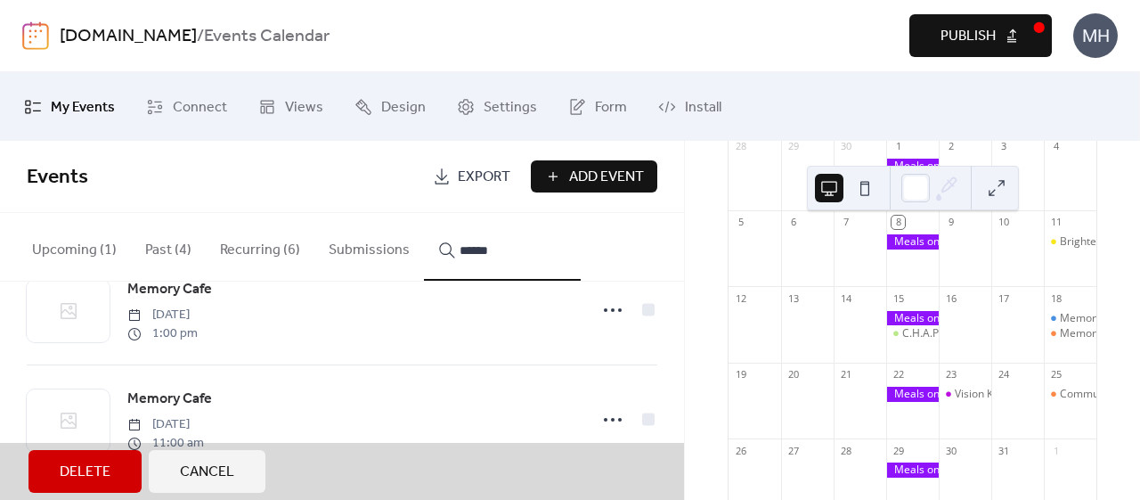
type input "******"
click at [612, 424] on div "Memory Cafe [DATE] 11:00 am" at bounding box center [342, 419] width 631 height 110
click at [120, 492] on button "Delete" at bounding box center [85, 471] width 113 height 43
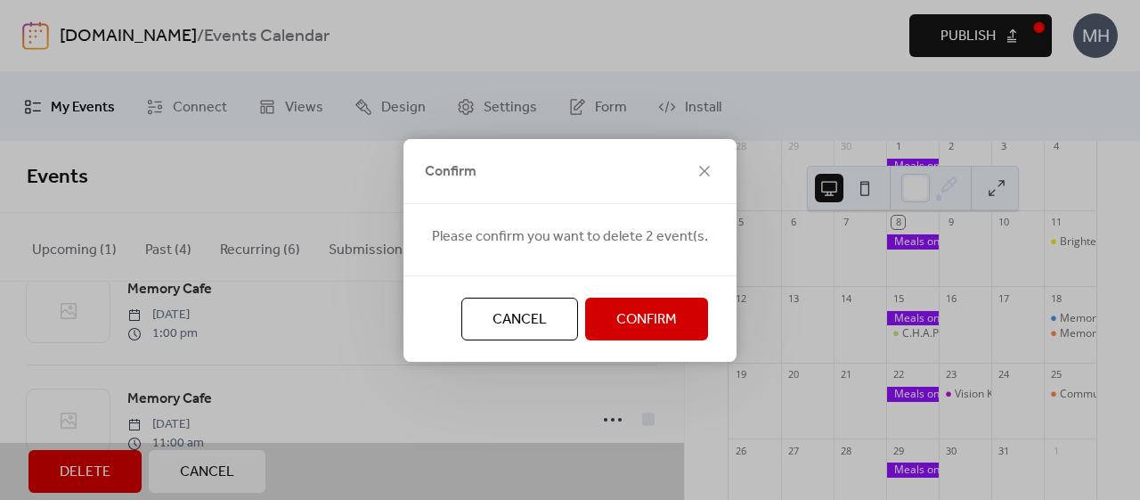
click at [529, 321] on span "Cancel" at bounding box center [520, 319] width 54 height 21
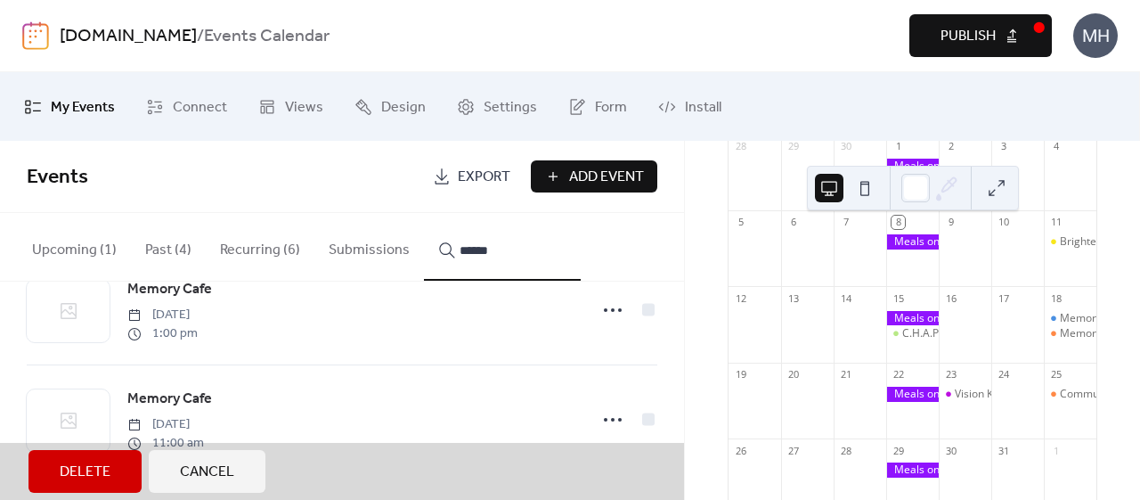
click at [215, 483] on span "Cancel" at bounding box center [207, 471] width 54 height 21
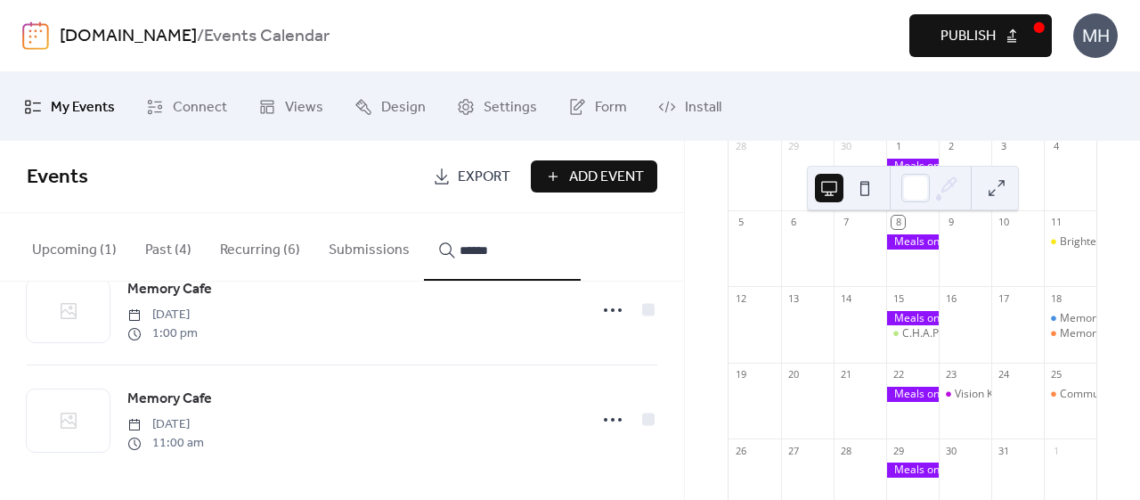
click at [1060, 326] on div "Memory Cafe" at bounding box center [1094, 318] width 68 height 15
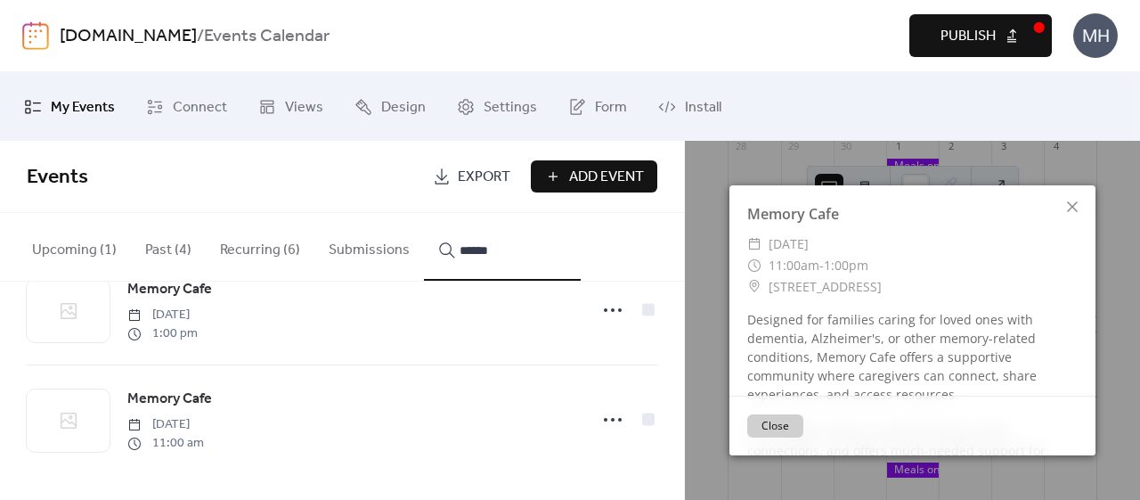
click at [788, 429] on button "Close" at bounding box center [775, 425] width 56 height 23
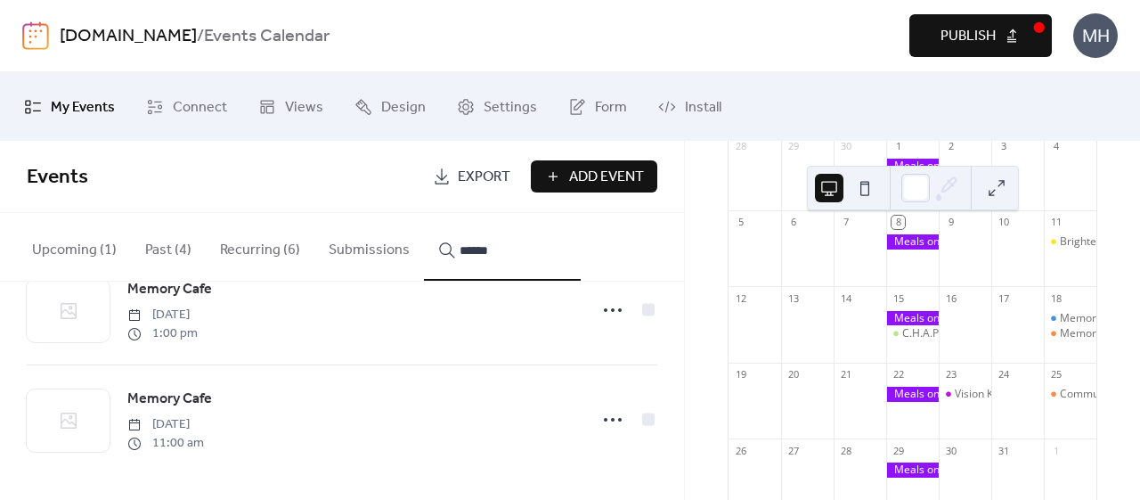
click at [846, 102] on ul "My Events Connect Views Design Settings Form Install" at bounding box center [570, 106] width 1118 height 54
click at [799, 100] on ul "My Events Connect Views Design Settings Form Install" at bounding box center [570, 106] width 1118 height 54
click at [846, 331] on div at bounding box center [860, 333] width 53 height 45
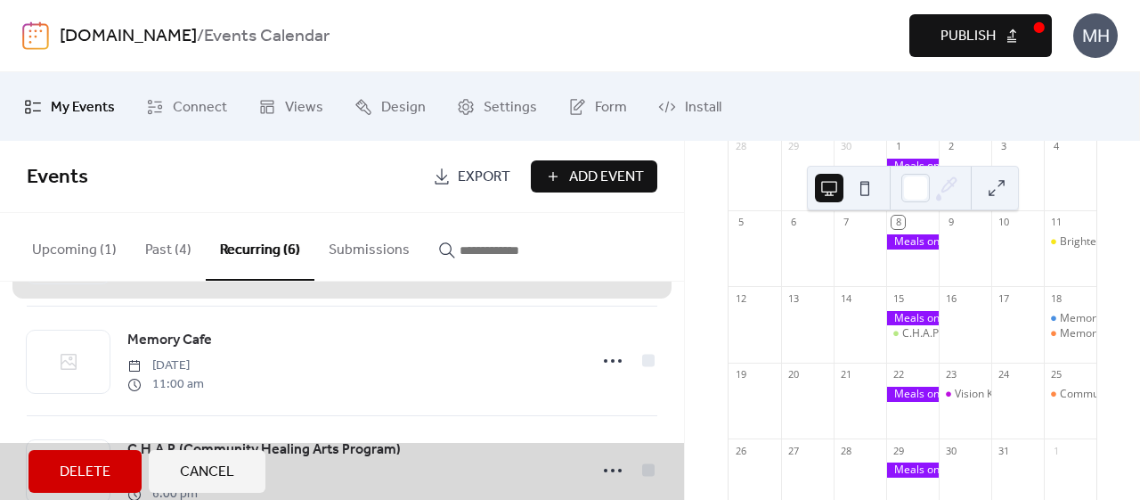
scroll to position [222, 0]
click at [609, 355] on div "Memory Cafe [DATE] 11:00 am" at bounding box center [342, 360] width 631 height 110
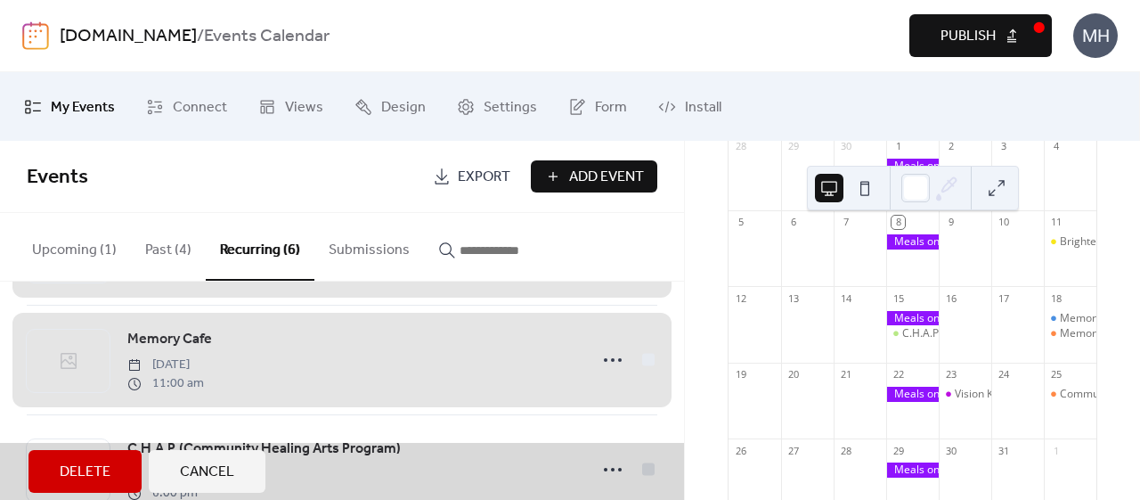
click at [609, 355] on div "Memory Cafe [DATE] 11:00 am" at bounding box center [342, 360] width 631 height 110
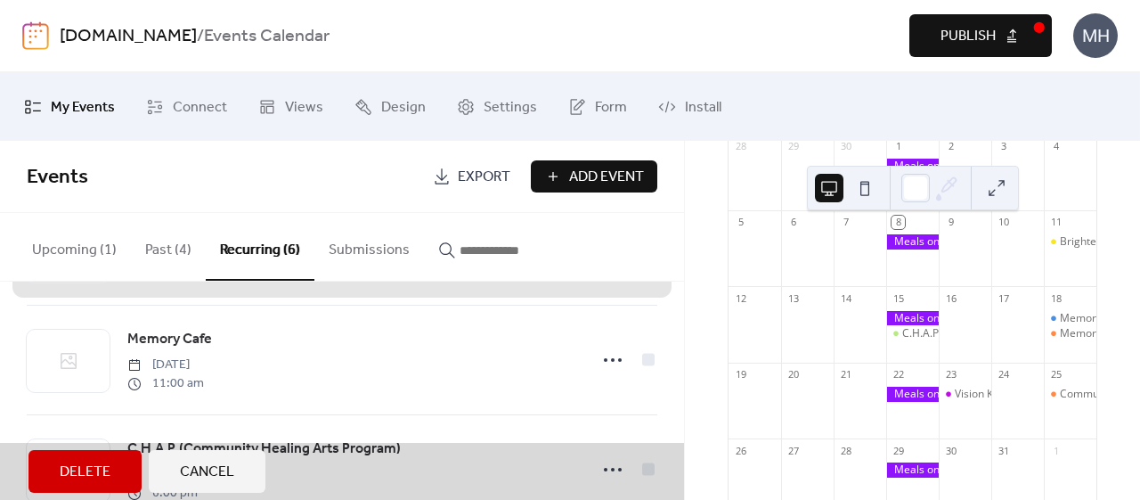
click at [604, 357] on div "Memory Cafe [DATE] 11:00 am" at bounding box center [342, 360] width 631 height 110
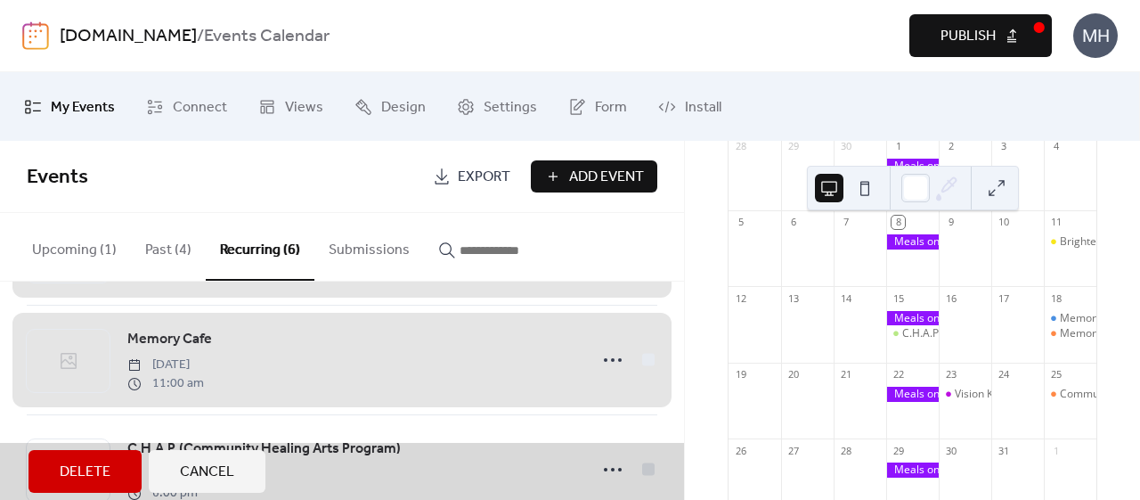
click at [611, 359] on div "Memory Cafe [DATE] 11:00 am" at bounding box center [342, 360] width 631 height 110
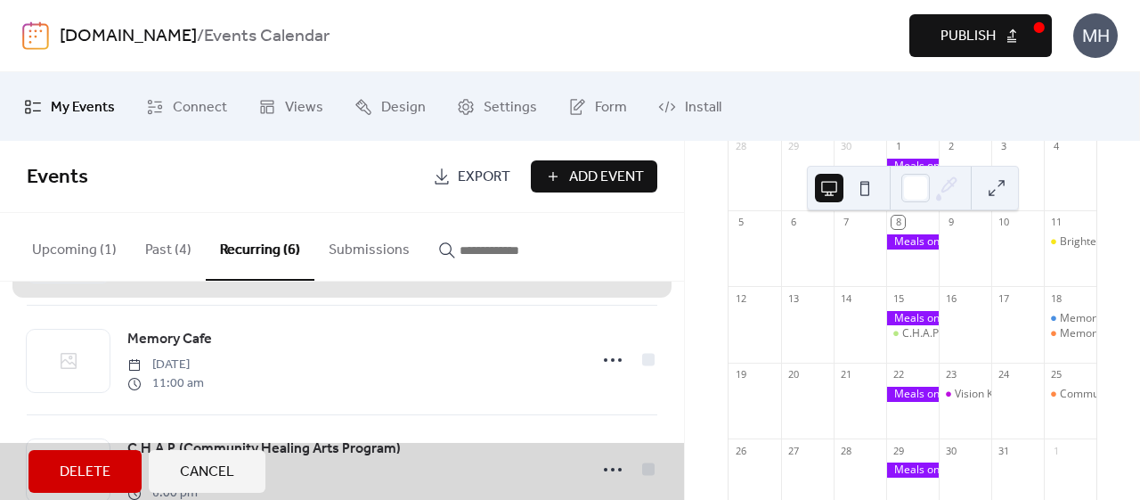
click at [228, 359] on div "Memory Cafe [DATE] 11:00 am" at bounding box center [342, 360] width 631 height 110
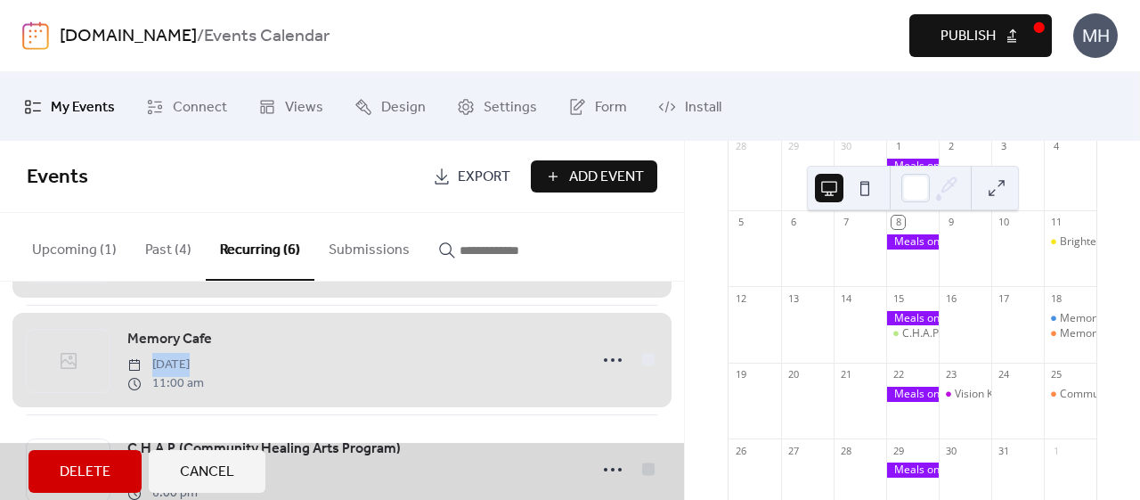
click at [228, 359] on div "Memory Cafe [DATE] 11:00 am" at bounding box center [342, 360] width 631 height 110
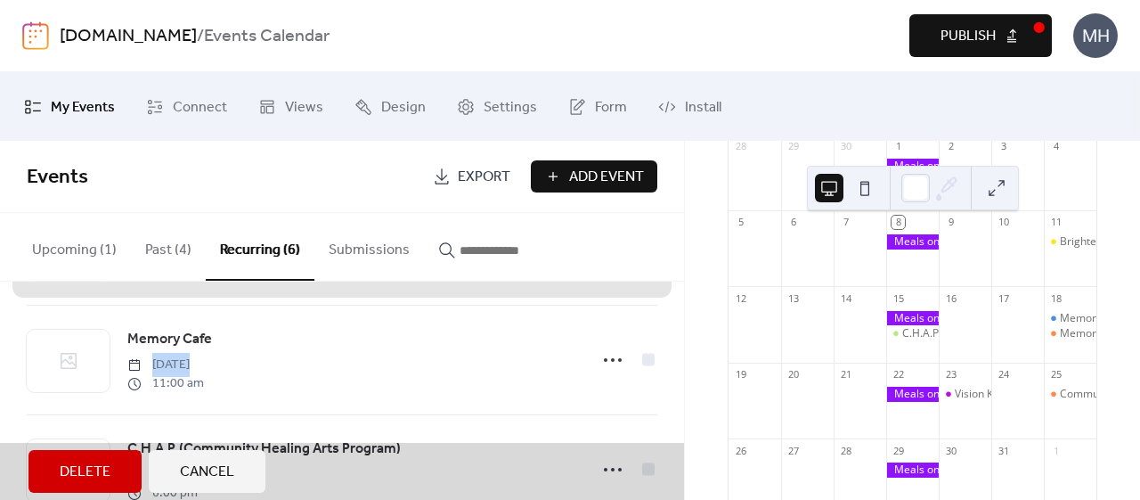
click at [228, 359] on div "Memory Cafe [DATE] 11:00 am" at bounding box center [342, 360] width 631 height 110
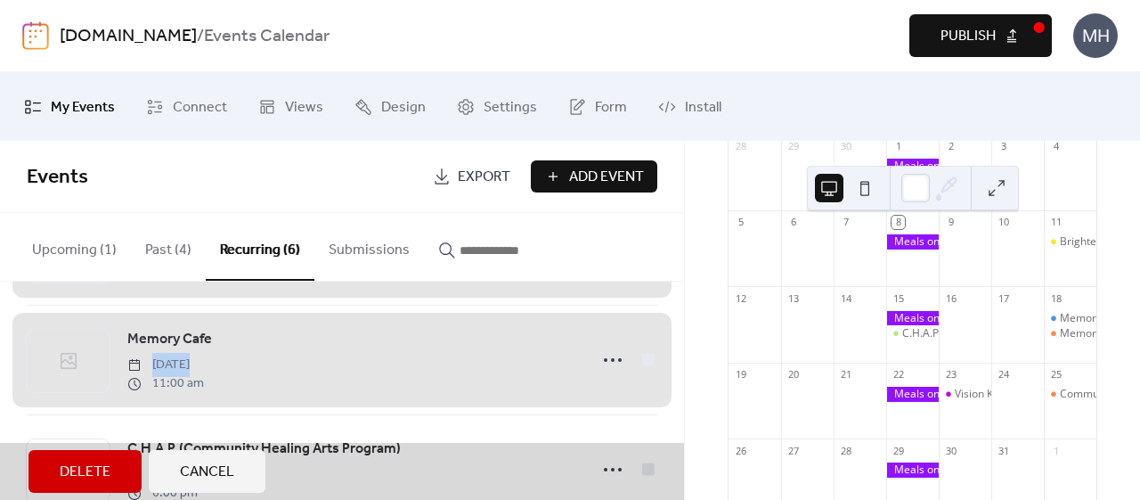
click at [71, 241] on button "Upcoming (1)" at bounding box center [74, 246] width 113 height 66
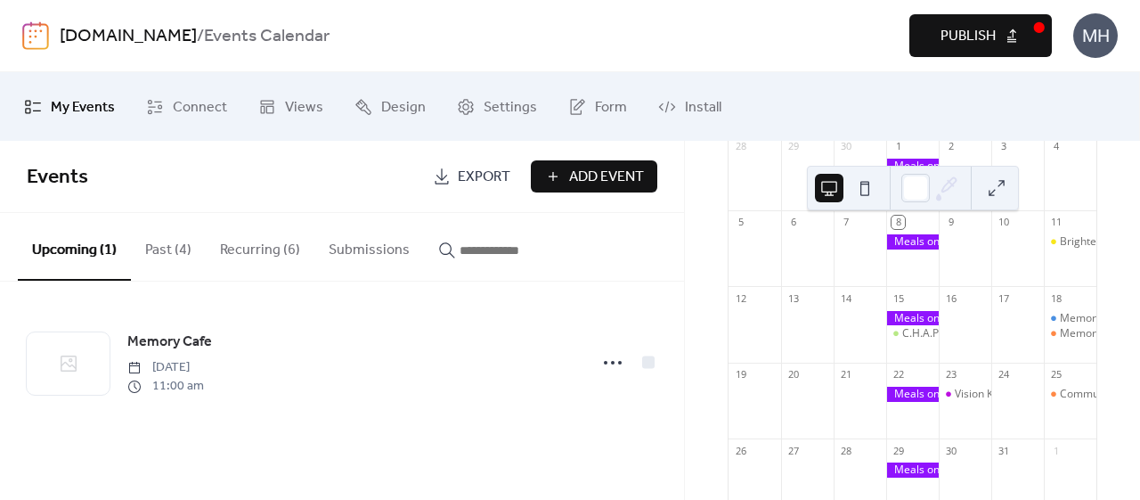
click at [616, 366] on icon at bounding box center [613, 362] width 29 height 29
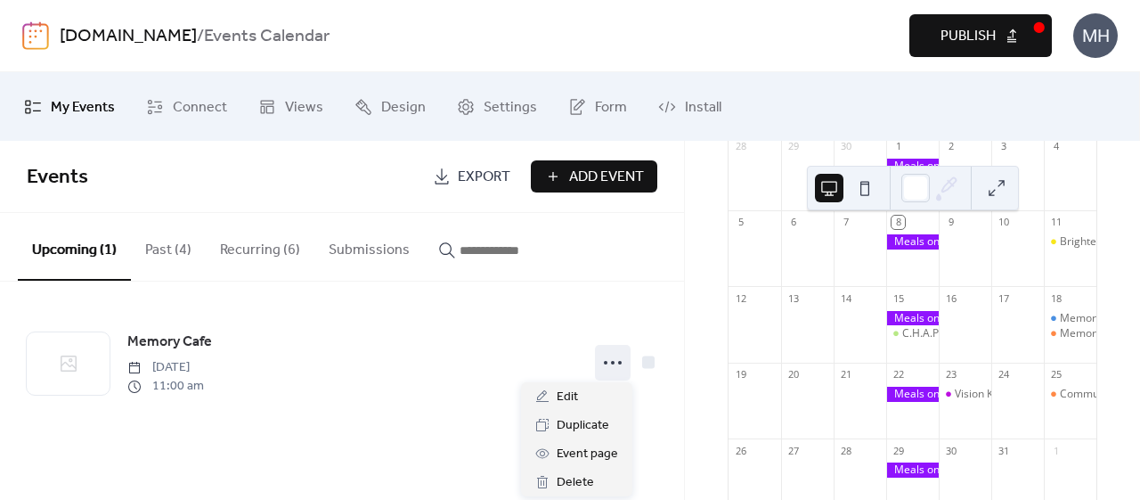
click at [268, 249] on button "Recurring (6)" at bounding box center [260, 246] width 109 height 66
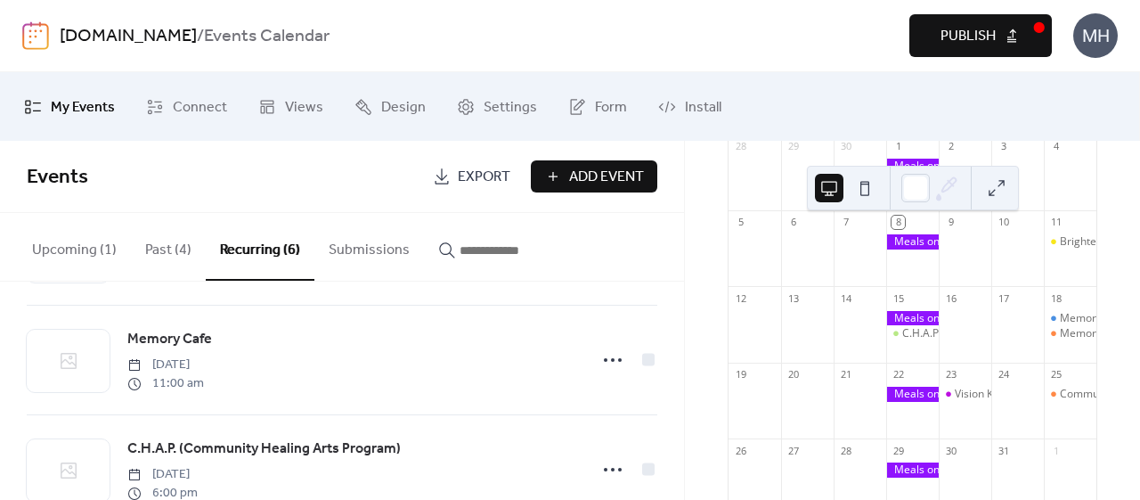
click at [602, 359] on icon at bounding box center [613, 360] width 29 height 29
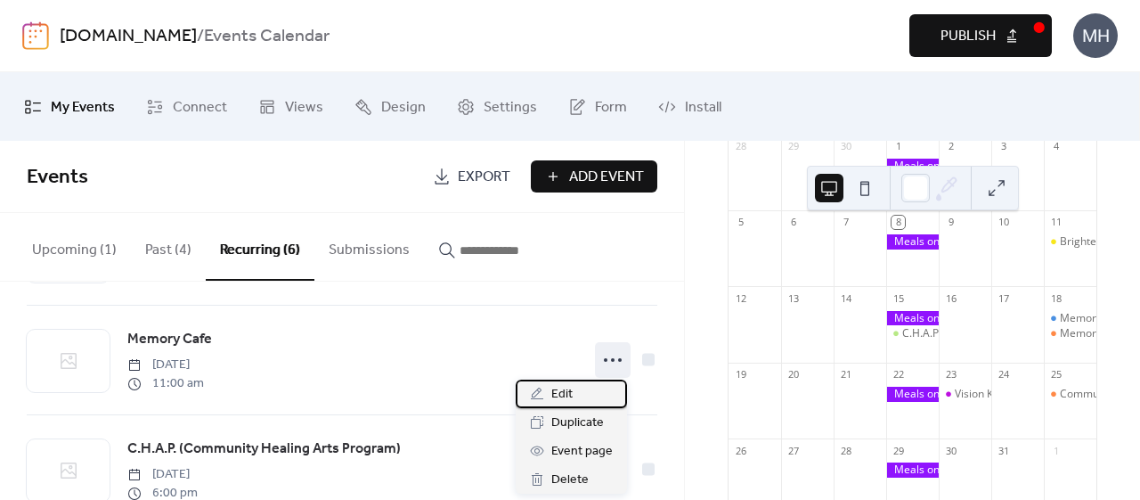
click at [559, 397] on span "Edit" at bounding box center [561, 394] width 21 height 21
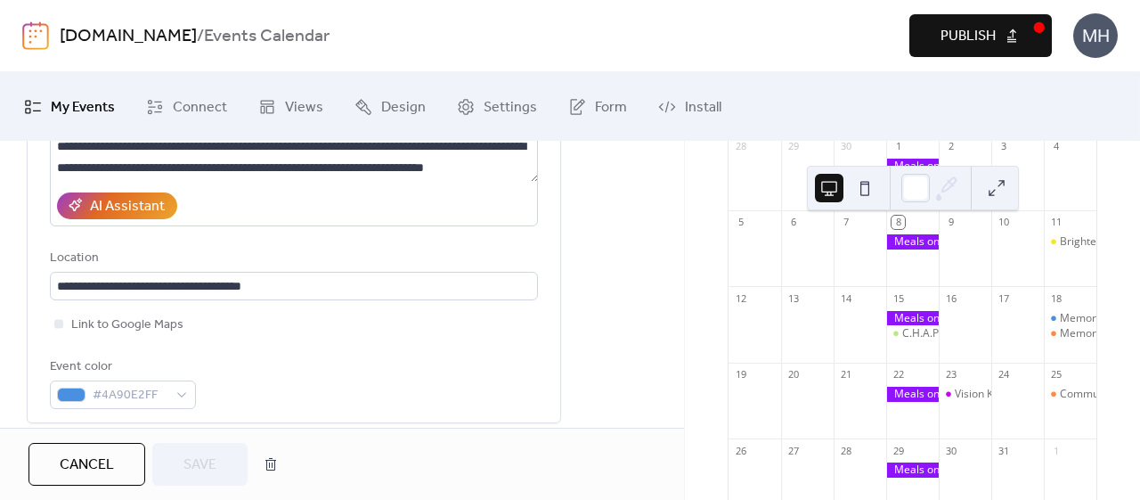
scroll to position [323, 0]
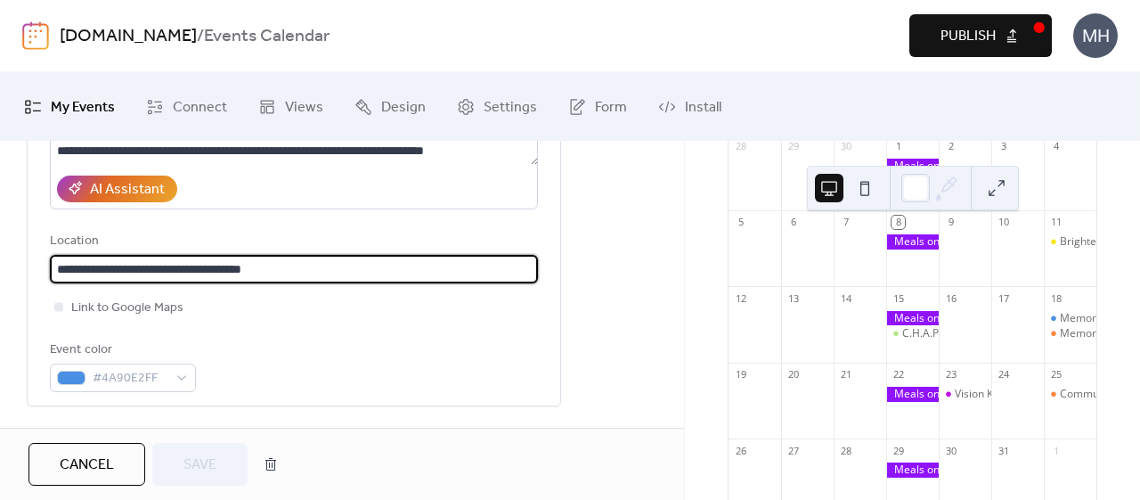
click at [123, 271] on input "**********" at bounding box center [294, 269] width 488 height 29
drag, startPoint x: 135, startPoint y: 265, endPoint x: 0, endPoint y: 288, distance: 136.3
type input "**********"
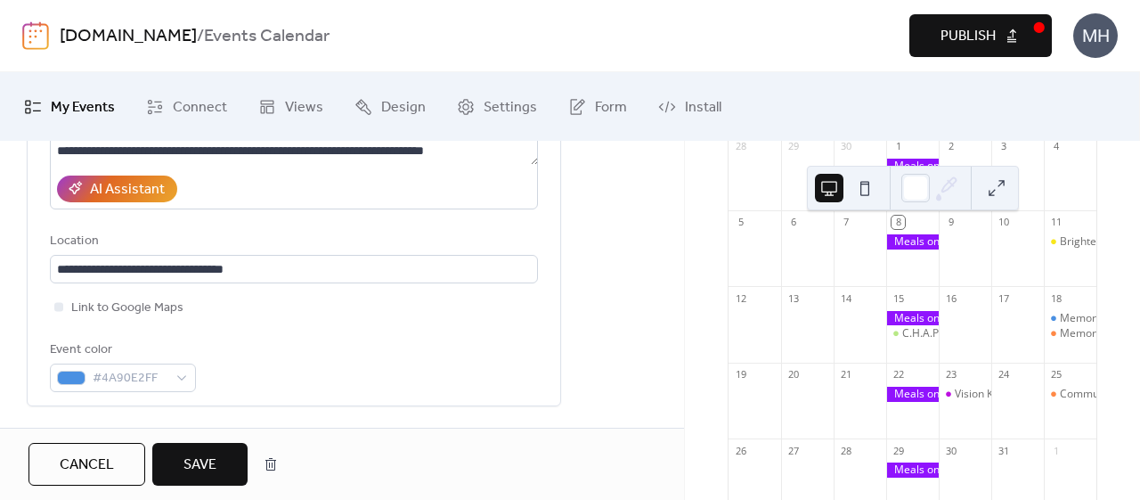
click at [201, 478] on button "Save" at bounding box center [199, 464] width 95 height 43
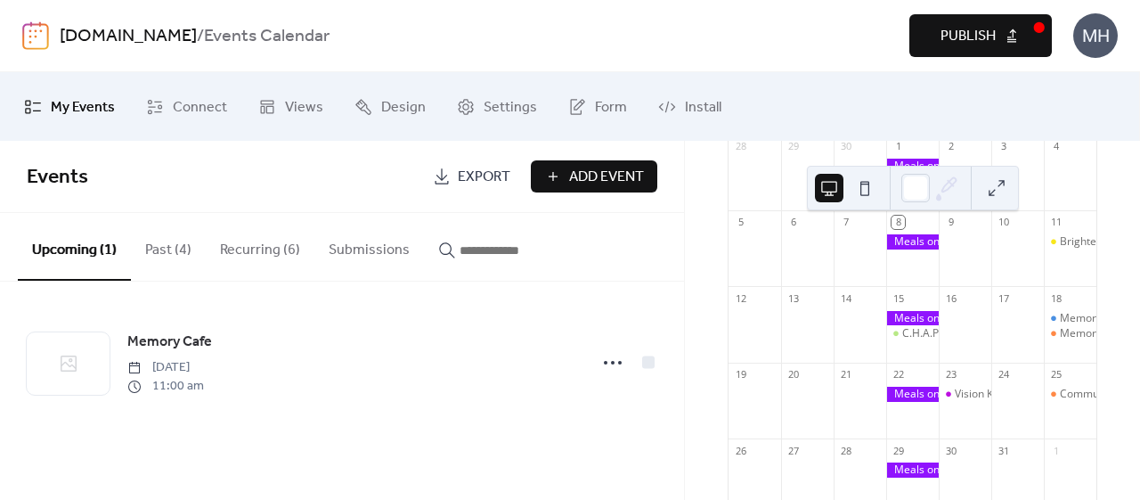
click at [204, 361] on span "[DATE]" at bounding box center [165, 367] width 77 height 19
click at [620, 359] on icon at bounding box center [613, 362] width 29 height 29
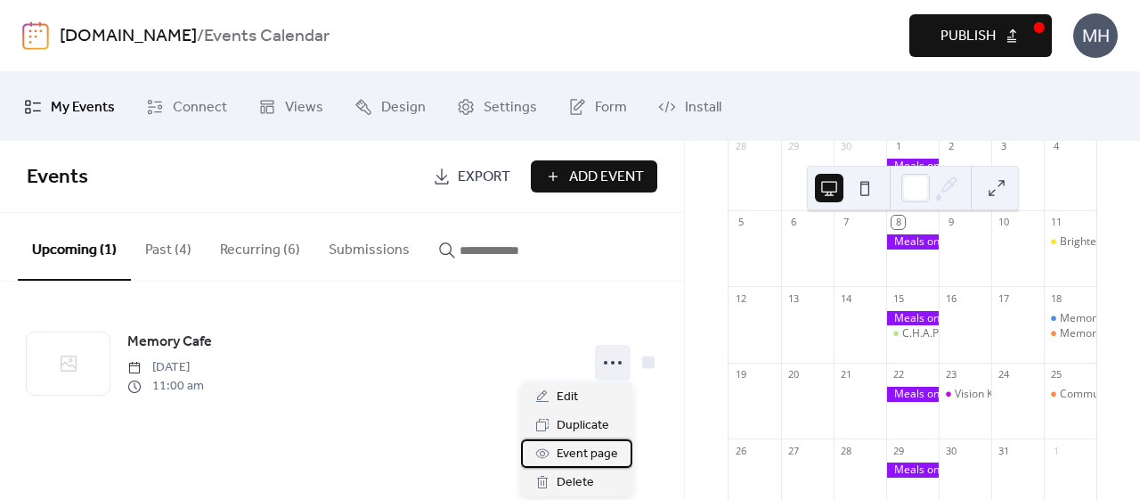
click at [601, 461] on span "Event page" at bounding box center [587, 454] width 61 height 21
click at [609, 361] on icon at bounding box center [613, 362] width 29 height 29
click at [571, 493] on span "Delete" at bounding box center [575, 482] width 37 height 21
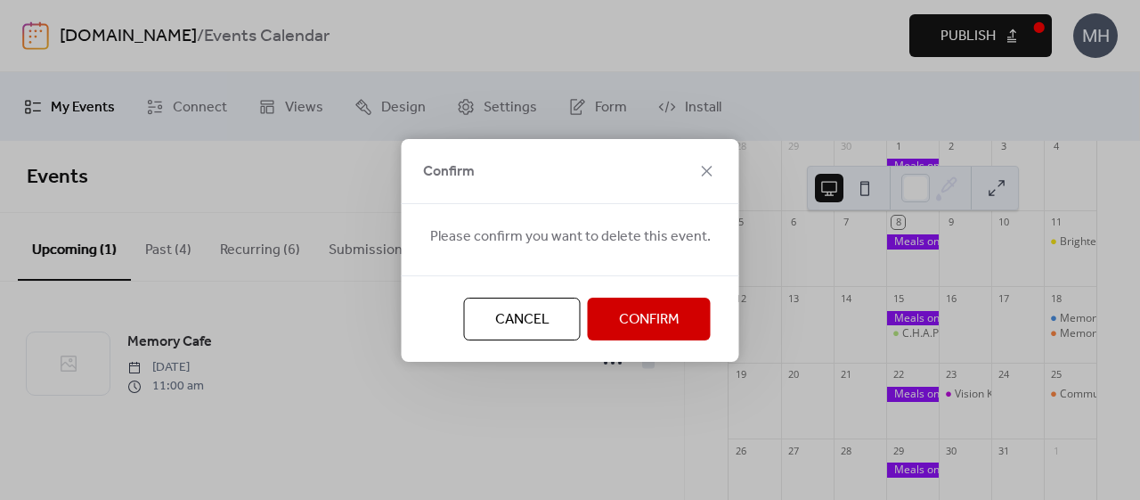
click at [611, 325] on button "Confirm" at bounding box center [649, 319] width 123 height 43
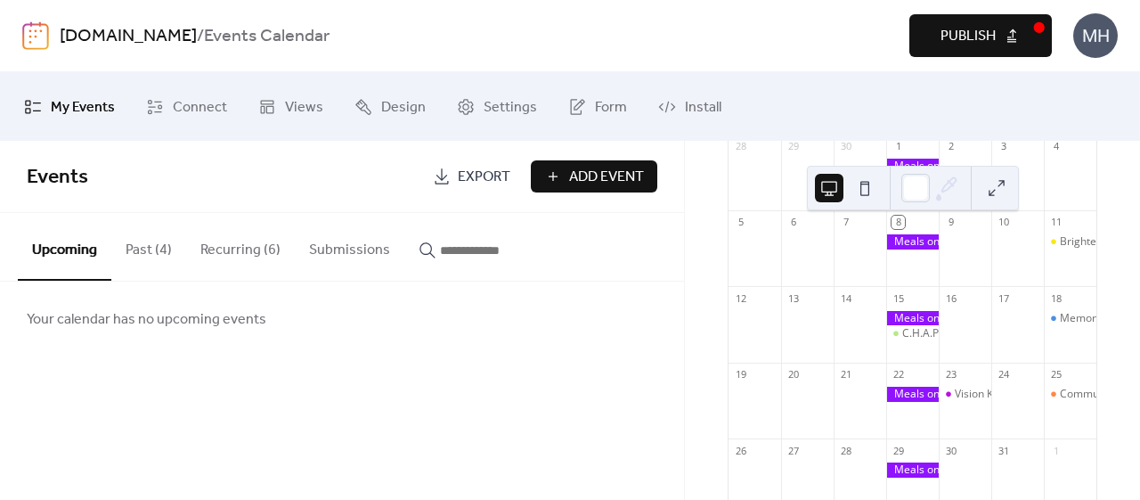
click at [1060, 326] on div "Memory Cafe" at bounding box center [1094, 318] width 68 height 15
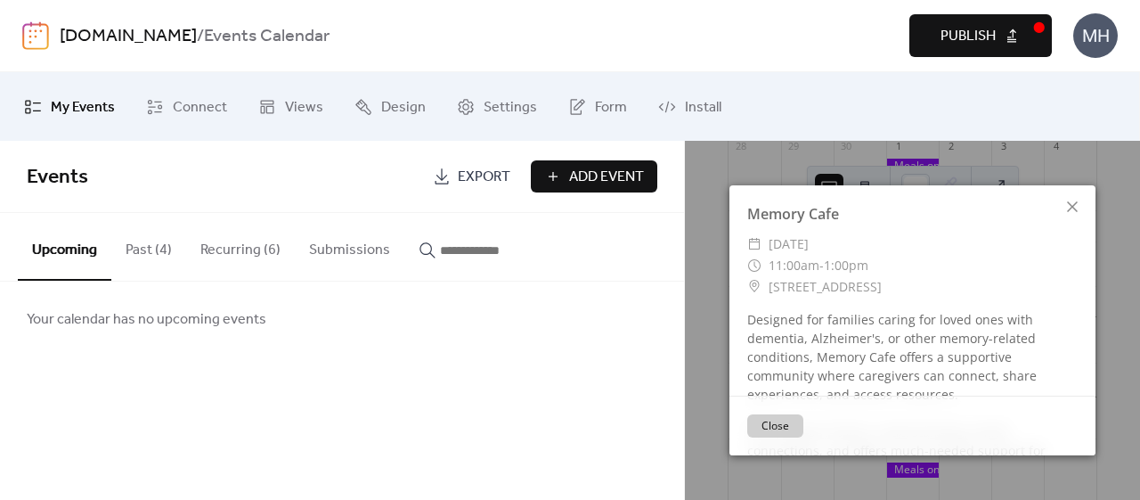
click at [788, 422] on button "Close" at bounding box center [775, 425] width 56 height 23
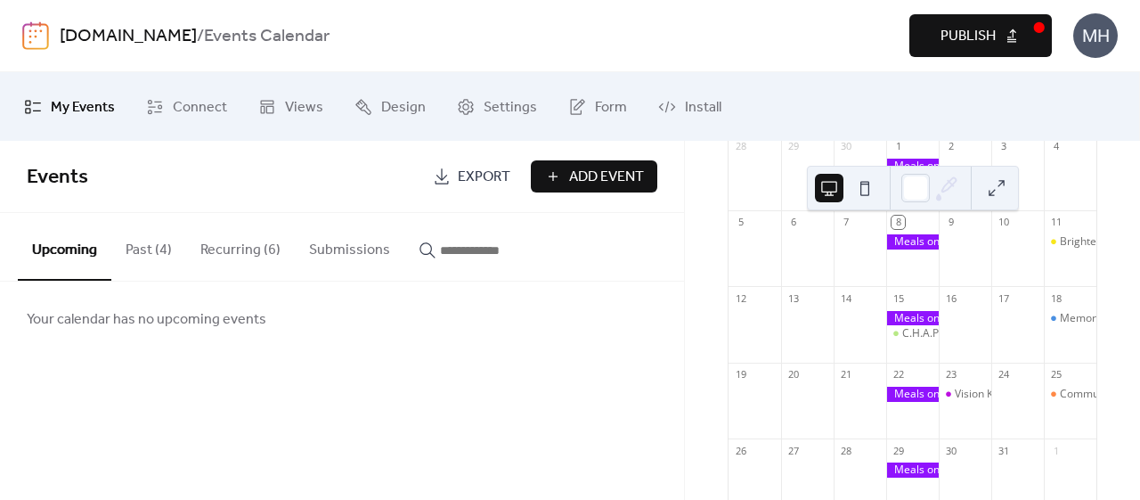
click at [1001, 42] on button "Publish" at bounding box center [981, 35] width 143 height 43
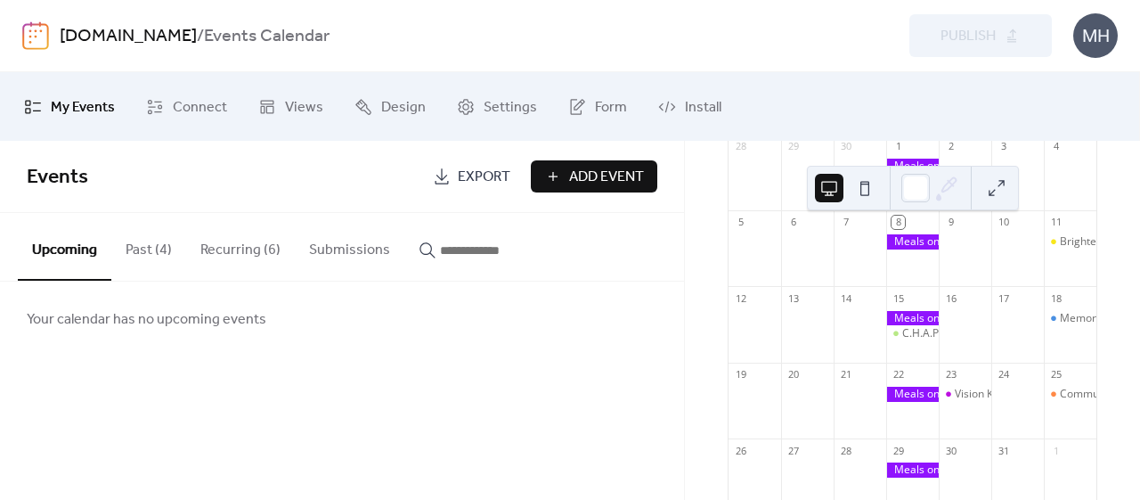
click at [648, 264] on div "Upcoming Past (4) Recurring (6) Submissions" at bounding box center [342, 247] width 684 height 69
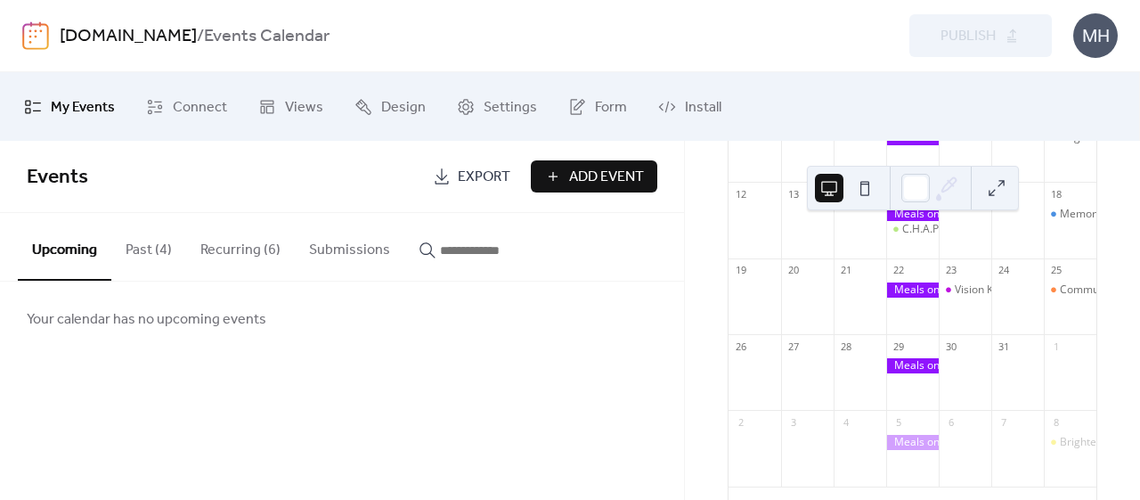
scroll to position [302, 0]
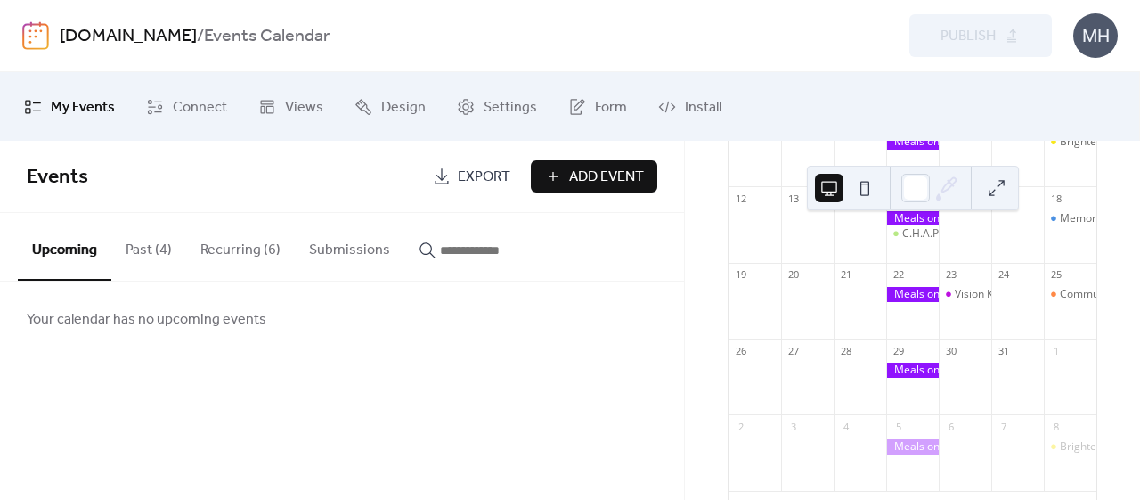
click at [853, 113] on ul "My Events Connect Views Design Settings Form Install" at bounding box center [570, 106] width 1118 height 54
click at [592, 154] on div "Events Export Add Event" at bounding box center [342, 177] width 684 height 72
click at [833, 74] on div "My Events Connect Views Design Settings Form Install" at bounding box center [570, 106] width 1140 height 69
click at [94, 110] on span "My Events" at bounding box center [83, 108] width 64 height 28
click at [93, 104] on span "My Events" at bounding box center [83, 108] width 64 height 28
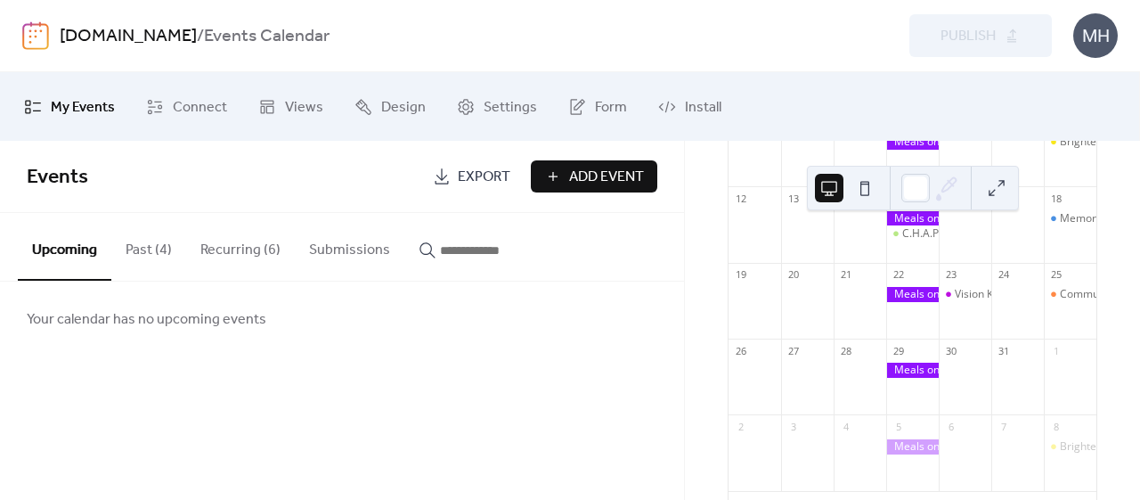
click at [311, 108] on span "Views" at bounding box center [304, 108] width 38 height 28
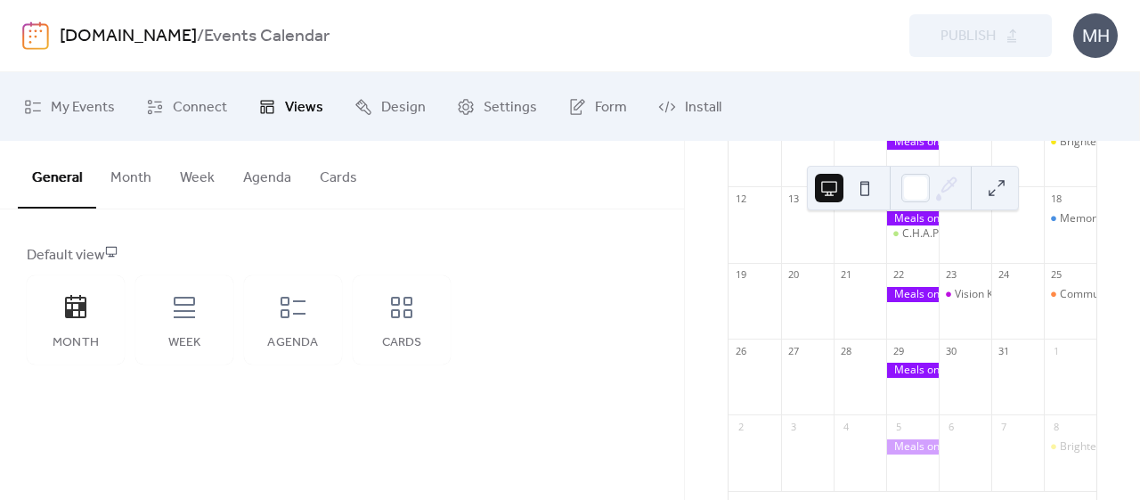
click at [78, 306] on icon at bounding box center [75, 307] width 29 height 29
click at [130, 179] on button "Month" at bounding box center [130, 174] width 69 height 66
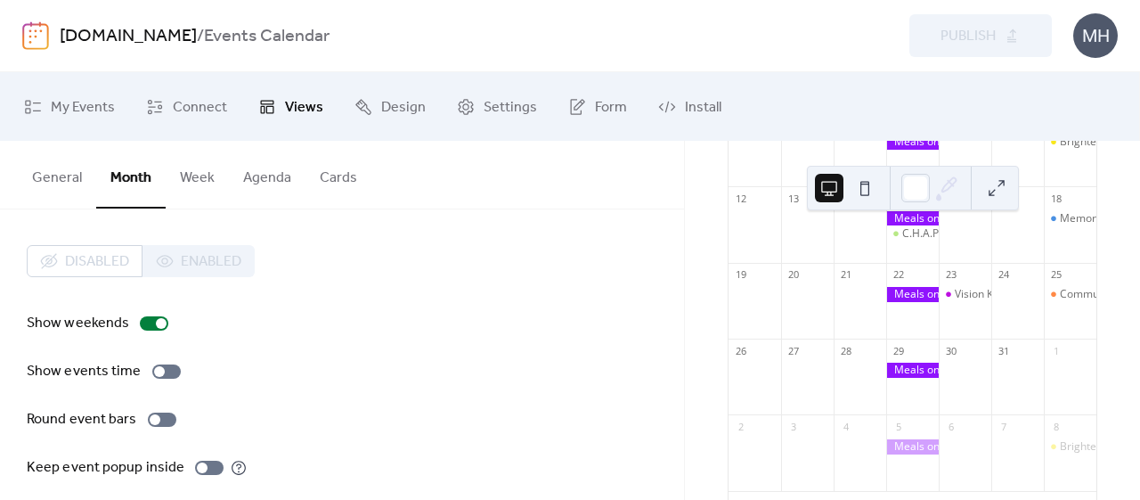
click at [65, 179] on button "General" at bounding box center [57, 174] width 78 height 66
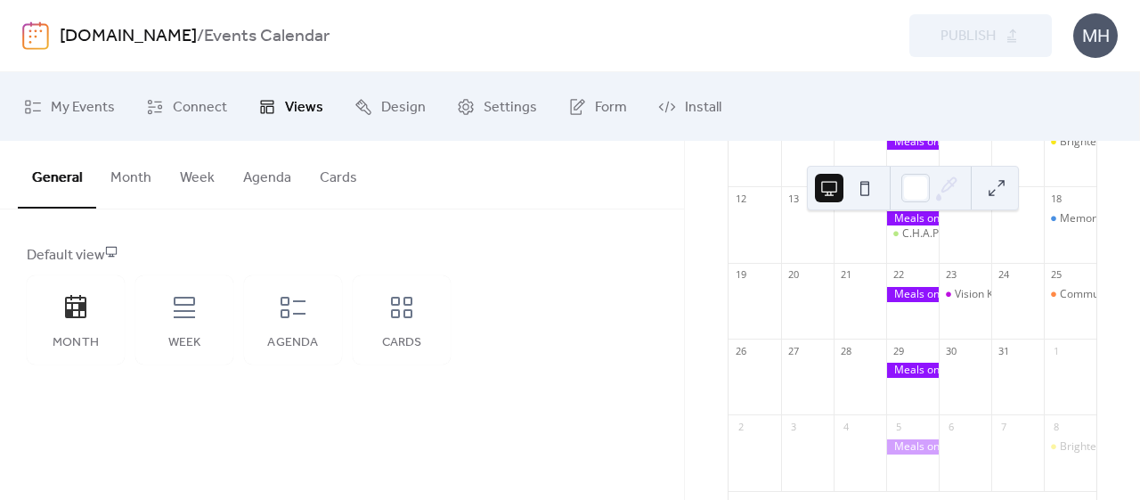
click at [306, 113] on span "Views" at bounding box center [304, 108] width 38 height 28
click at [303, 109] on span "Views" at bounding box center [304, 108] width 38 height 28
click at [1000, 188] on button at bounding box center [997, 188] width 29 height 29
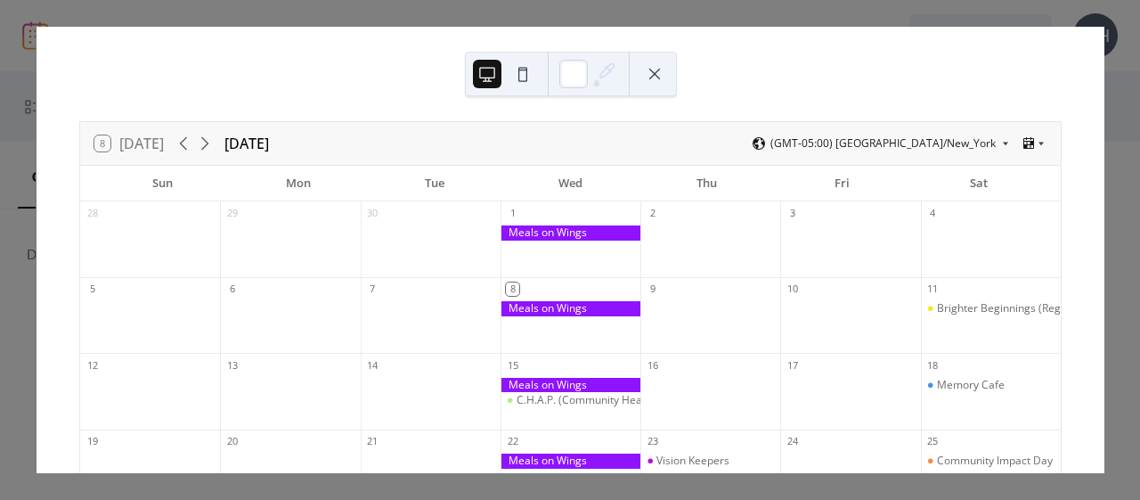
click at [201, 147] on icon at bounding box center [204, 143] width 21 height 21
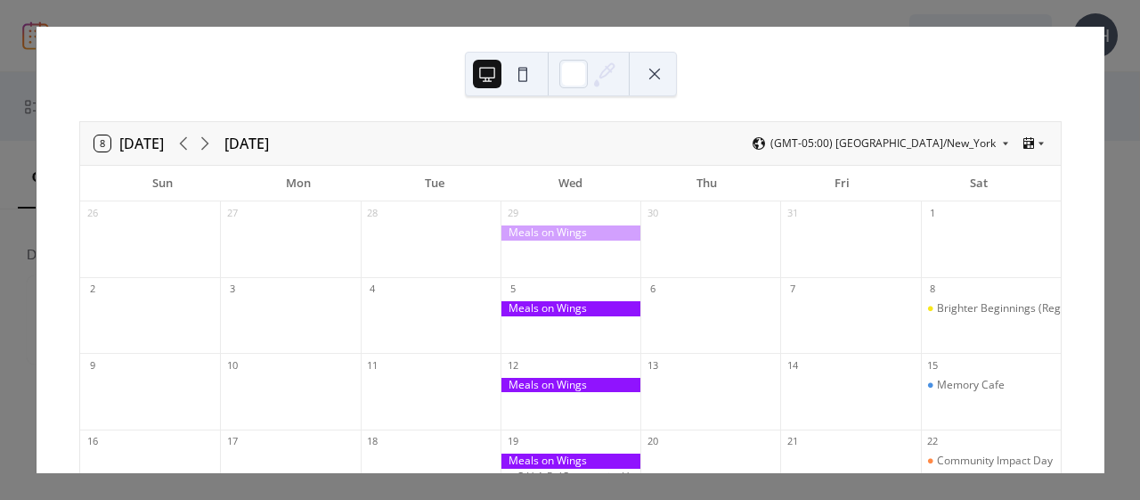
click at [945, 382] on div "Memory Cafe" at bounding box center [971, 385] width 68 height 15
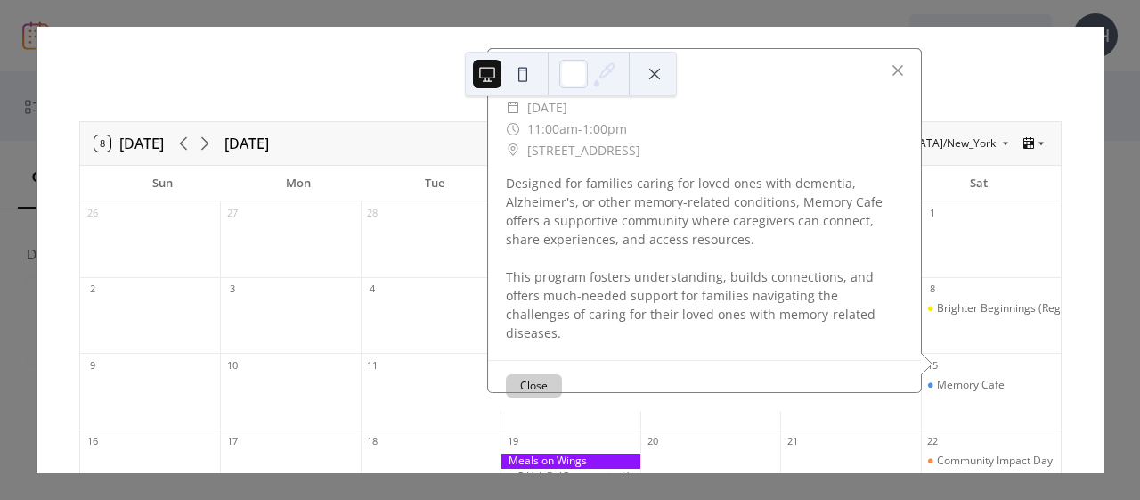
click at [976, 67] on div "8 [DATE] [DATE] (GMT-05:00) [GEOGRAPHIC_DATA]/New_York Sun Mon Tue Wed Thu Fri …" at bounding box center [571, 250] width 1068 height 446
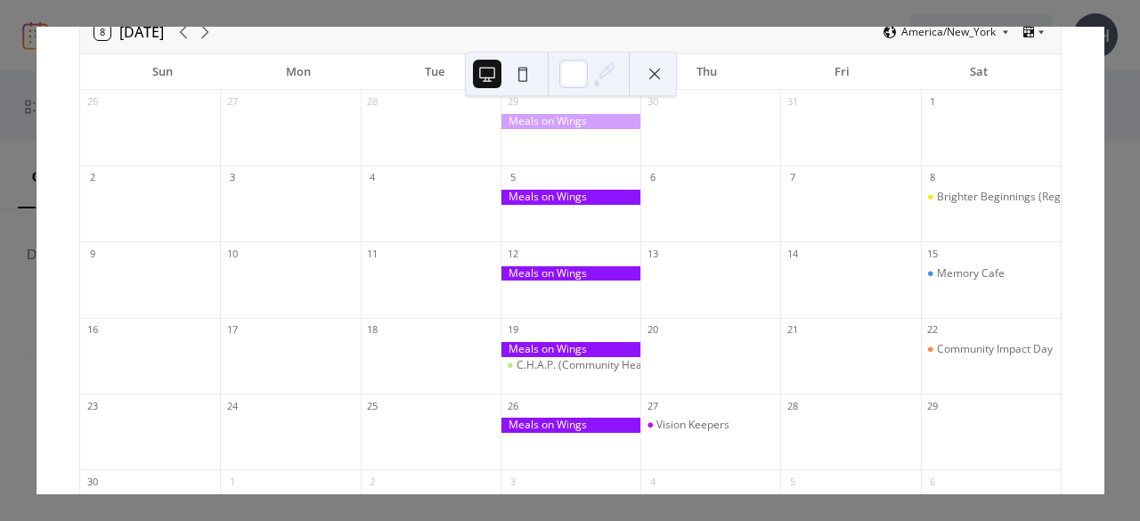
scroll to position [101, 0]
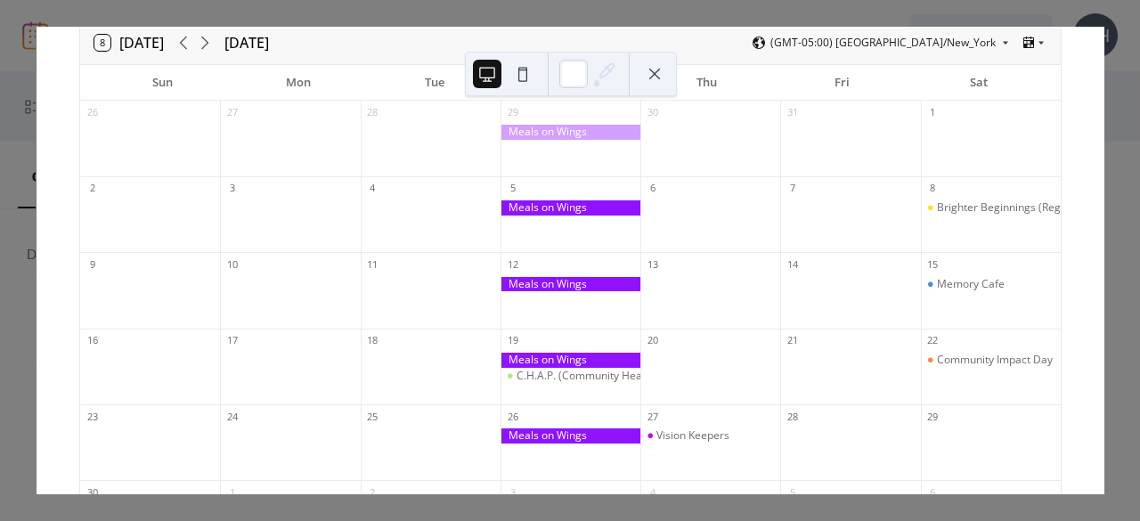
click at [766, 37] on icon at bounding box center [759, 43] width 14 height 14
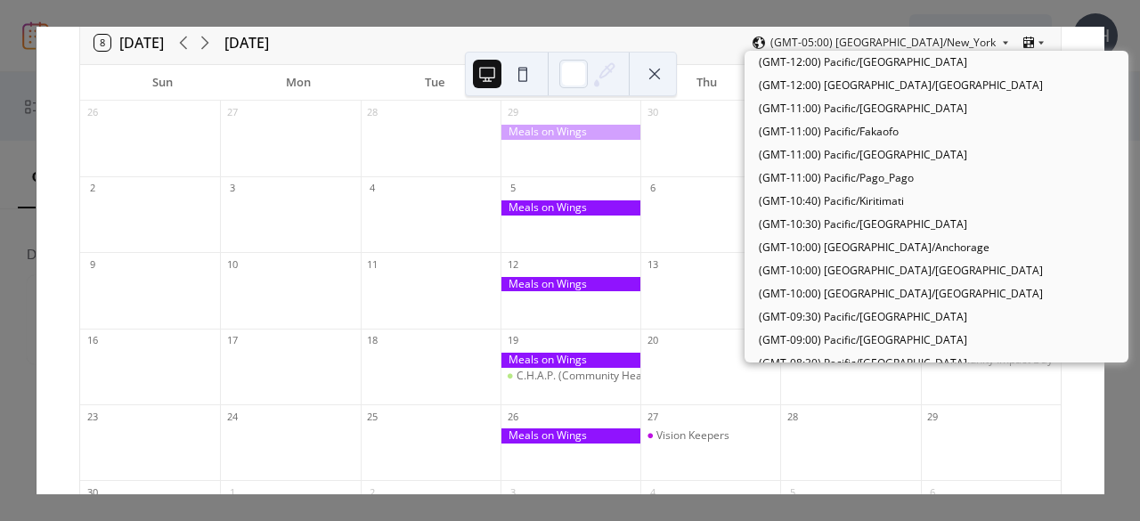
scroll to position [1042, 0]
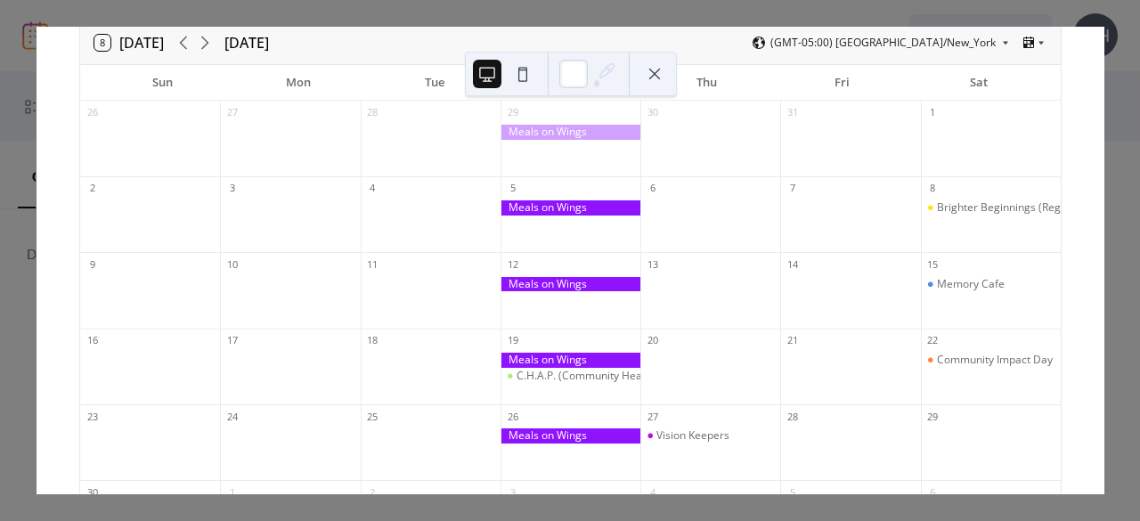
click at [660, 157] on div at bounding box center [711, 147] width 140 height 45
click at [655, 76] on button at bounding box center [655, 74] width 29 height 29
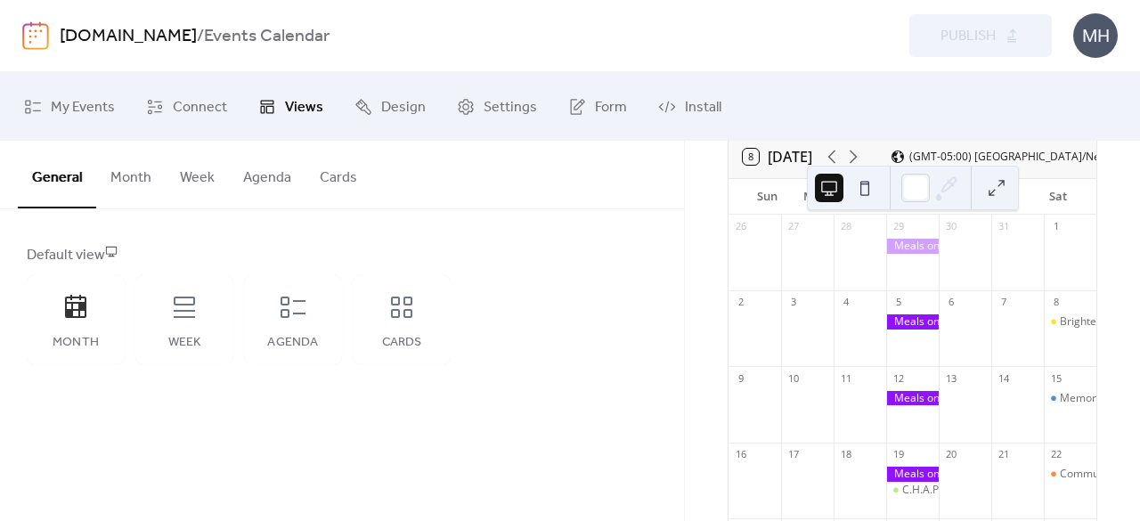
scroll to position [133, 0]
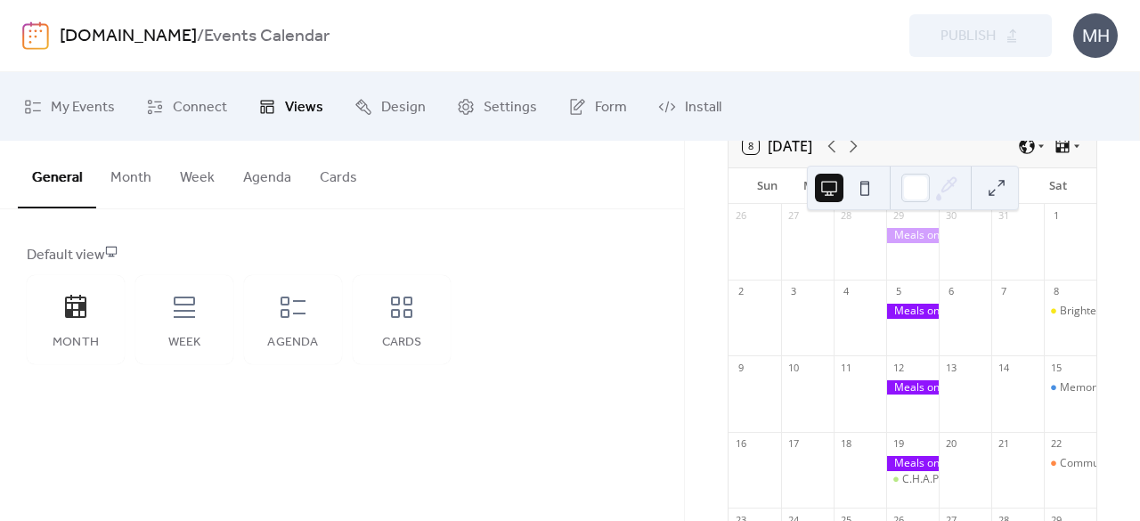
click at [173, 99] on span "Connect" at bounding box center [200, 108] width 54 height 28
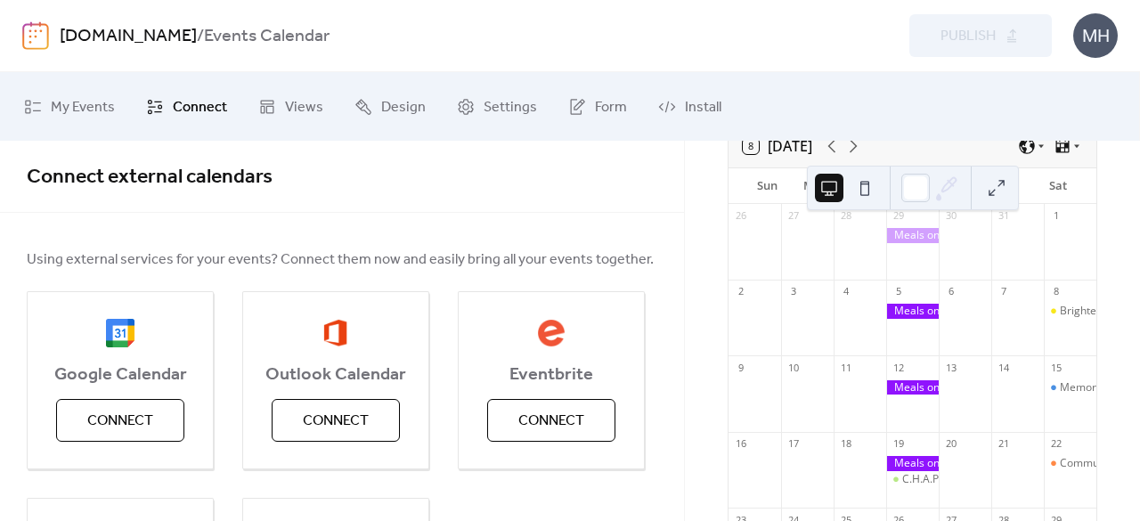
click at [82, 102] on span "My Events" at bounding box center [83, 108] width 64 height 28
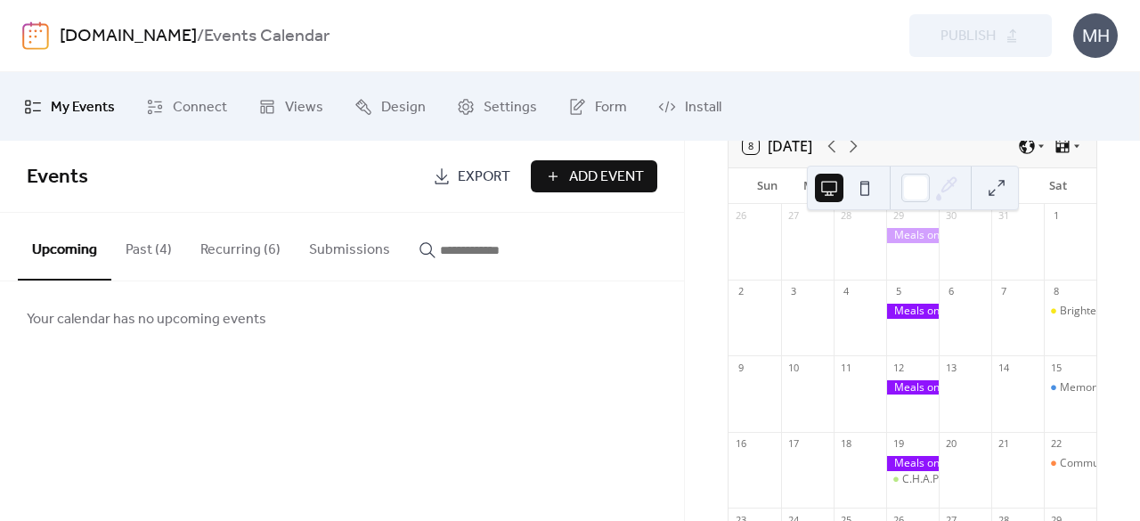
click at [583, 181] on span "Add Event" at bounding box center [606, 177] width 75 height 21
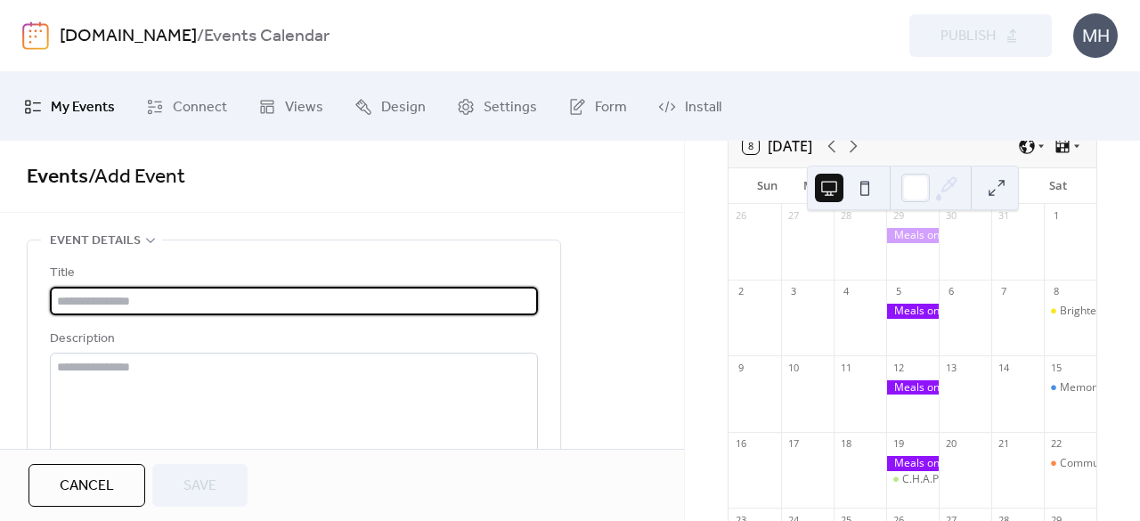
click at [324, 295] on input "text" at bounding box center [294, 301] width 488 height 29
type input "**********"
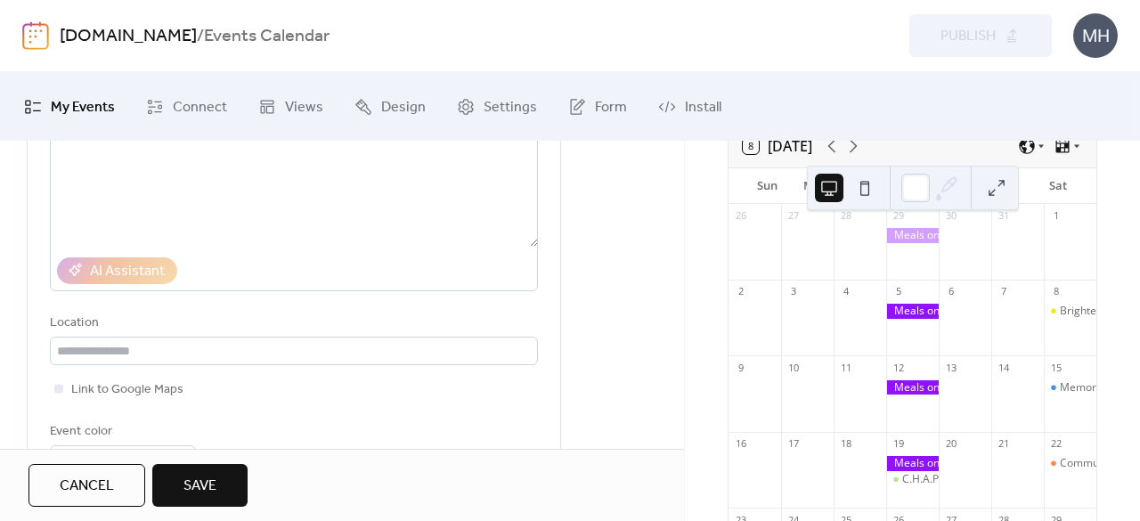
scroll to position [255, 0]
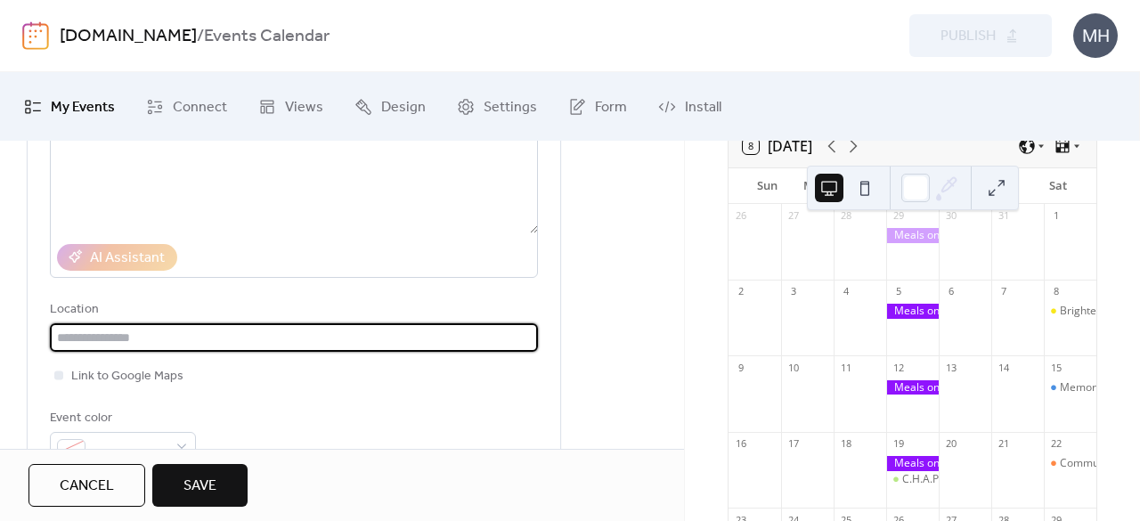
click at [228, 336] on input "text" at bounding box center [294, 337] width 488 height 29
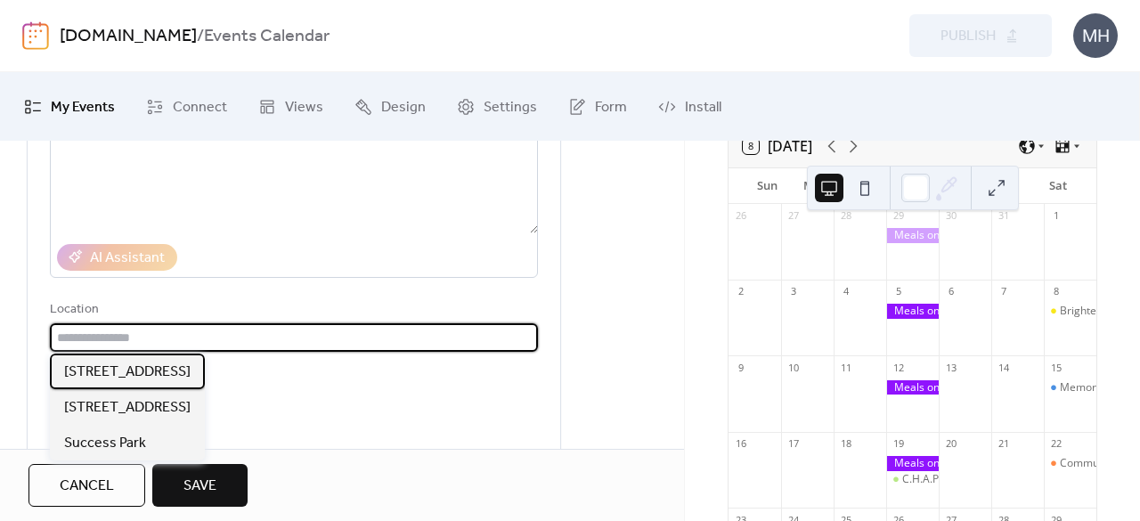
click at [191, 371] on span "[STREET_ADDRESS]" at bounding box center [127, 372] width 127 height 21
type input "**********"
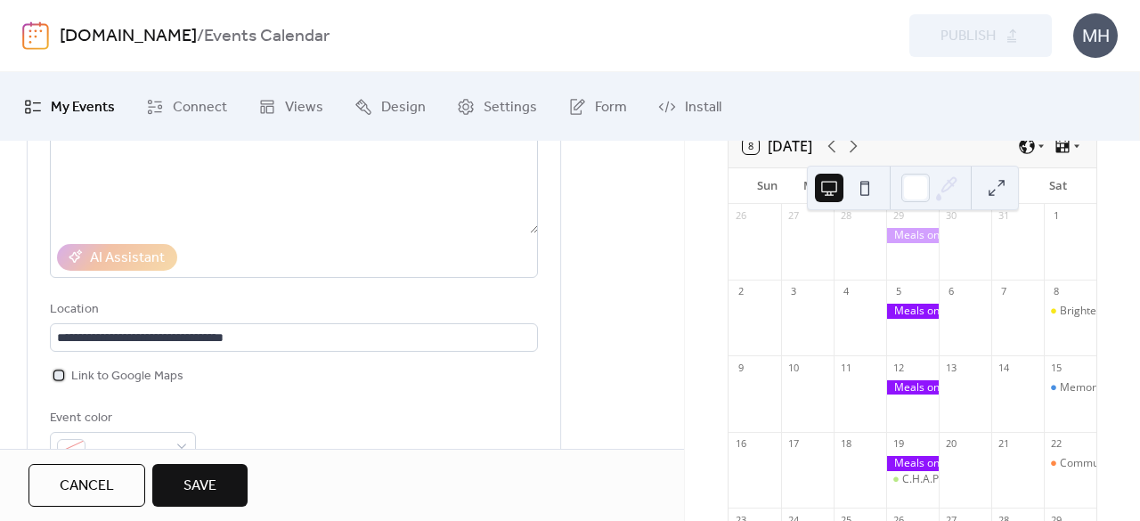
click at [69, 375] on label "Link to Google Maps" at bounding box center [117, 375] width 134 height 21
click at [55, 368] on div at bounding box center [59, 375] width 18 height 18
click at [59, 373] on div at bounding box center [58, 375] width 9 height 9
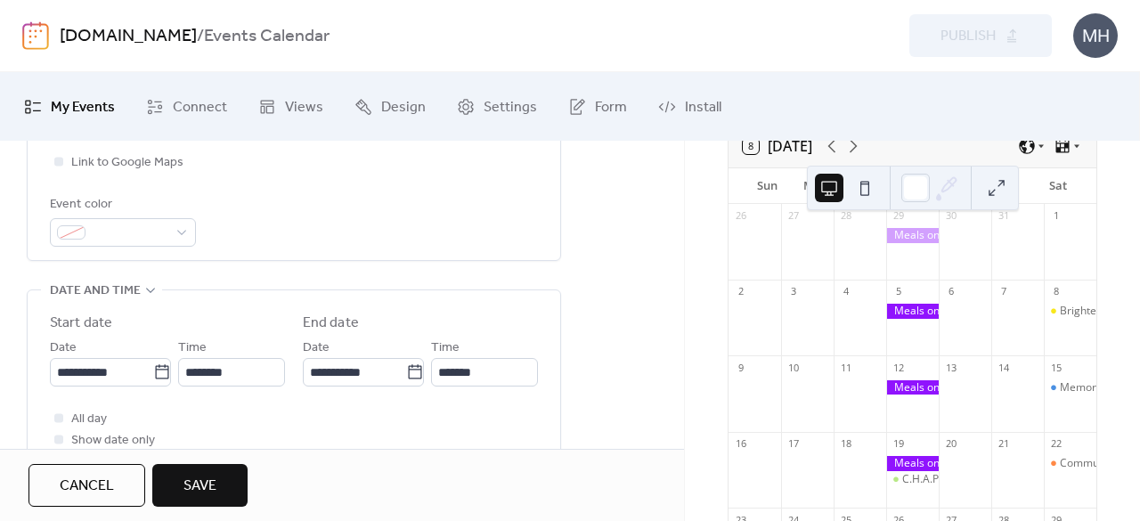
scroll to position [477, 0]
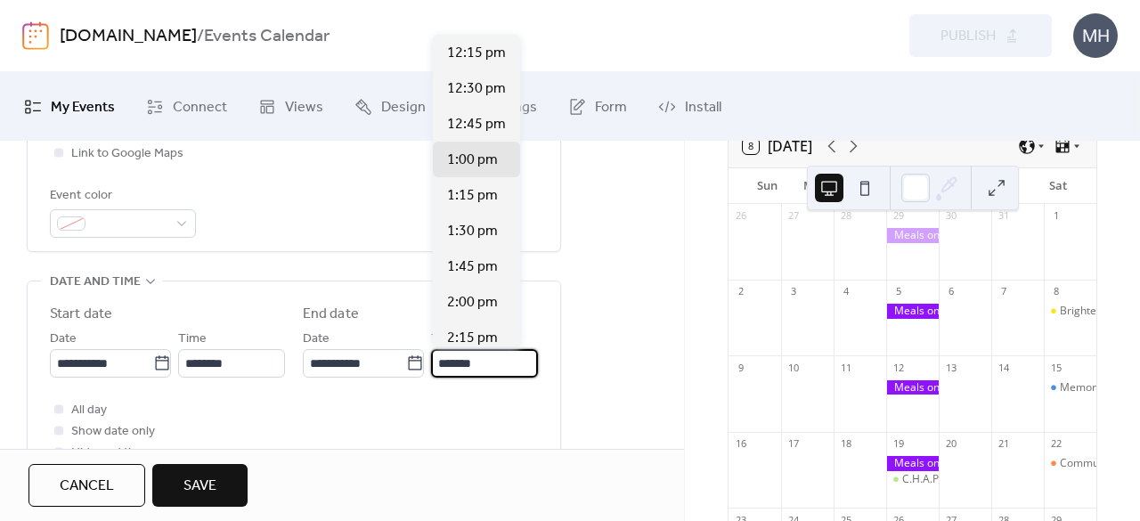
click at [444, 359] on input "*******" at bounding box center [484, 363] width 107 height 29
type input "*******"
click at [226, 480] on button "Save" at bounding box center [199, 485] width 95 height 43
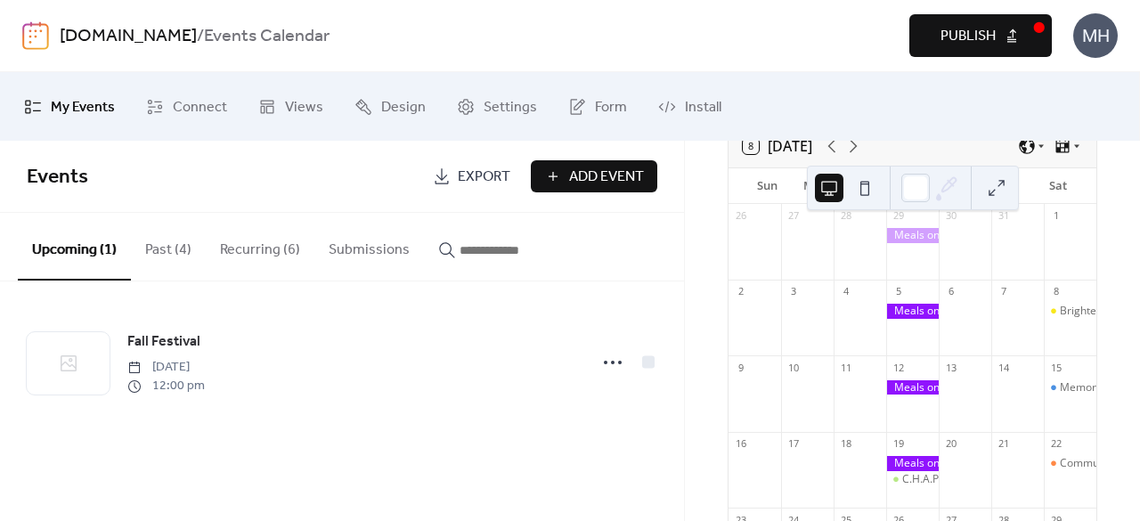
click at [987, 37] on span "Publish" at bounding box center [968, 36] width 55 height 21
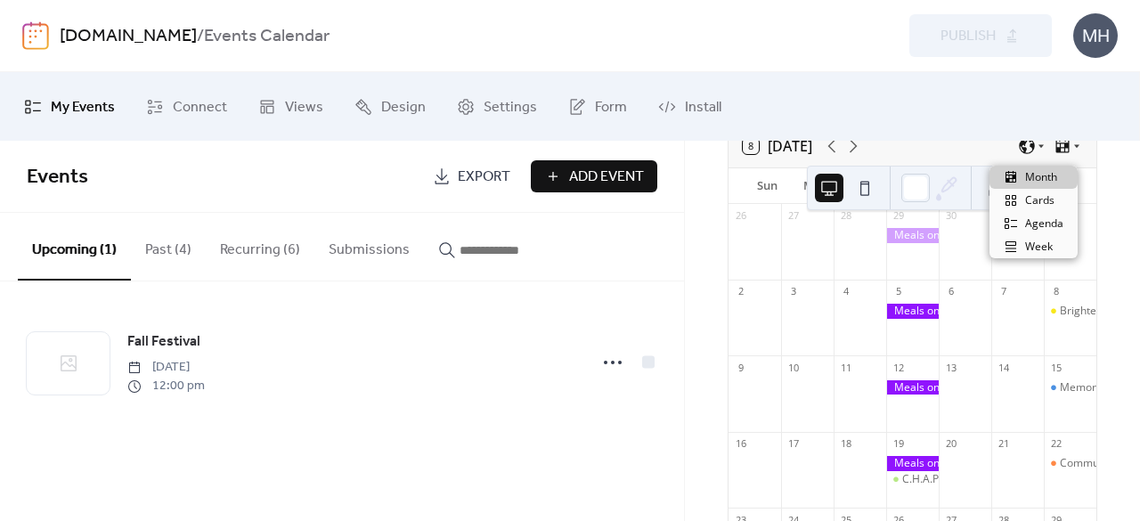
click at [1057, 155] on icon at bounding box center [1063, 146] width 18 height 18
click at [1040, 179] on span "Month" at bounding box center [1041, 177] width 32 height 16
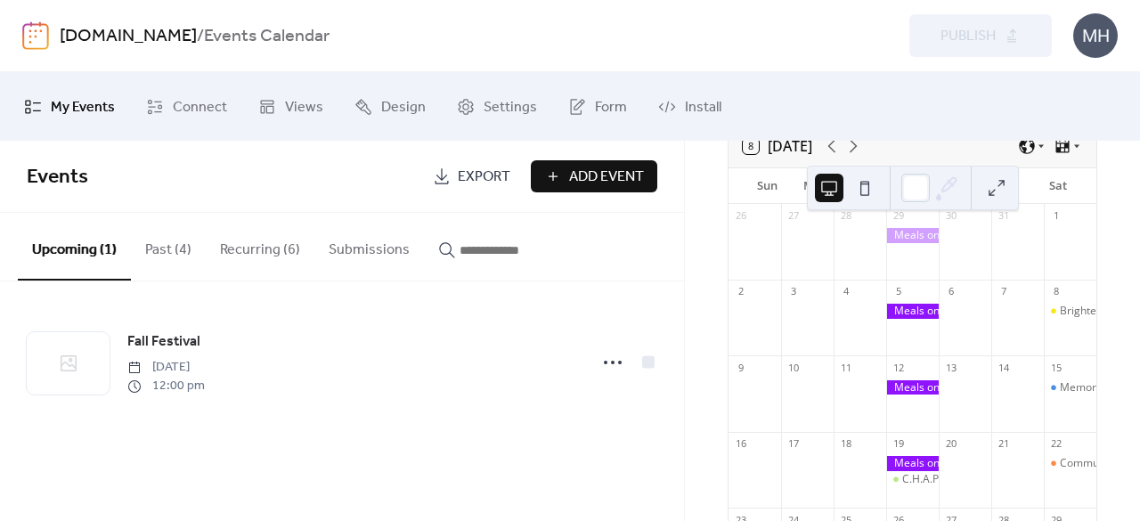
click at [992, 185] on button at bounding box center [997, 188] width 29 height 29
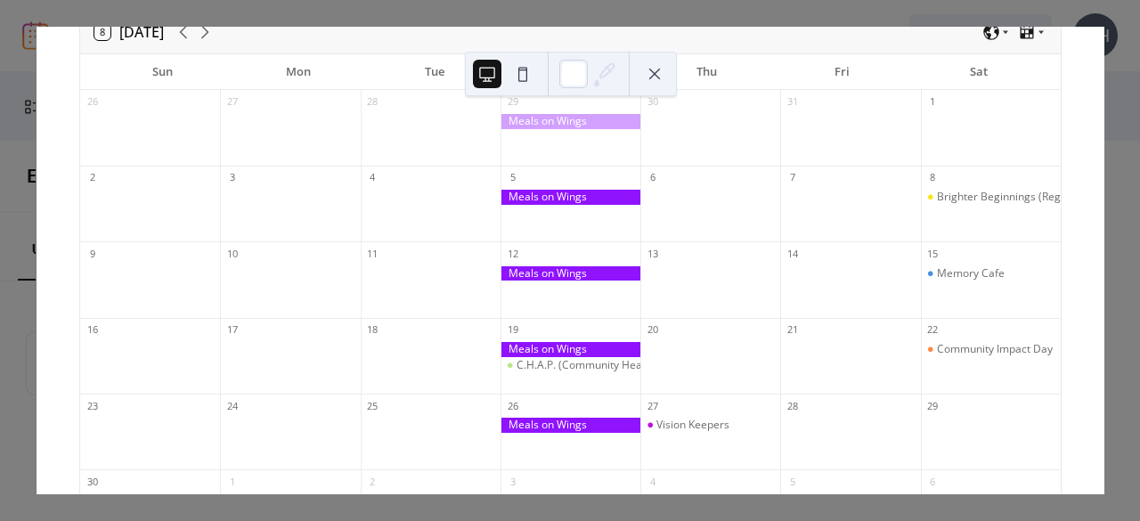
scroll to position [101, 0]
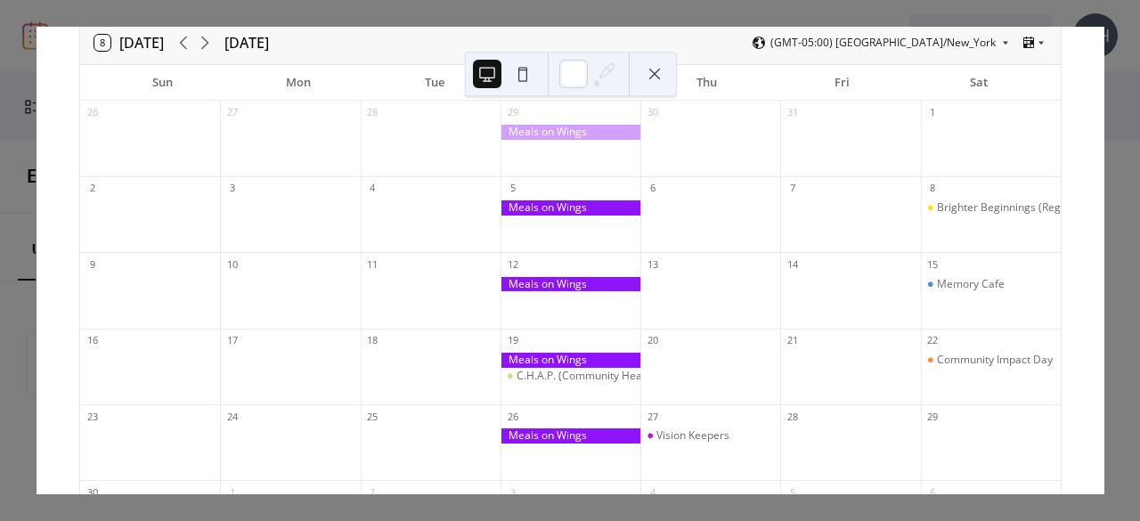
click at [185, 46] on icon at bounding box center [183, 42] width 21 height 21
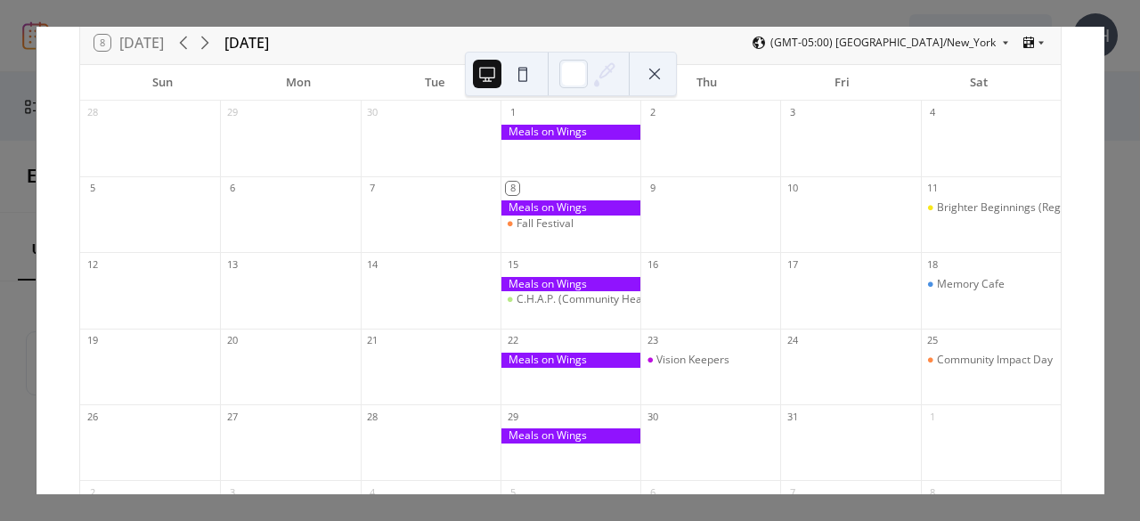
click at [647, 76] on button at bounding box center [655, 74] width 29 height 29
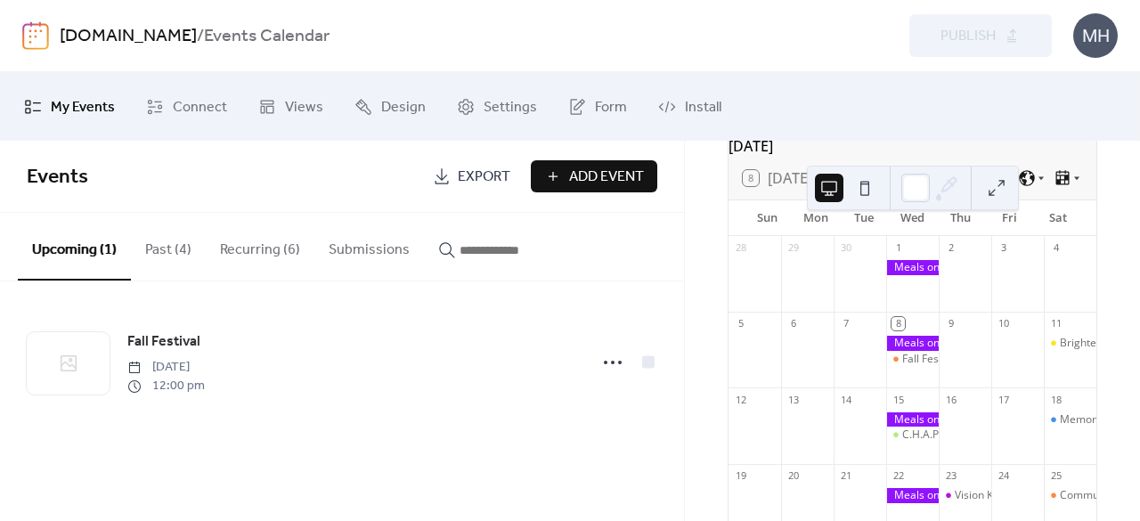
scroll to position [133, 0]
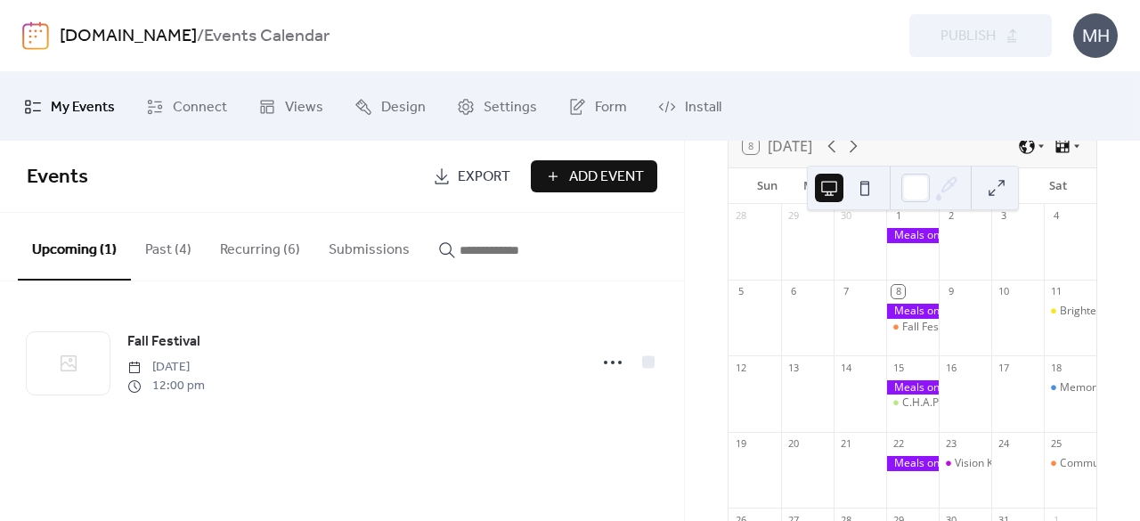
click at [611, 367] on icon at bounding box center [613, 362] width 29 height 29
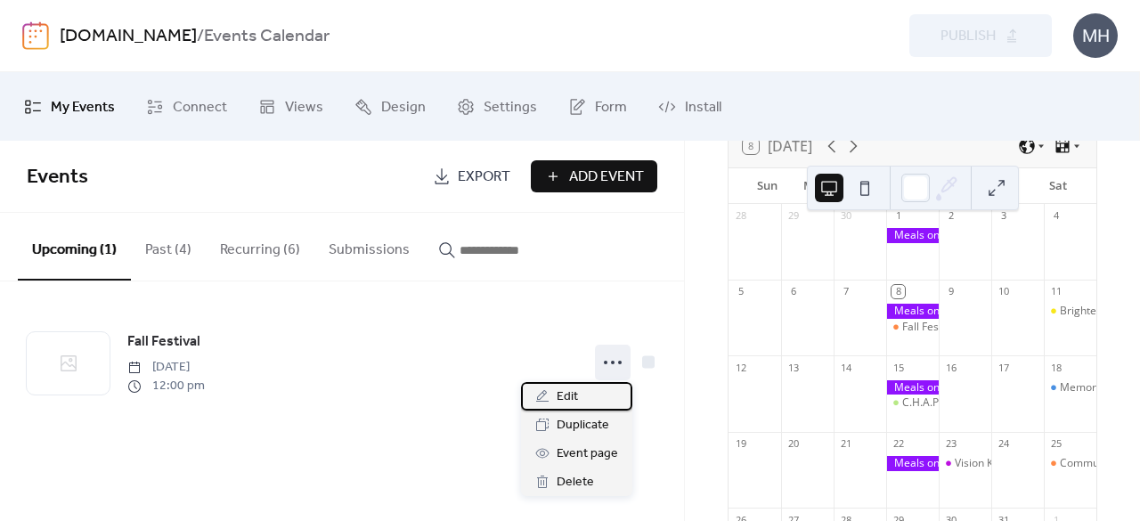
click at [566, 406] on span "Edit" at bounding box center [567, 397] width 21 height 21
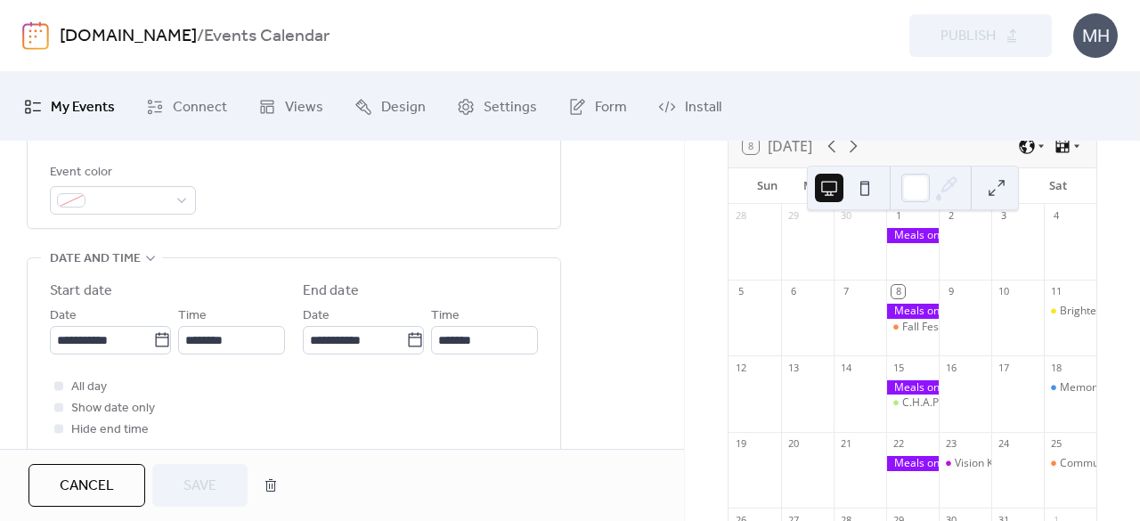
scroll to position [502, 0]
click at [163, 339] on icon at bounding box center [162, 340] width 18 height 18
click at [153, 339] on input "**********" at bounding box center [101, 339] width 103 height 29
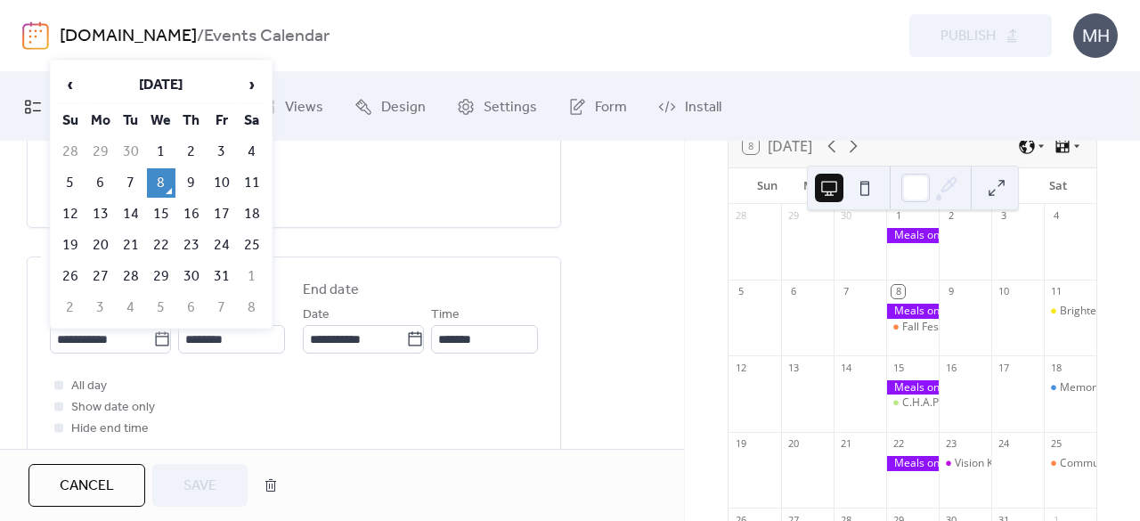
click at [251, 86] on span "›" at bounding box center [252, 85] width 27 height 36
click at [249, 181] on td "8" at bounding box center [252, 182] width 29 height 29
type input "**********"
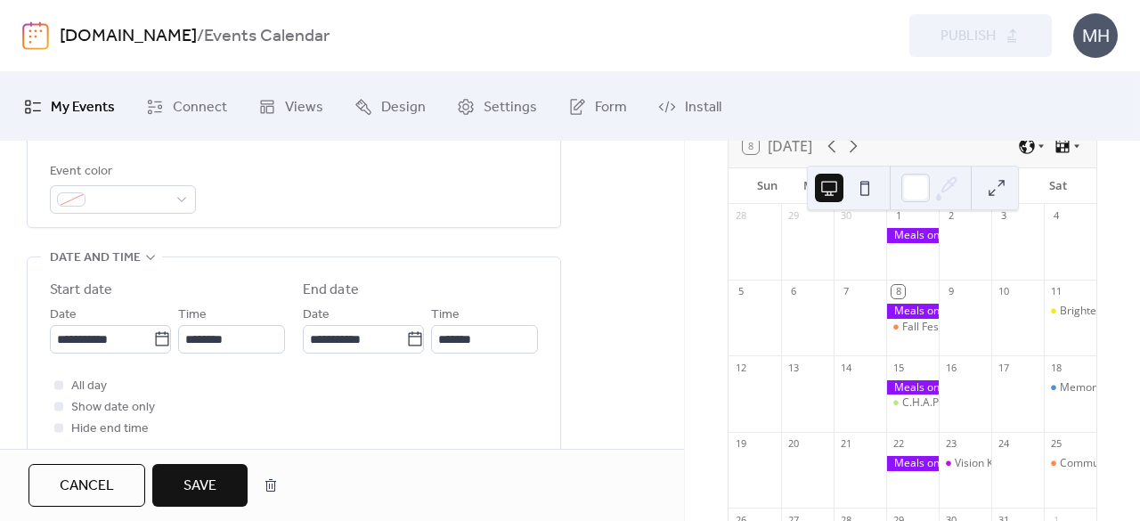
click at [184, 499] on button "Save" at bounding box center [199, 485] width 95 height 43
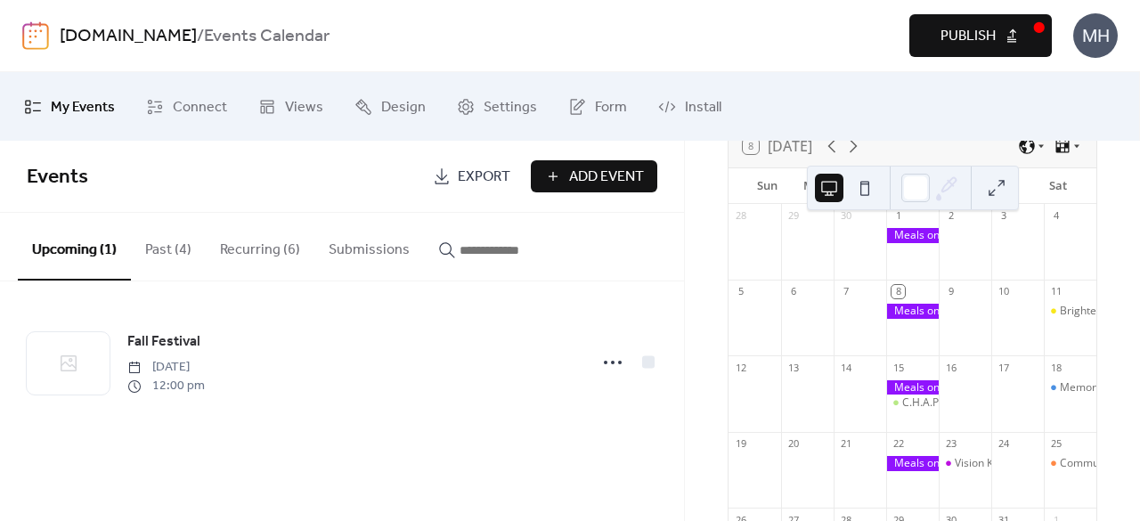
click at [1000, 43] on button "Publish" at bounding box center [981, 35] width 143 height 43
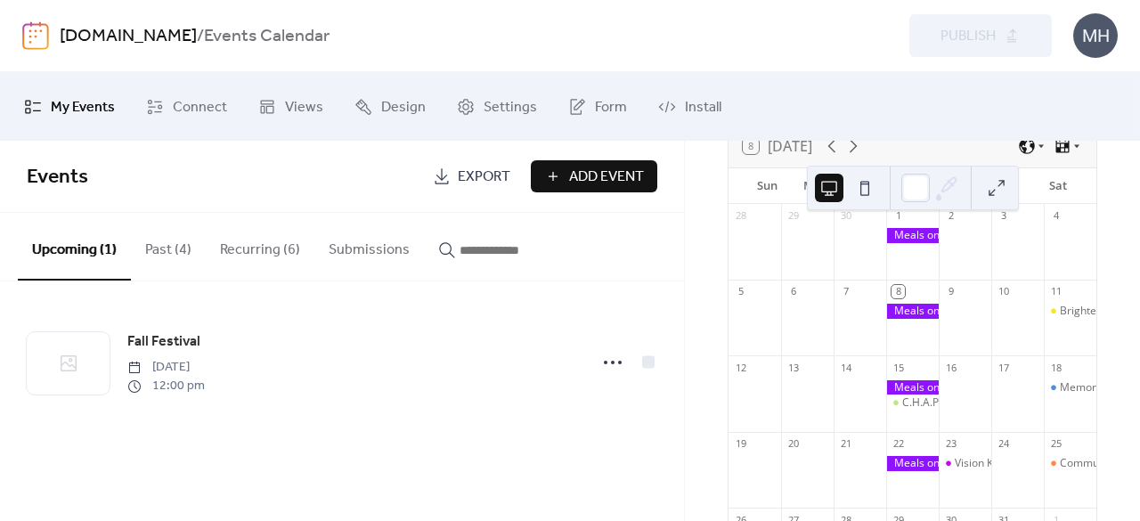
click at [1000, 184] on button at bounding box center [997, 188] width 29 height 29
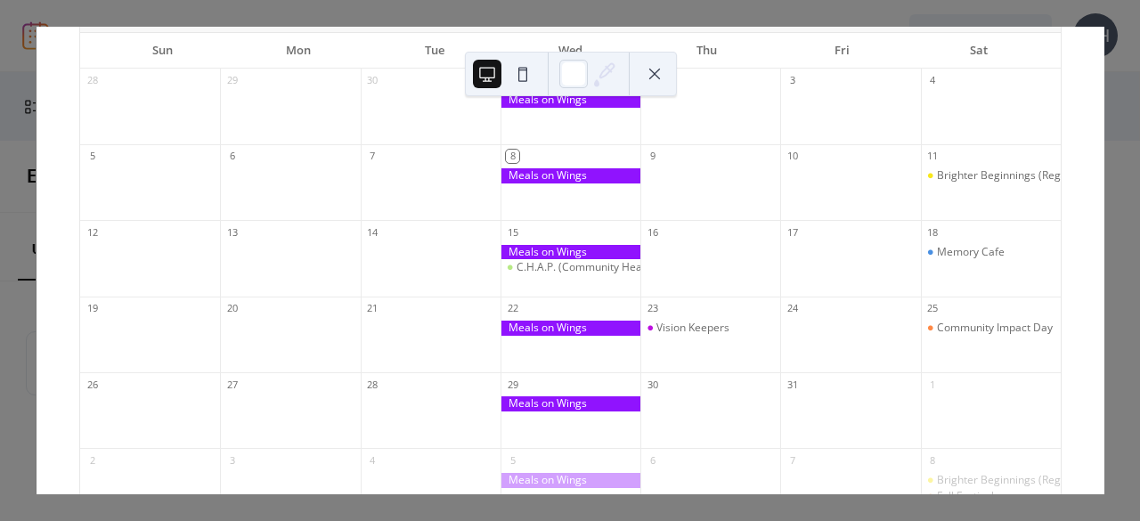
scroll to position [101, 0]
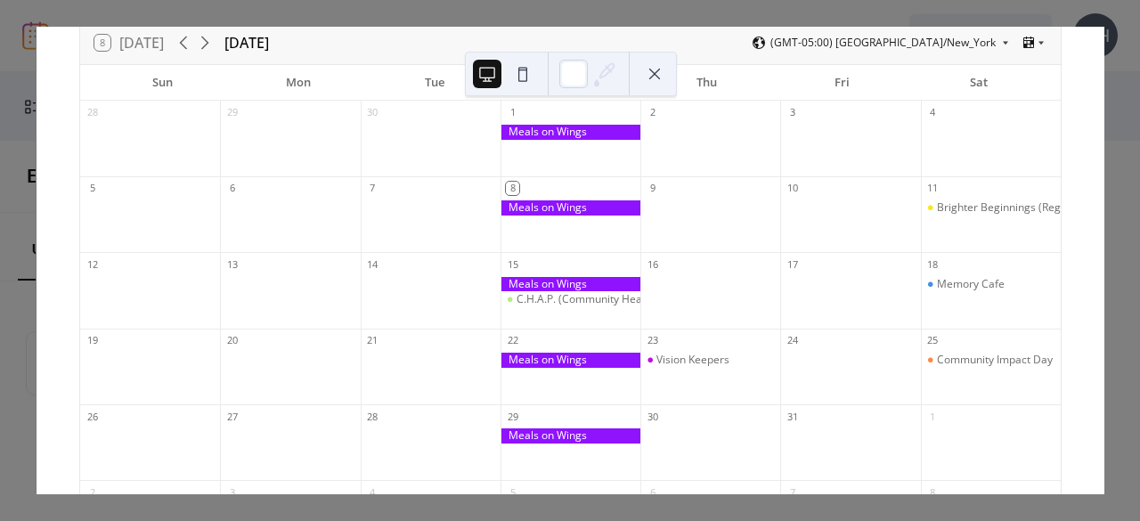
click at [208, 39] on icon at bounding box center [204, 42] width 21 height 21
